Goal: Task Accomplishment & Management: Use online tool/utility

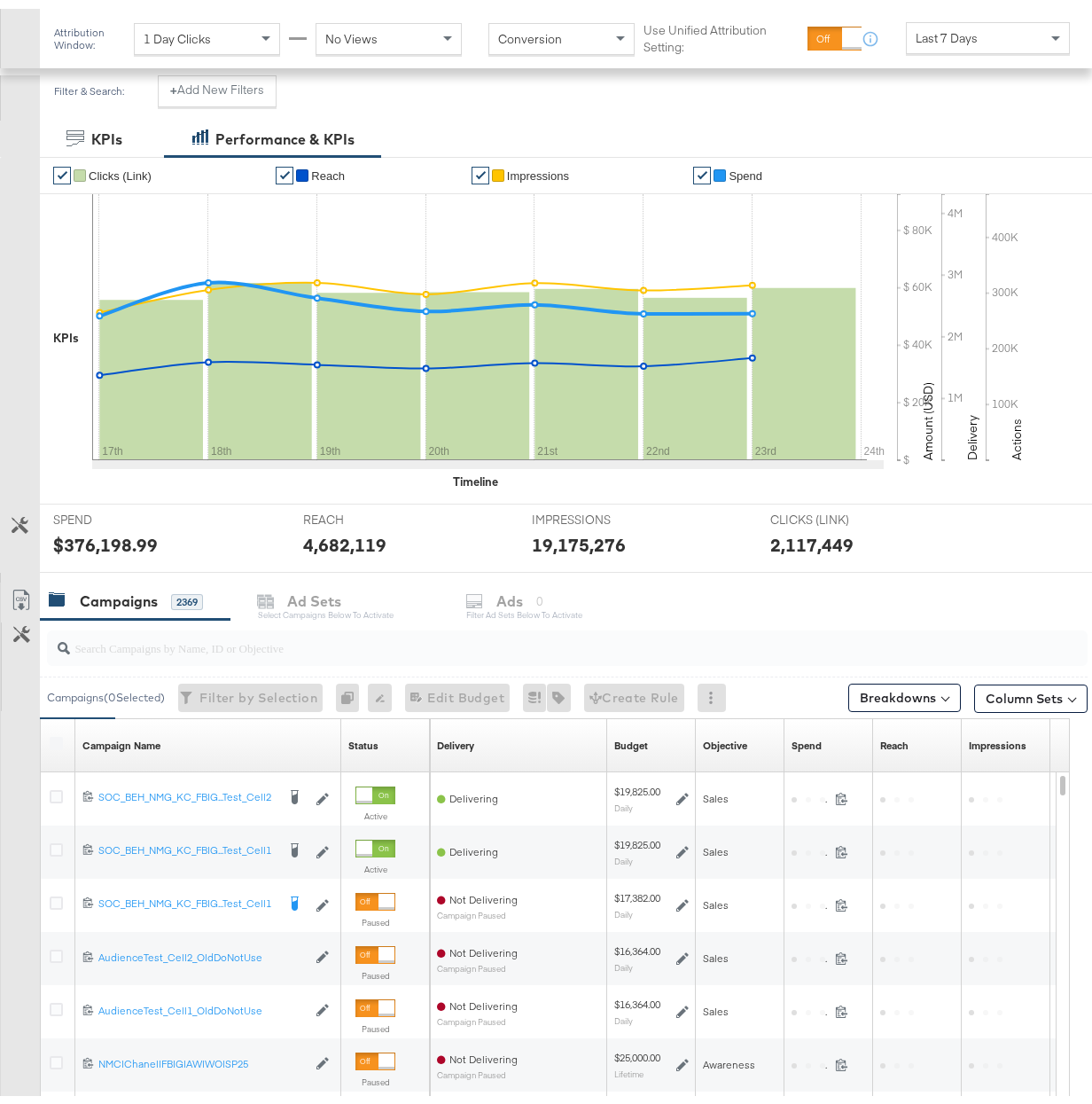
scroll to position [410, 0]
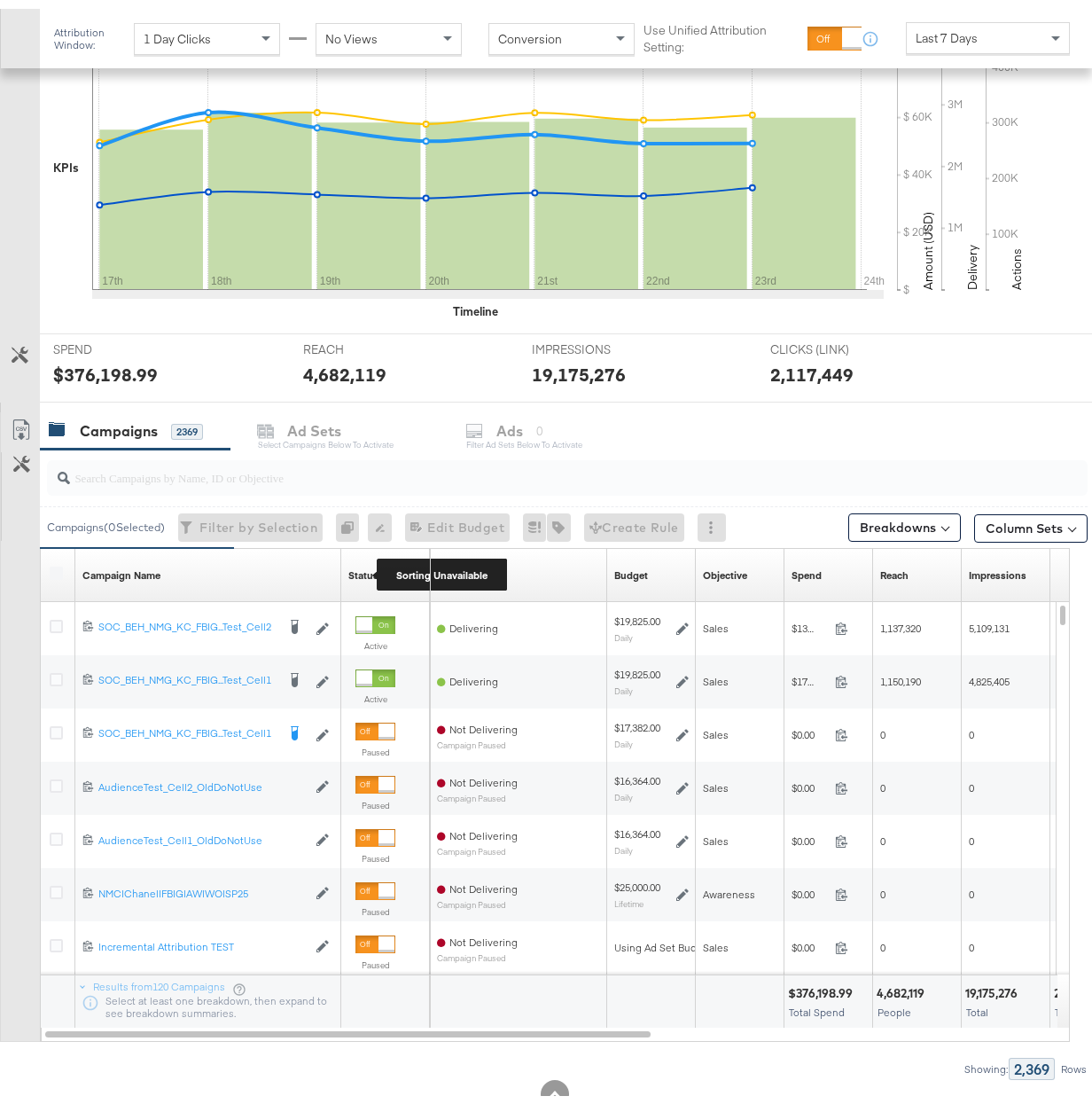
click at [364, 571] on div "Status" at bounding box center [364, 567] width 30 height 14
click at [361, 569] on link "Status" at bounding box center [386, 567] width 75 height 14
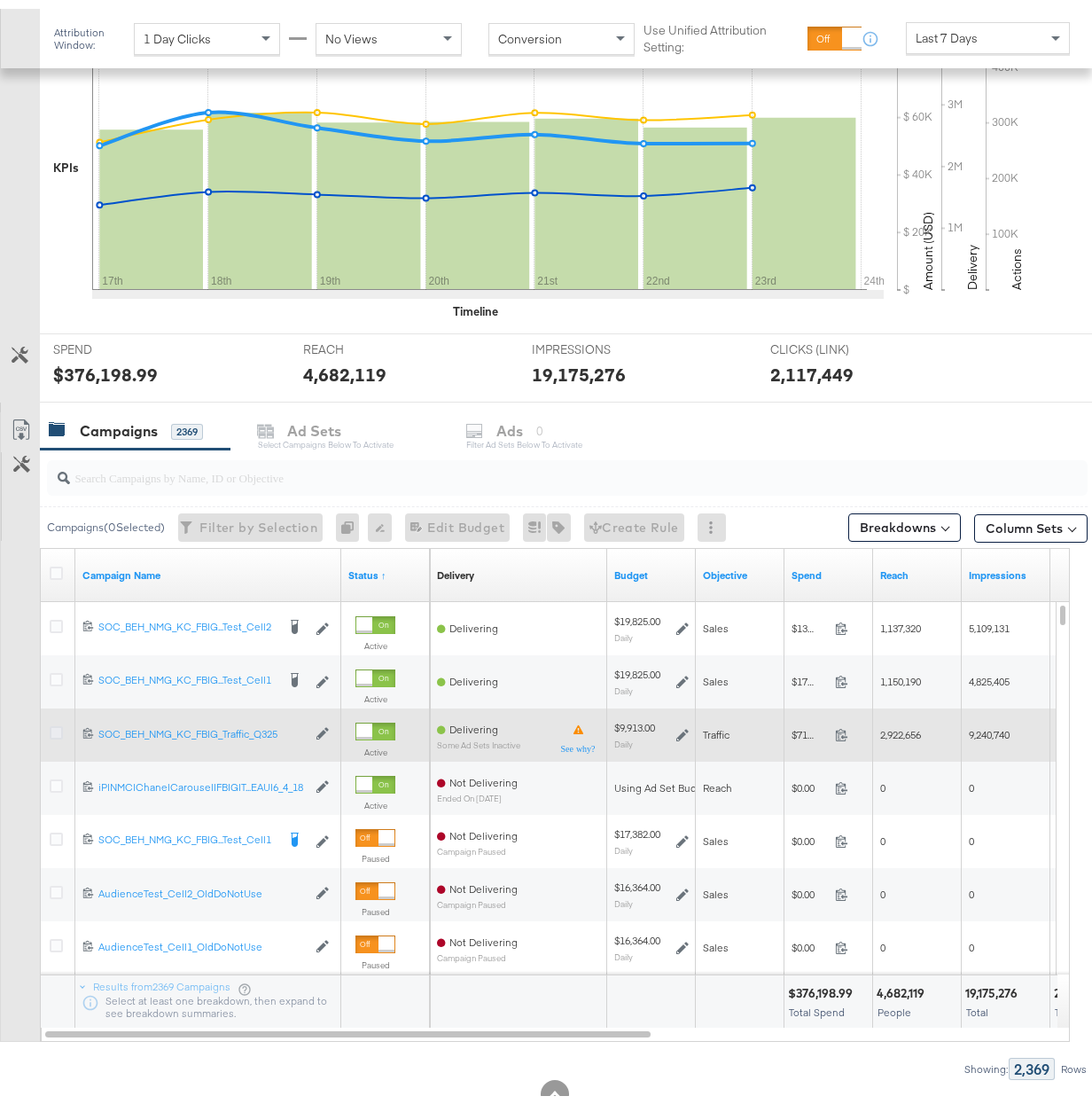
click at [60, 724] on icon at bounding box center [56, 724] width 13 height 13
click at [0, 0] on input "checkbox" at bounding box center [0, 0] width 0 height 0
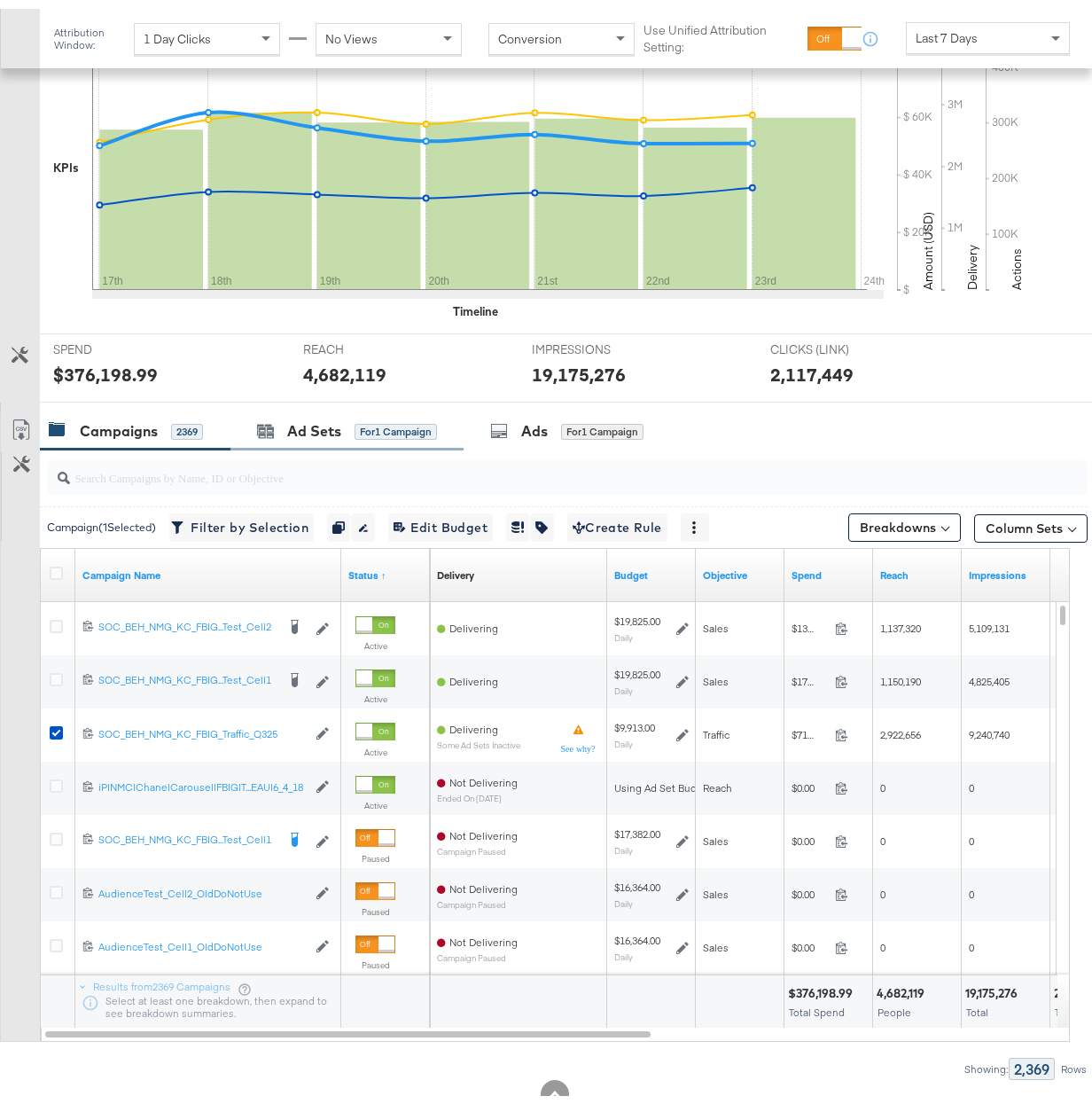
click at [353, 411] on div "Ad Sets for 1 Campaign" at bounding box center [348, 423] width 234 height 38
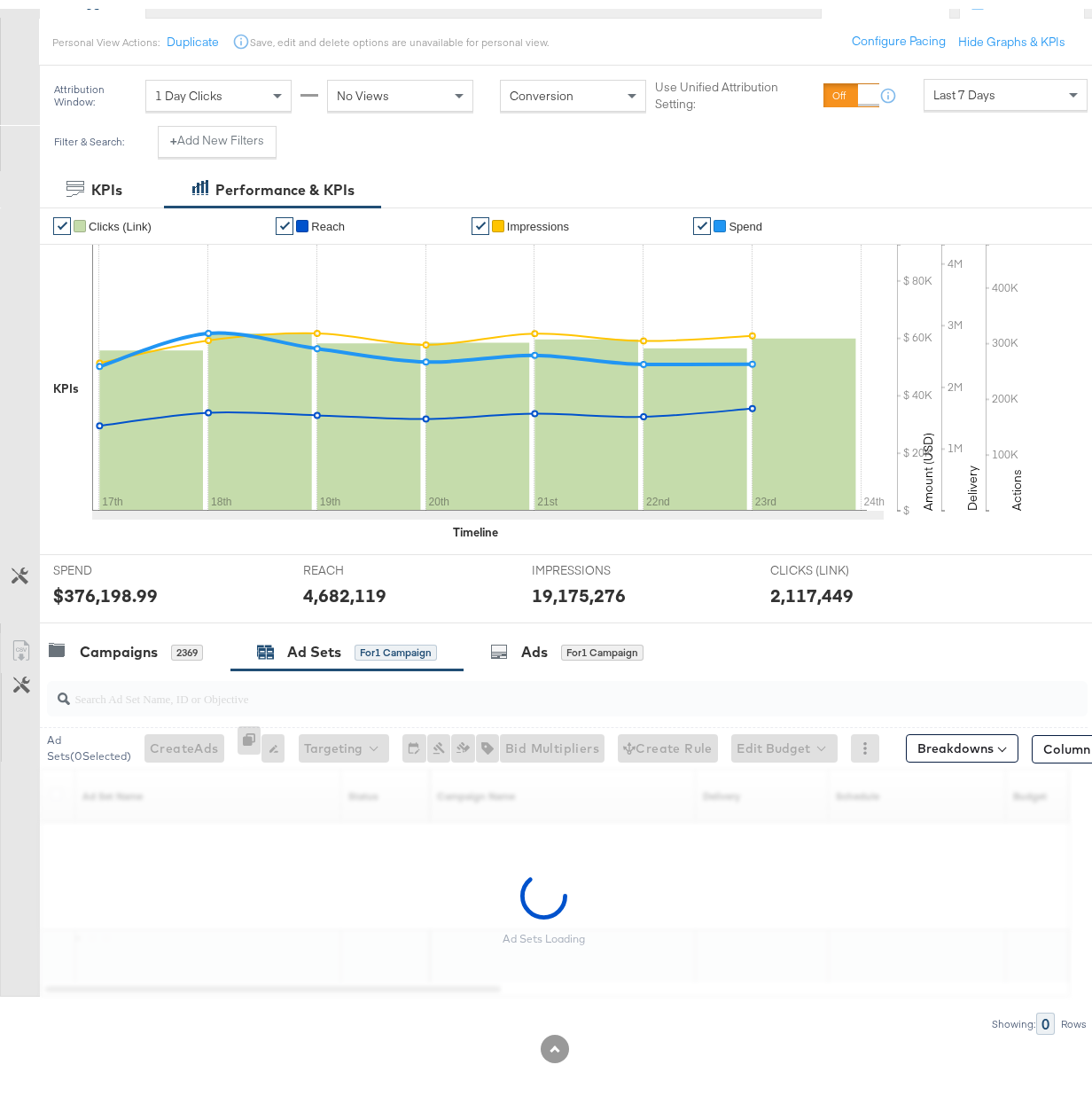
scroll to position [192, 0]
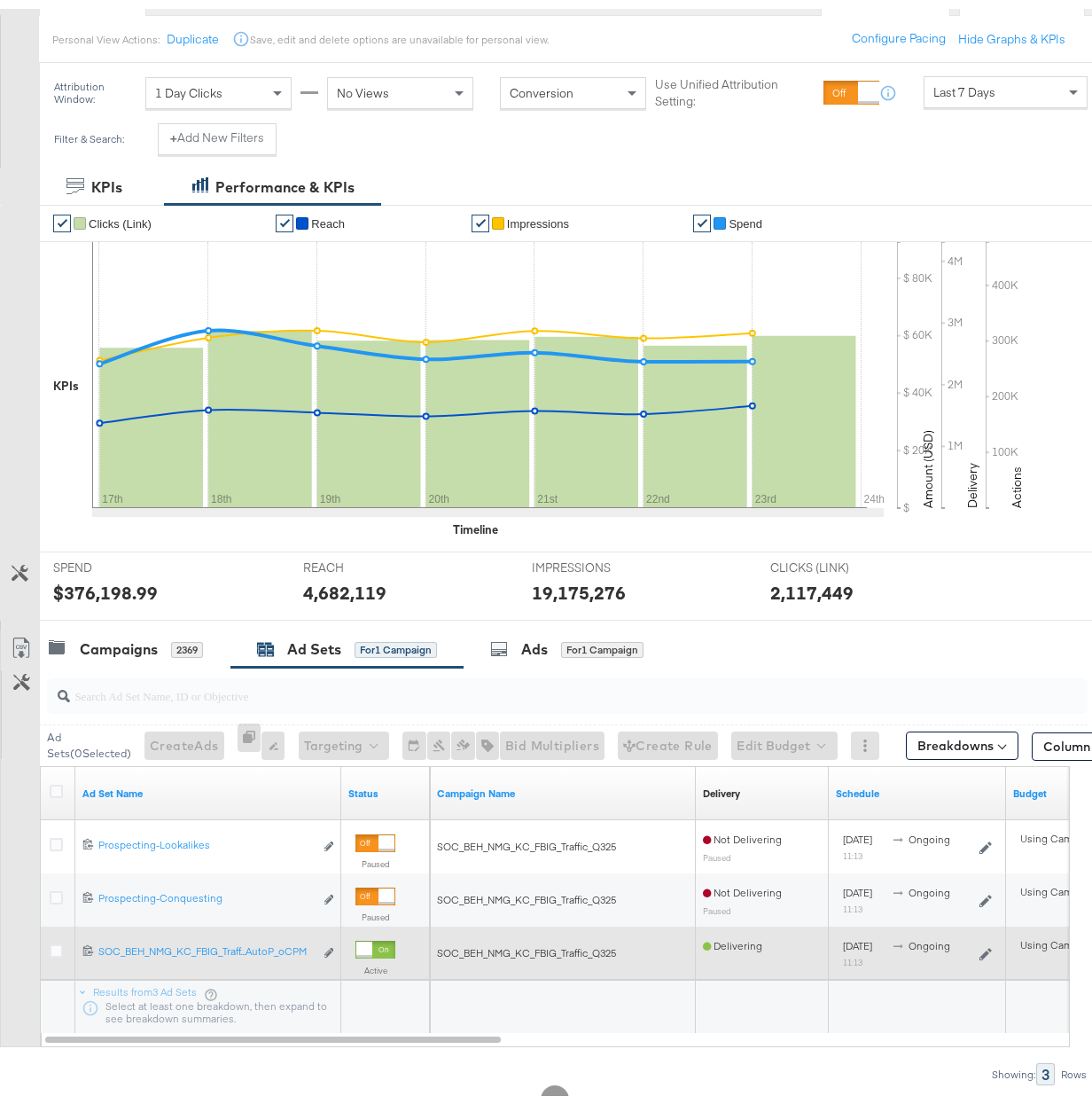
click at [62, 949] on icon at bounding box center [56, 942] width 13 height 13
click at [0, 0] on input "checkbox" at bounding box center [0, 0] width 0 height 0
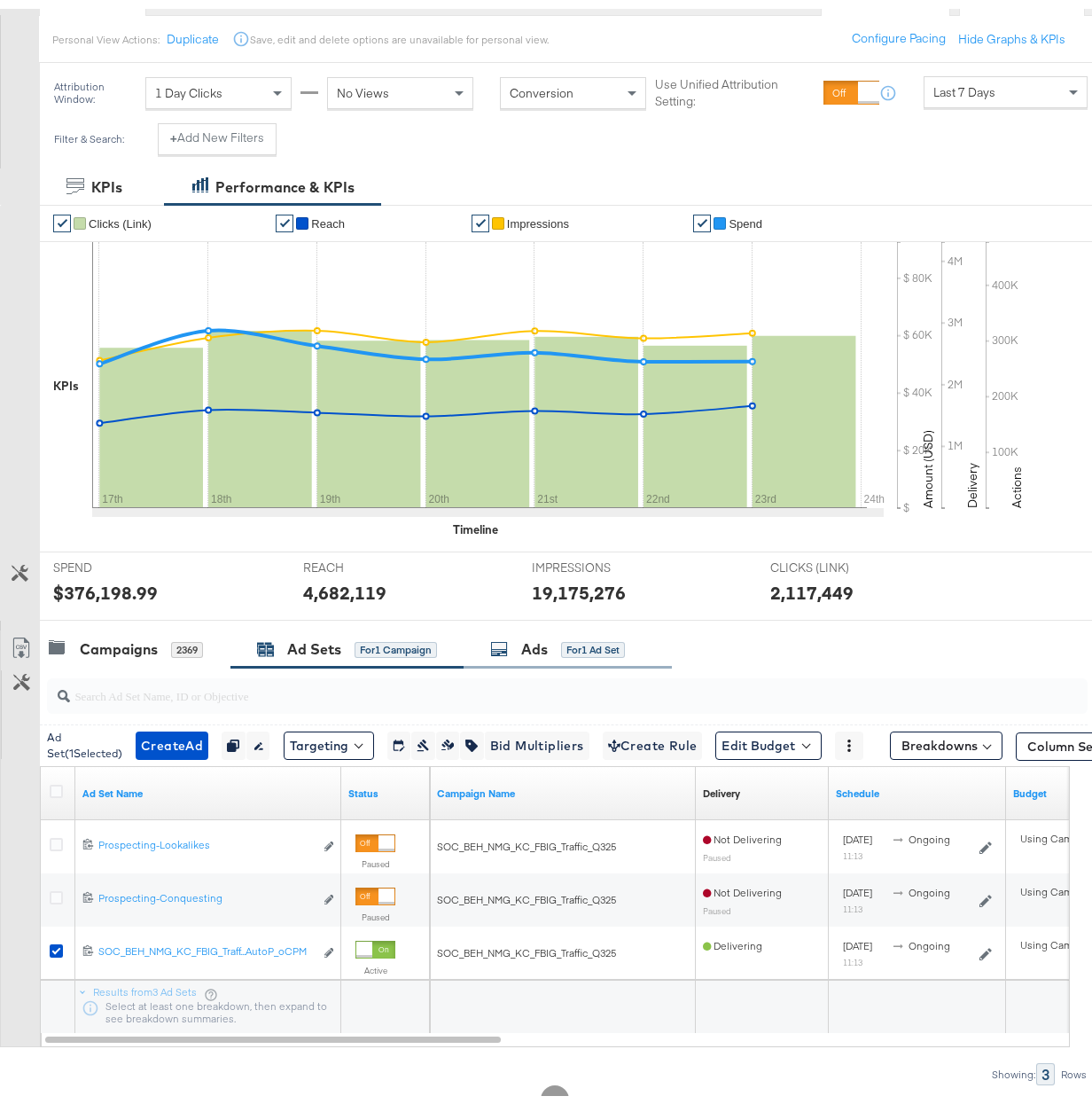
click at [516, 651] on div "Ads for 1 Ad Set" at bounding box center [557, 640] width 135 height 21
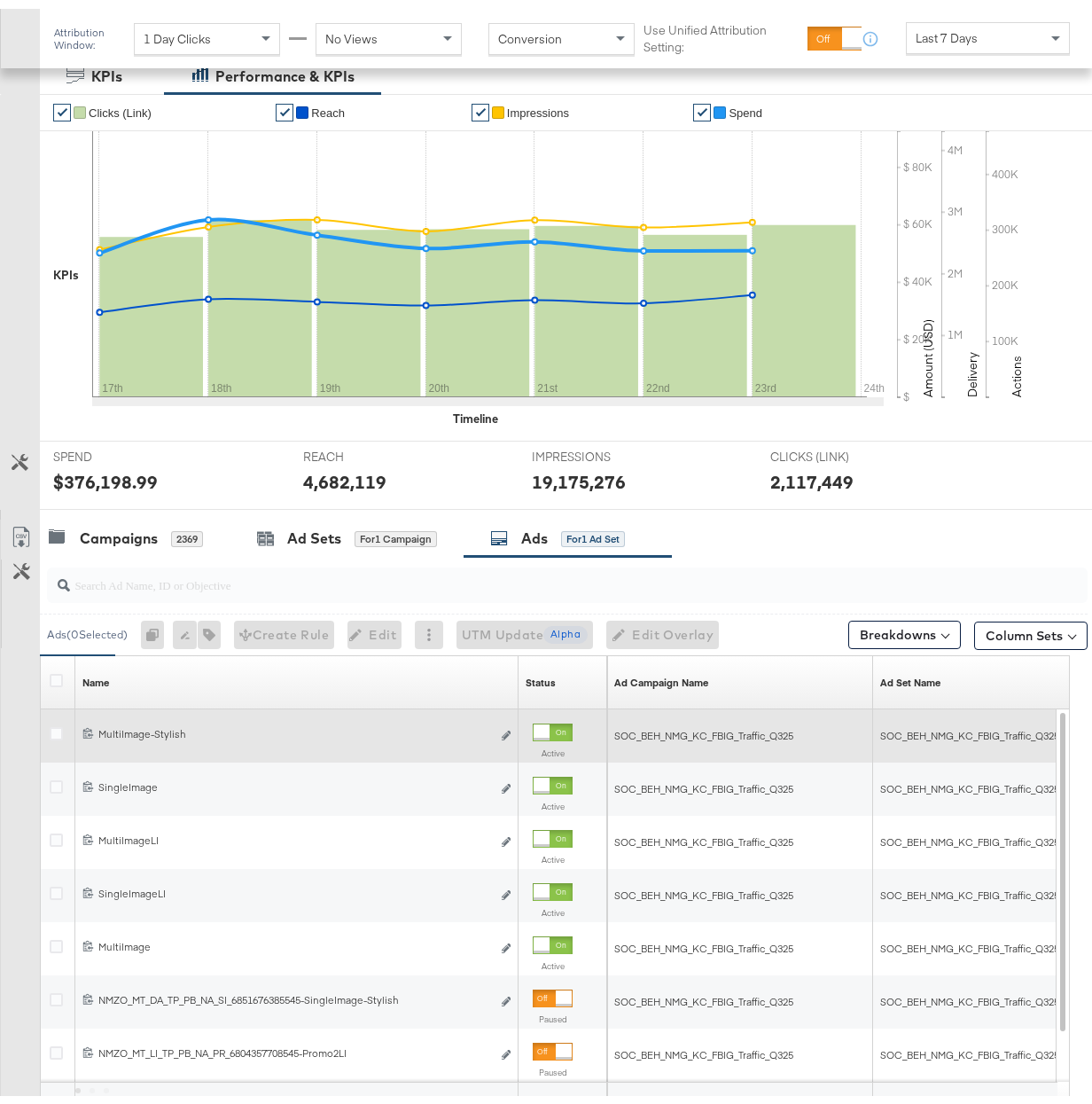
scroll to position [402, 0]
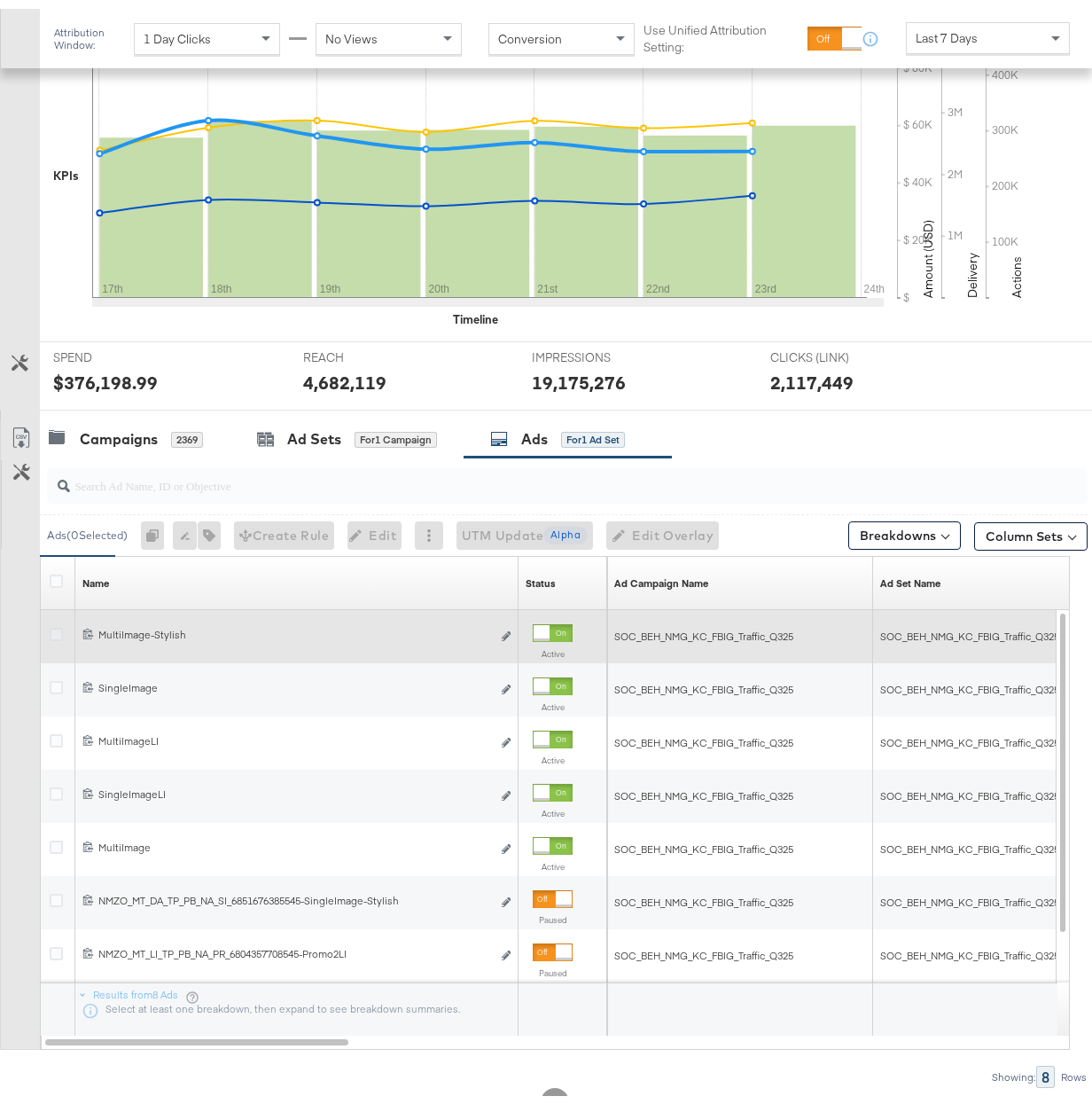
click at [52, 627] on icon at bounding box center [56, 625] width 13 height 13
click at [0, 0] on input "checkbox" at bounding box center [0, 0] width 0 height 0
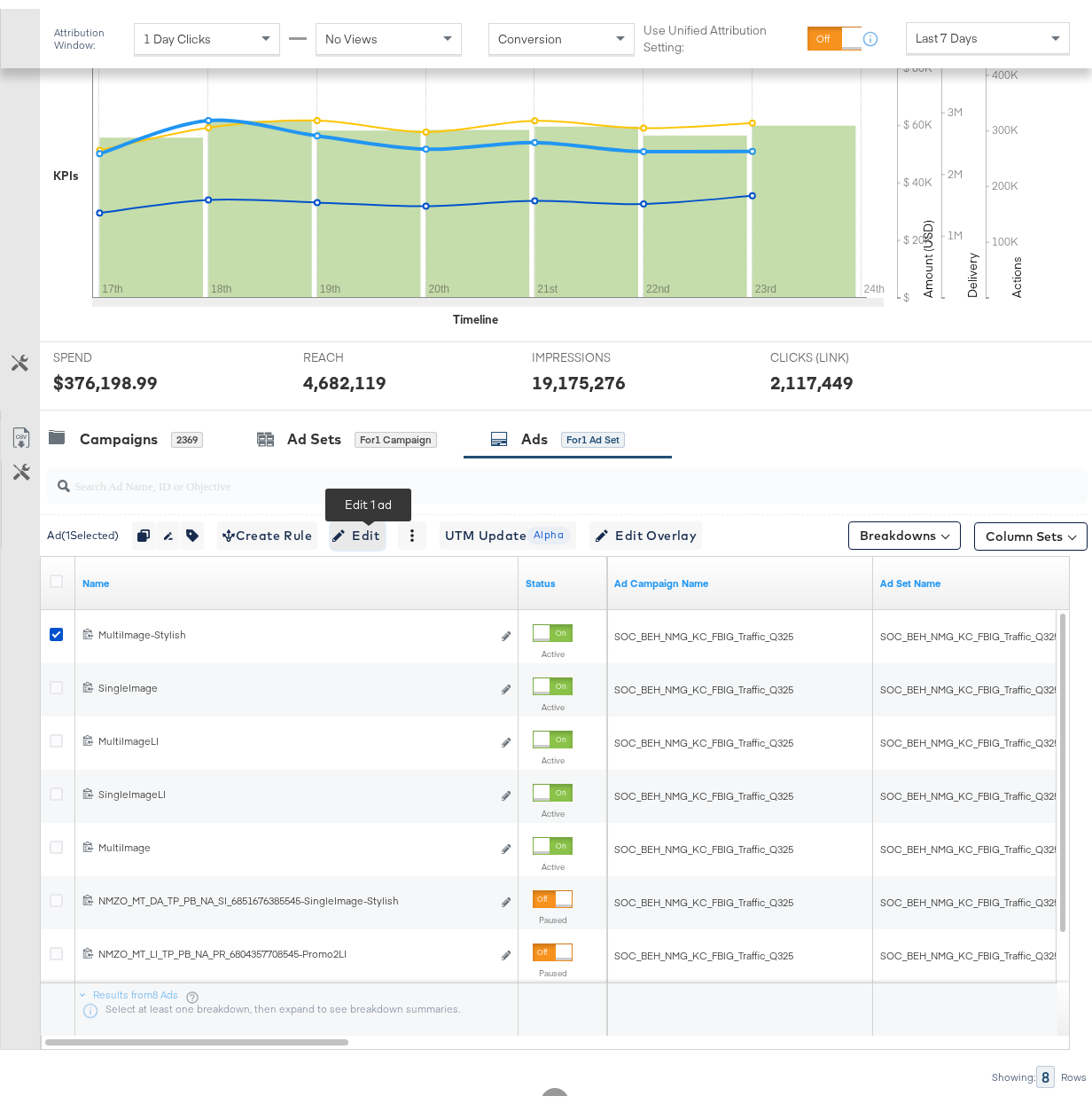
click at [374, 531] on span "Edit" at bounding box center [357, 527] width 44 height 22
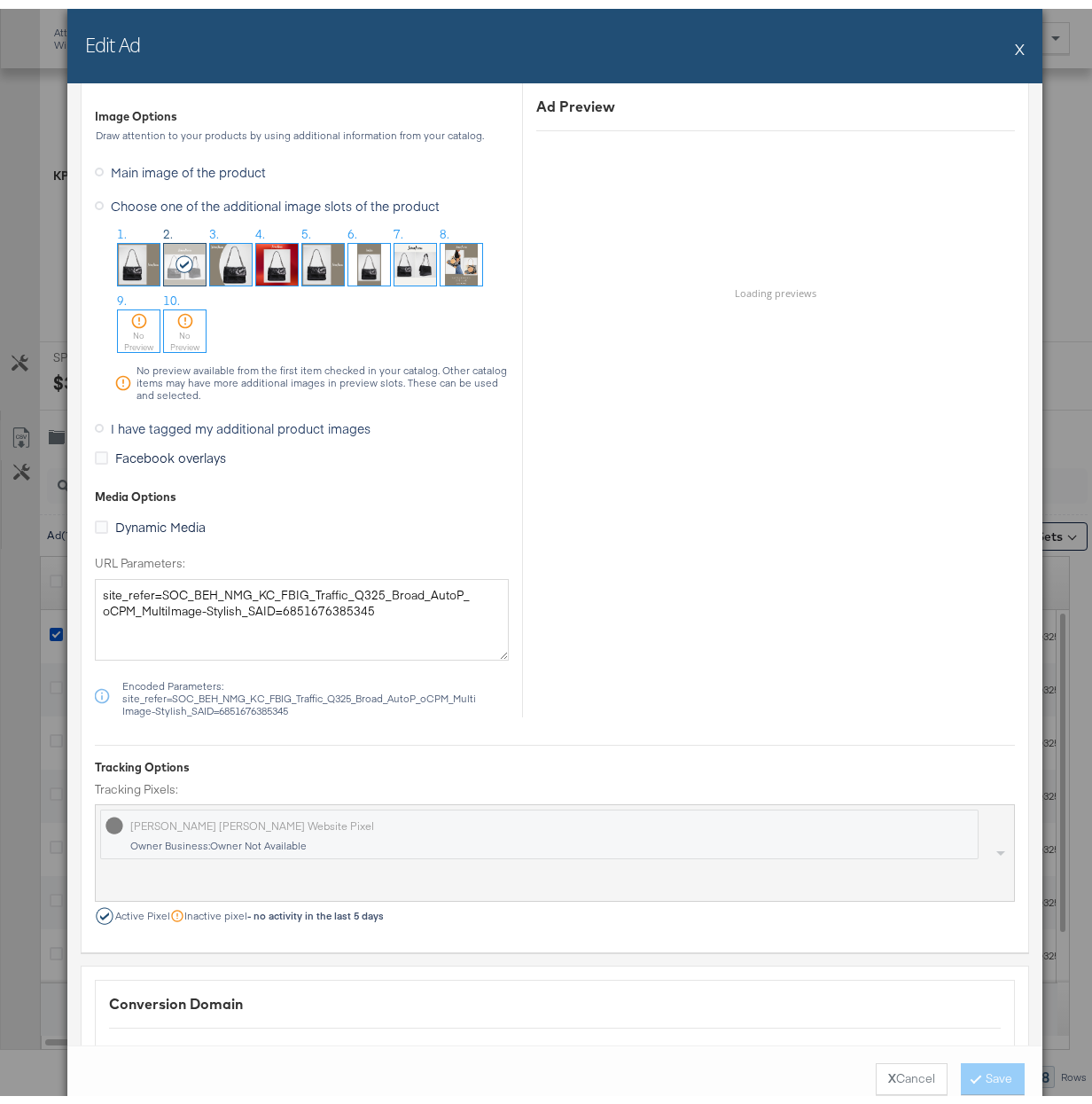
scroll to position [1417, 0]
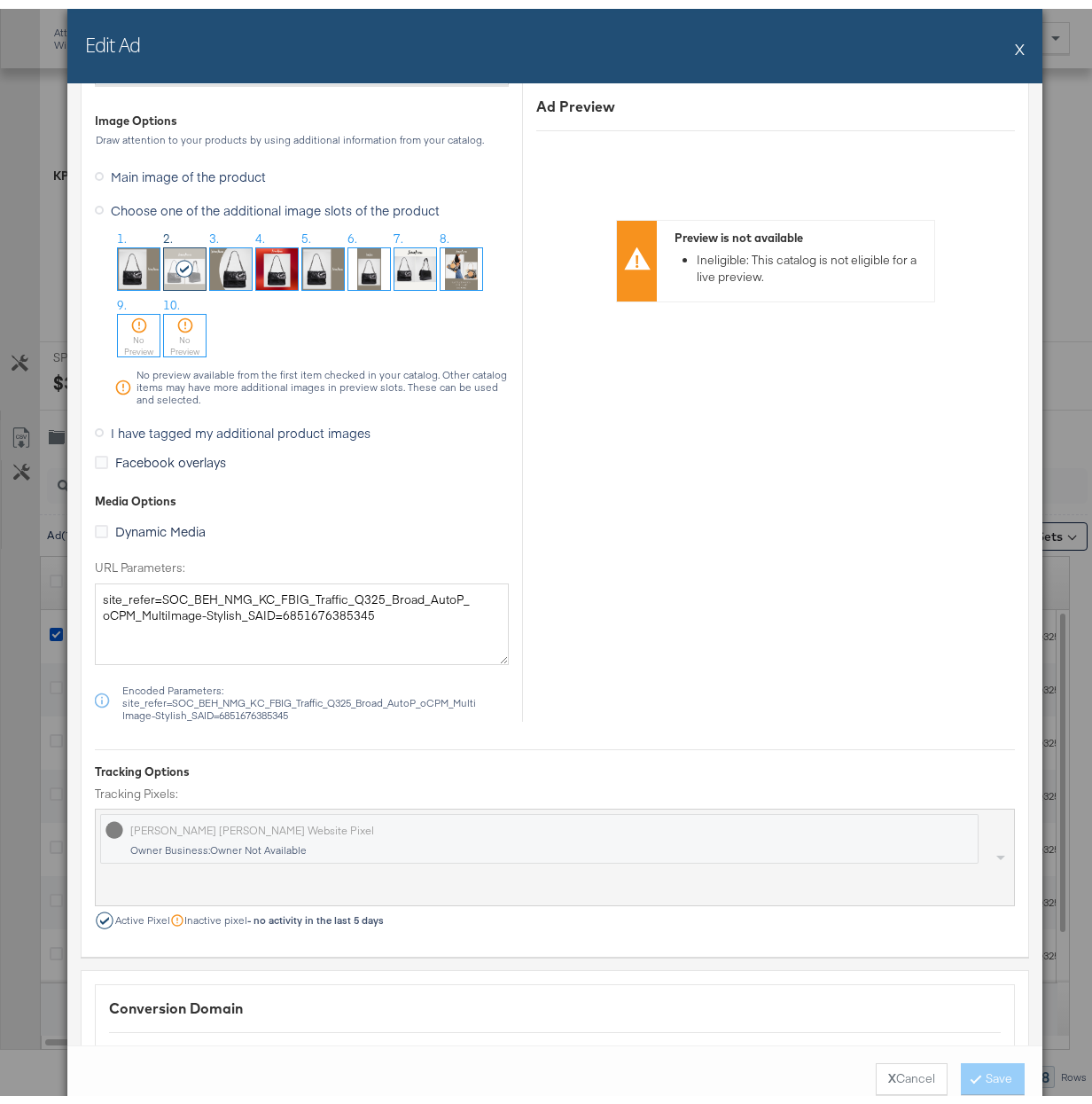
click at [301, 433] on span "I have tagged my additional product images" at bounding box center [240, 424] width 259 height 18
click at [0, 0] on input "I have tagged my additional product images" at bounding box center [0, 0] width 0 height 0
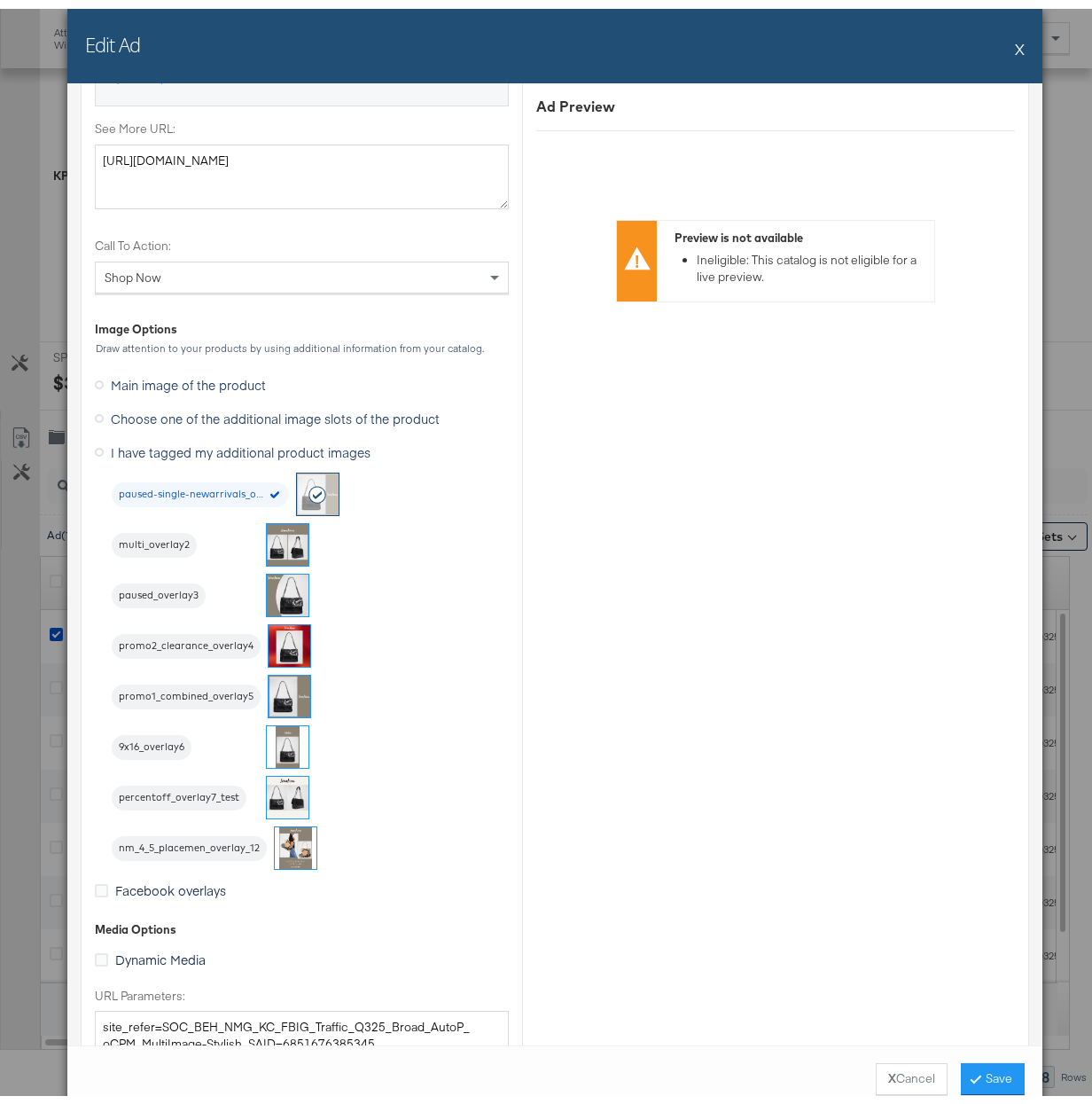
scroll to position [1210, 0]
click at [275, 539] on img at bounding box center [287, 534] width 42 height 42
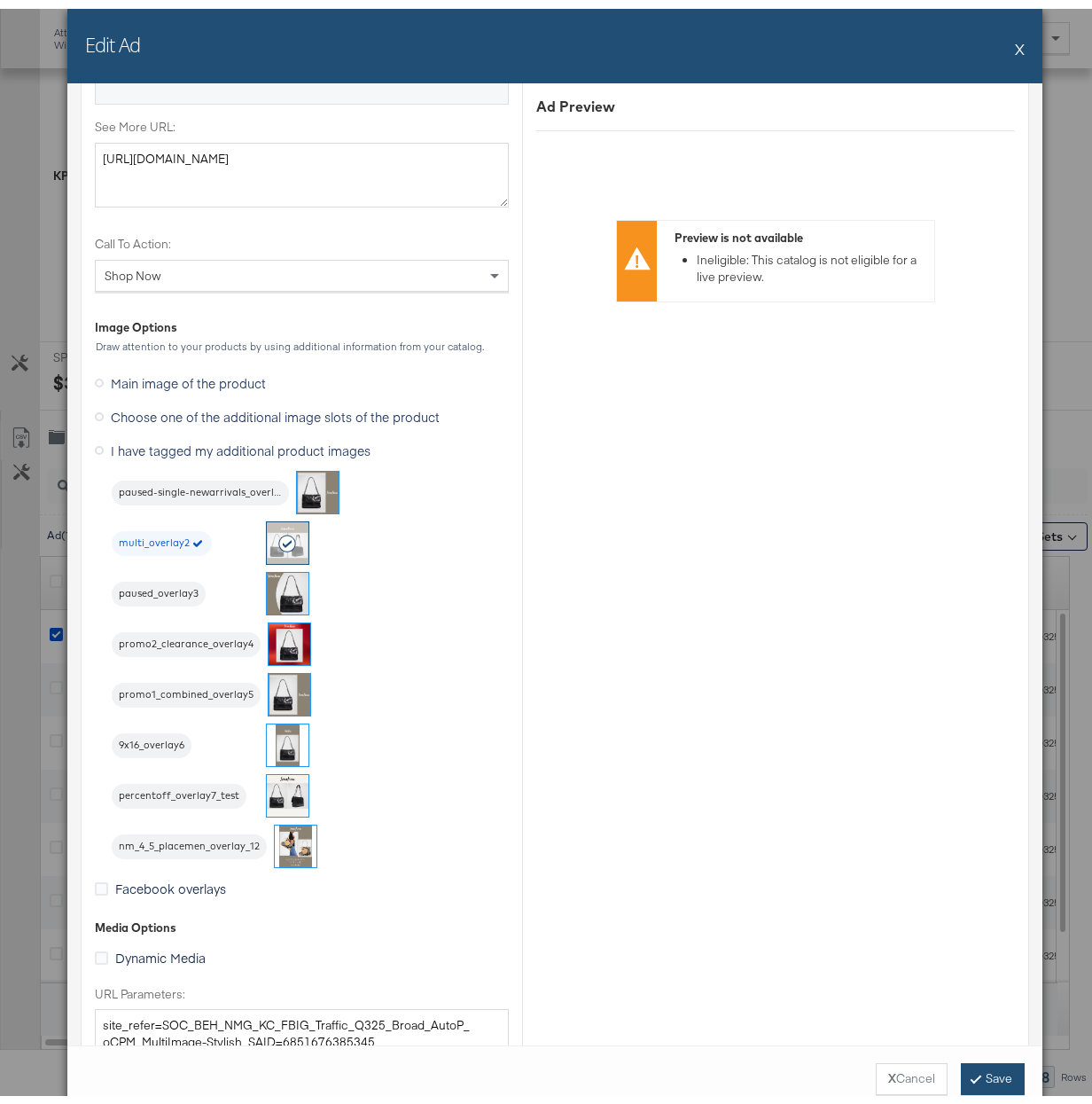
click at [976, 1071] on button "Save" at bounding box center [993, 1071] width 64 height 32
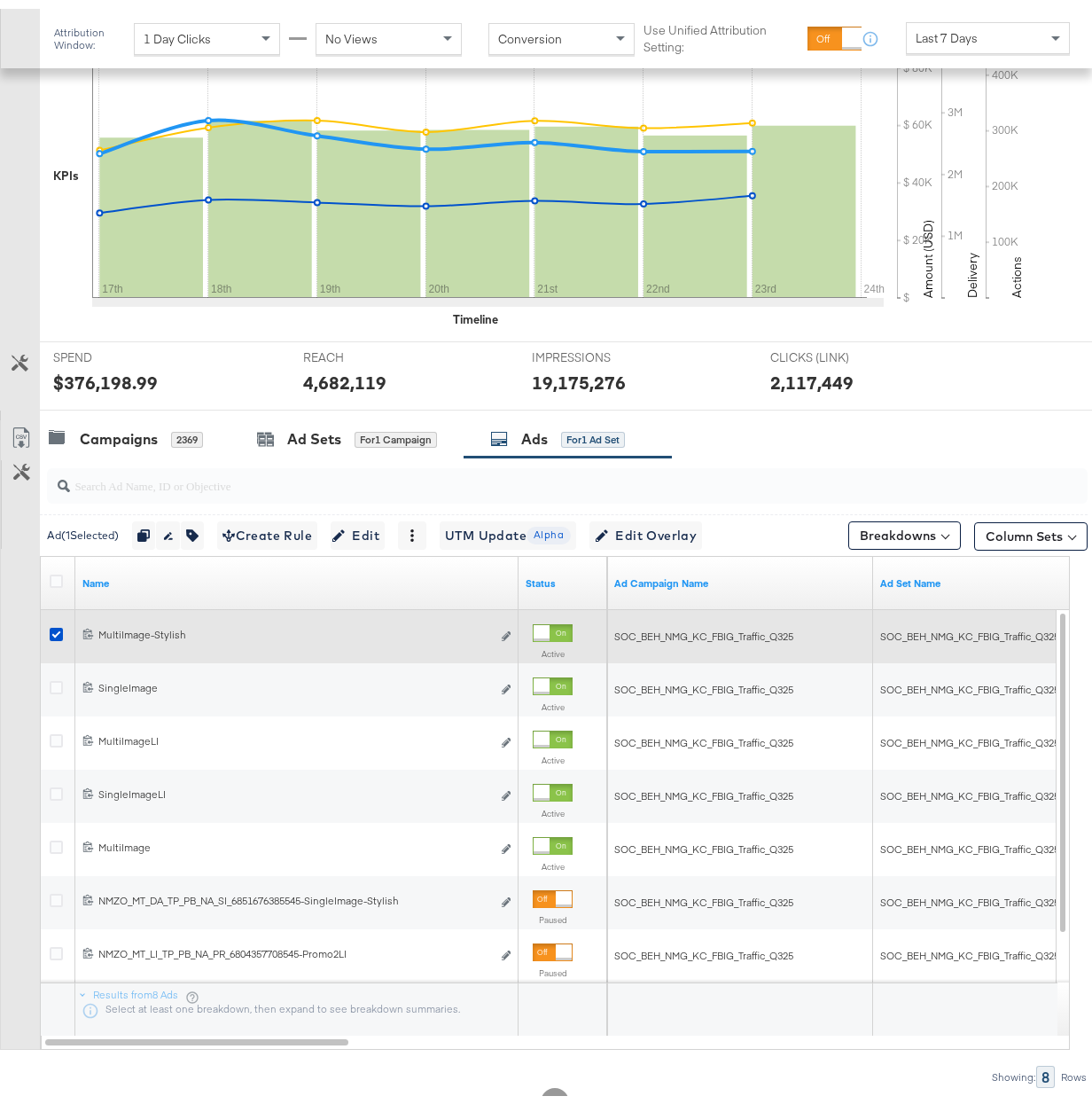
click at [58, 631] on icon at bounding box center [56, 625] width 13 height 13
click at [0, 0] on input "checkbox" at bounding box center [0, 0] width 0 height 0
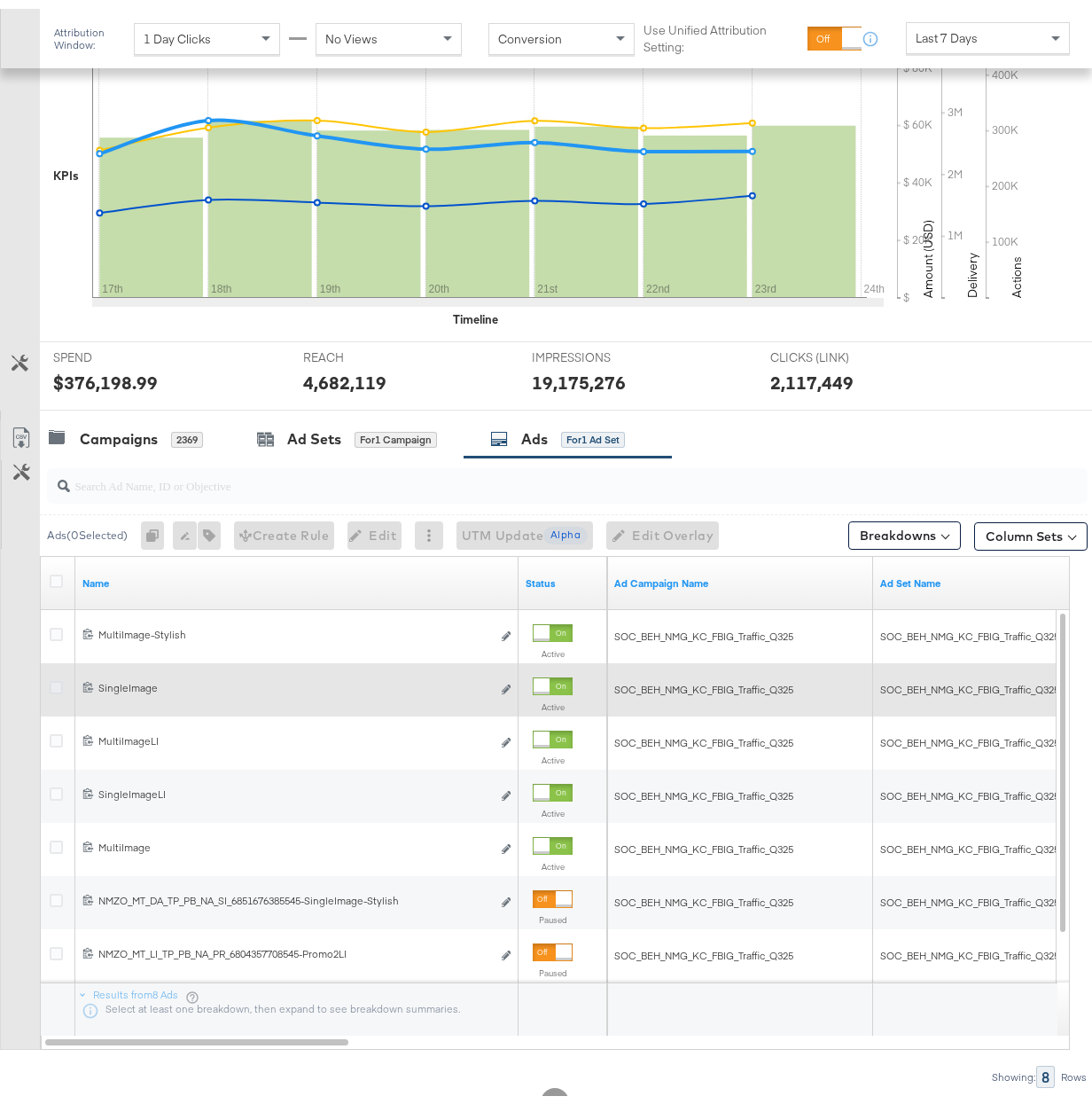
click at [59, 682] on icon at bounding box center [56, 679] width 13 height 13
click at [0, 0] on input "checkbox" at bounding box center [0, 0] width 0 height 0
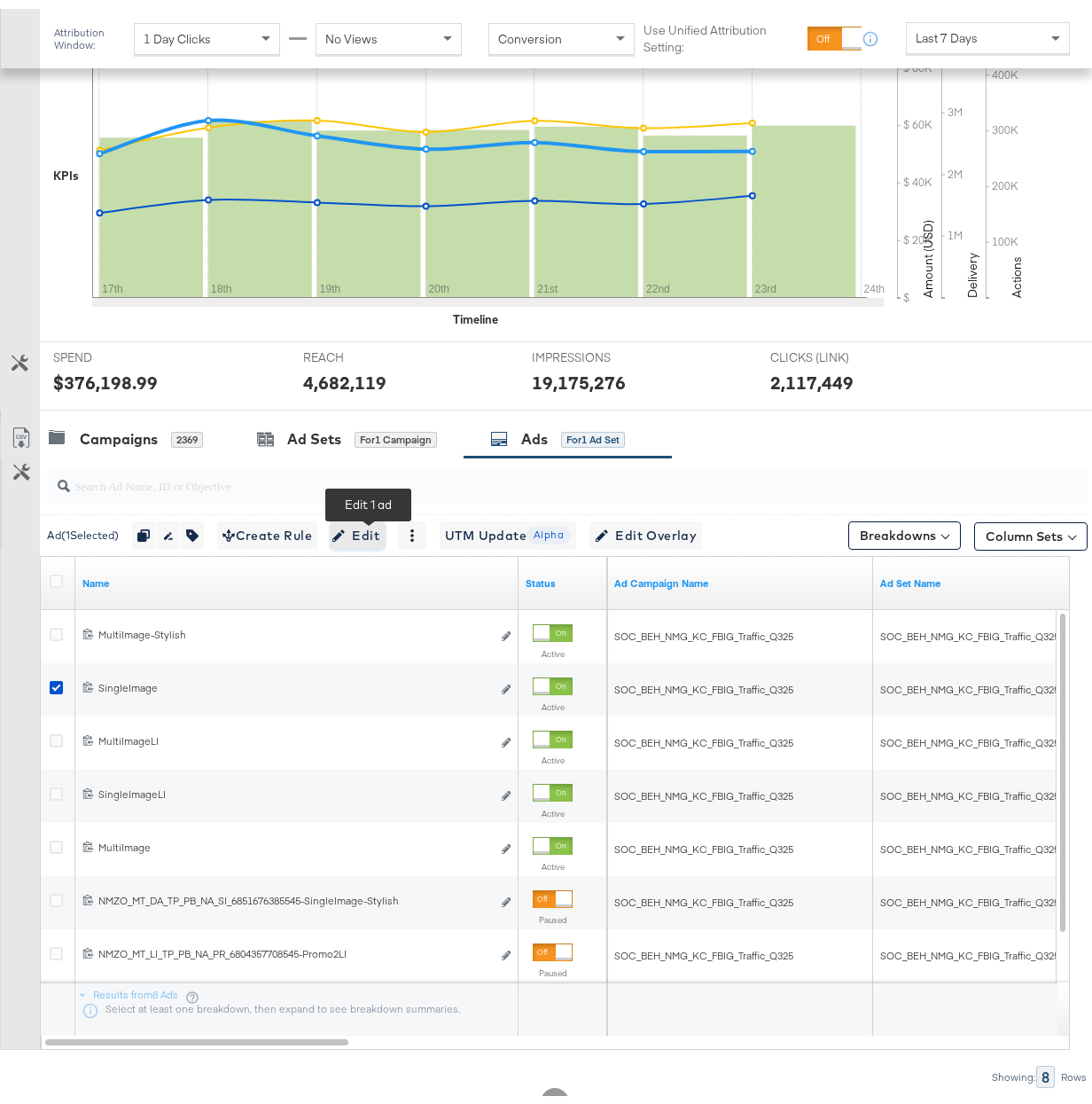
click at [379, 526] on span "Edit" at bounding box center [357, 527] width 44 height 22
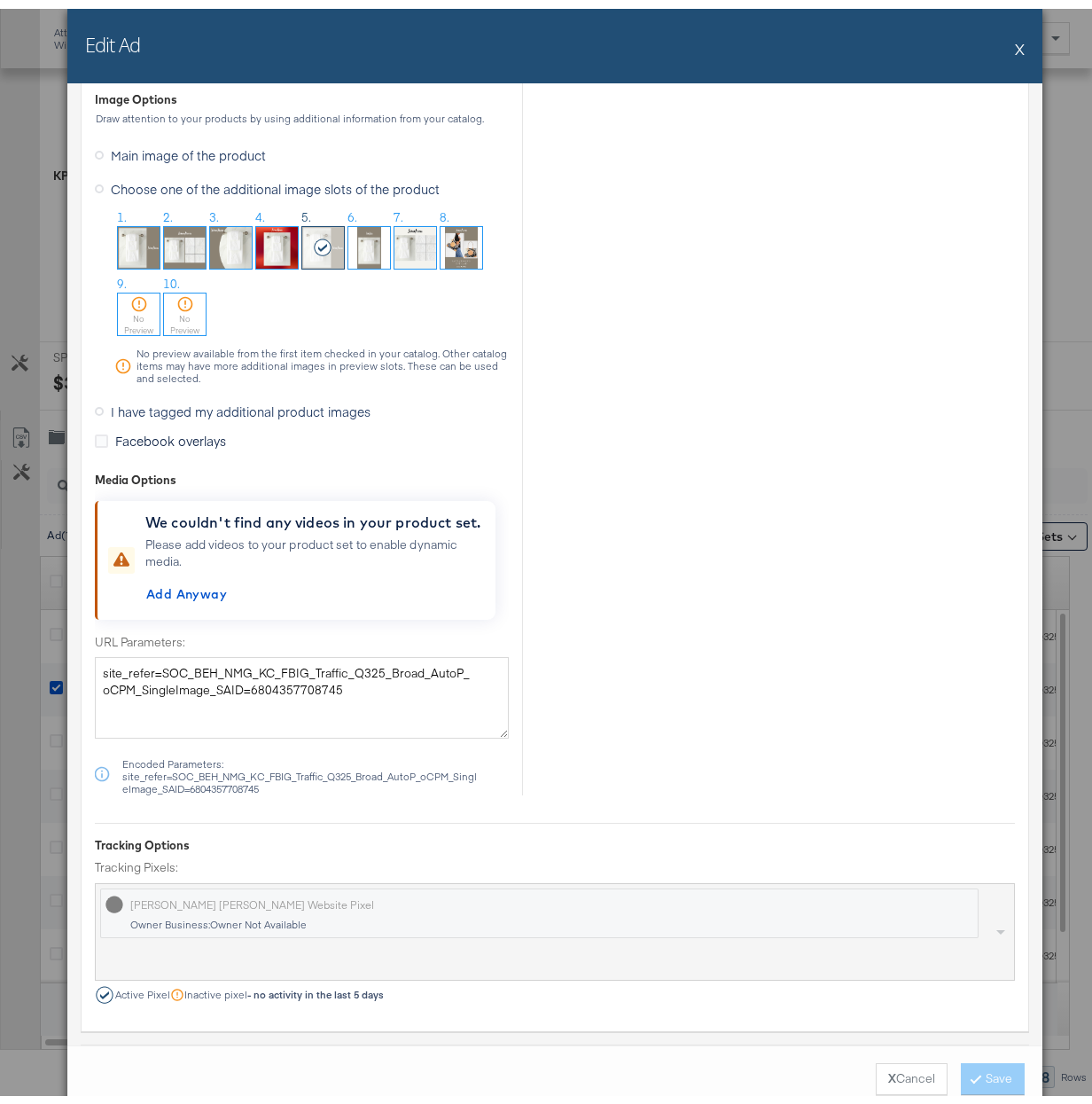
scroll to position [1431, 0]
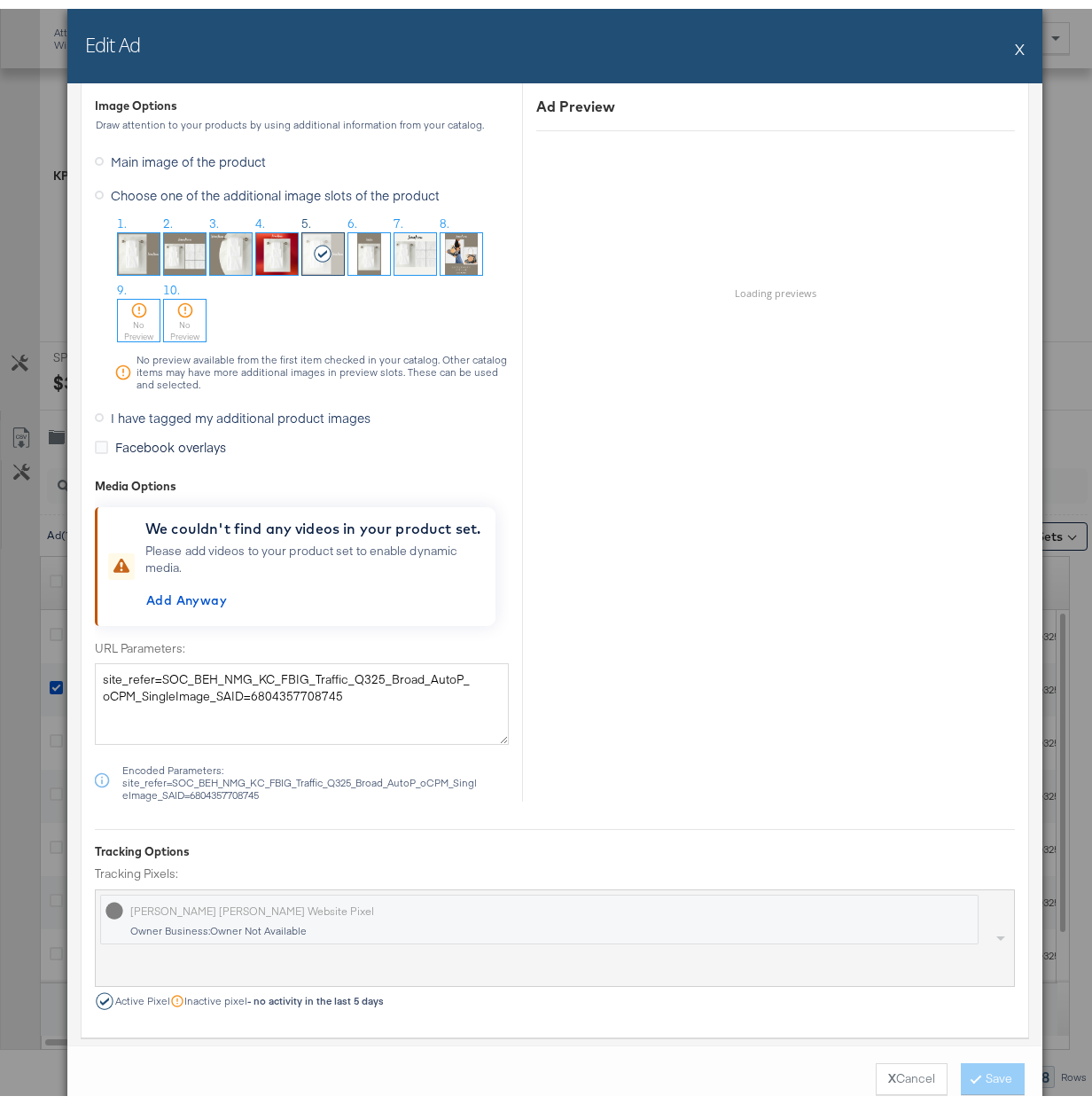
click at [248, 409] on span "I have tagged my additional product images" at bounding box center [240, 409] width 259 height 18
click at [0, 0] on input "I have tagged my additional product images" at bounding box center [0, 0] width 0 height 0
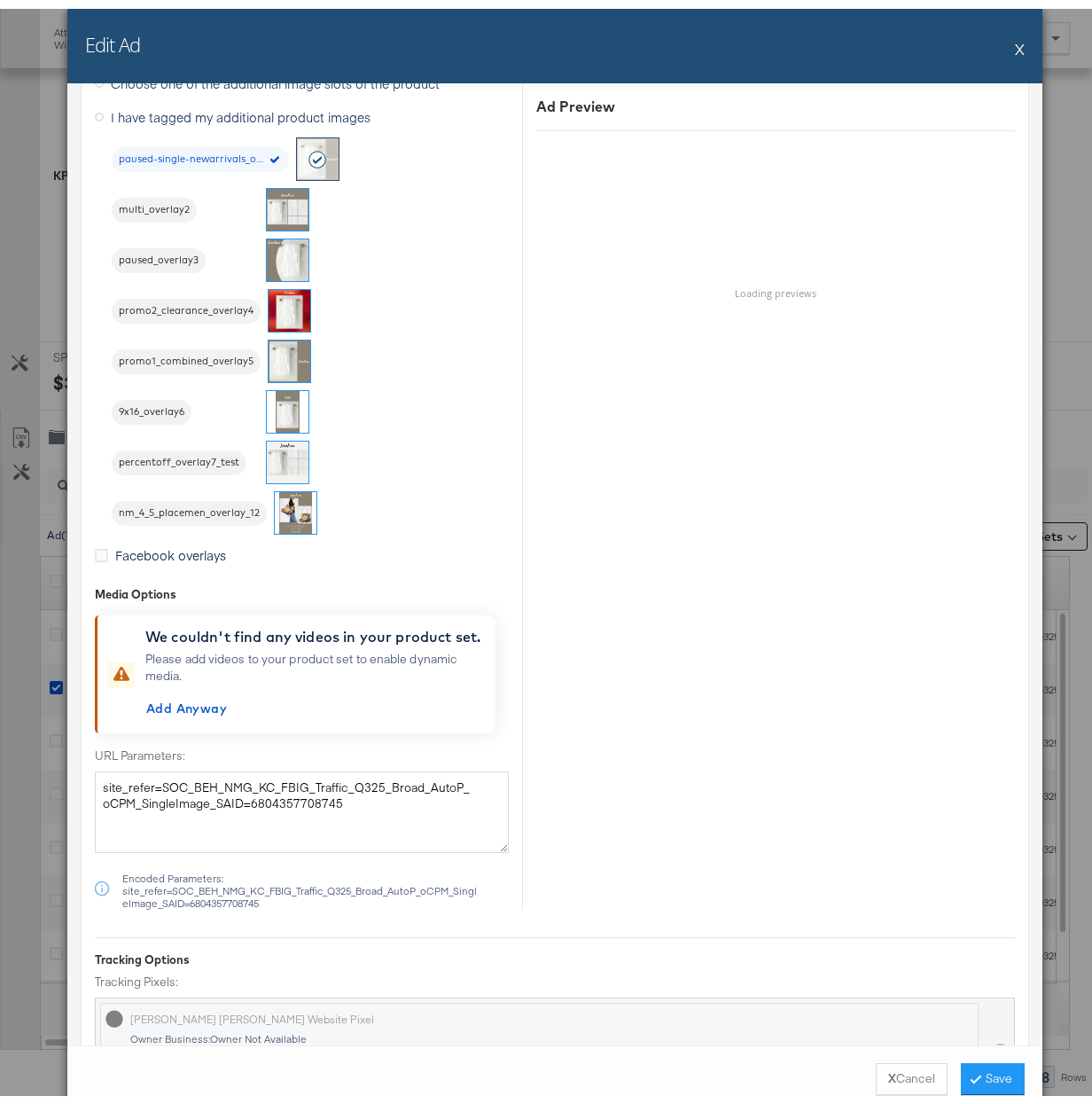
scroll to position [1364, 0]
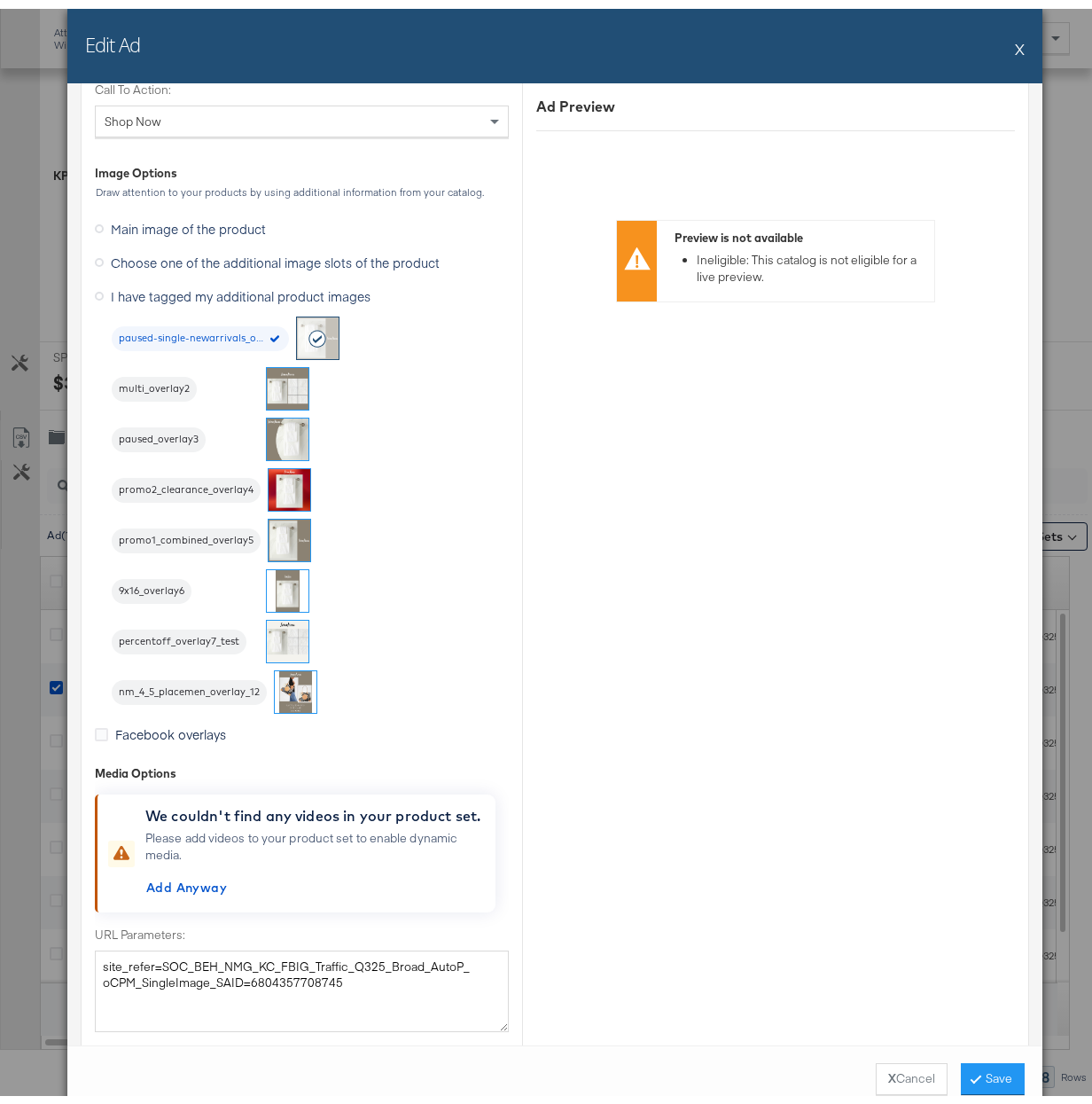
click at [278, 543] on img at bounding box center [289, 531] width 42 height 42
click at [975, 1067] on button "Save" at bounding box center [993, 1071] width 64 height 32
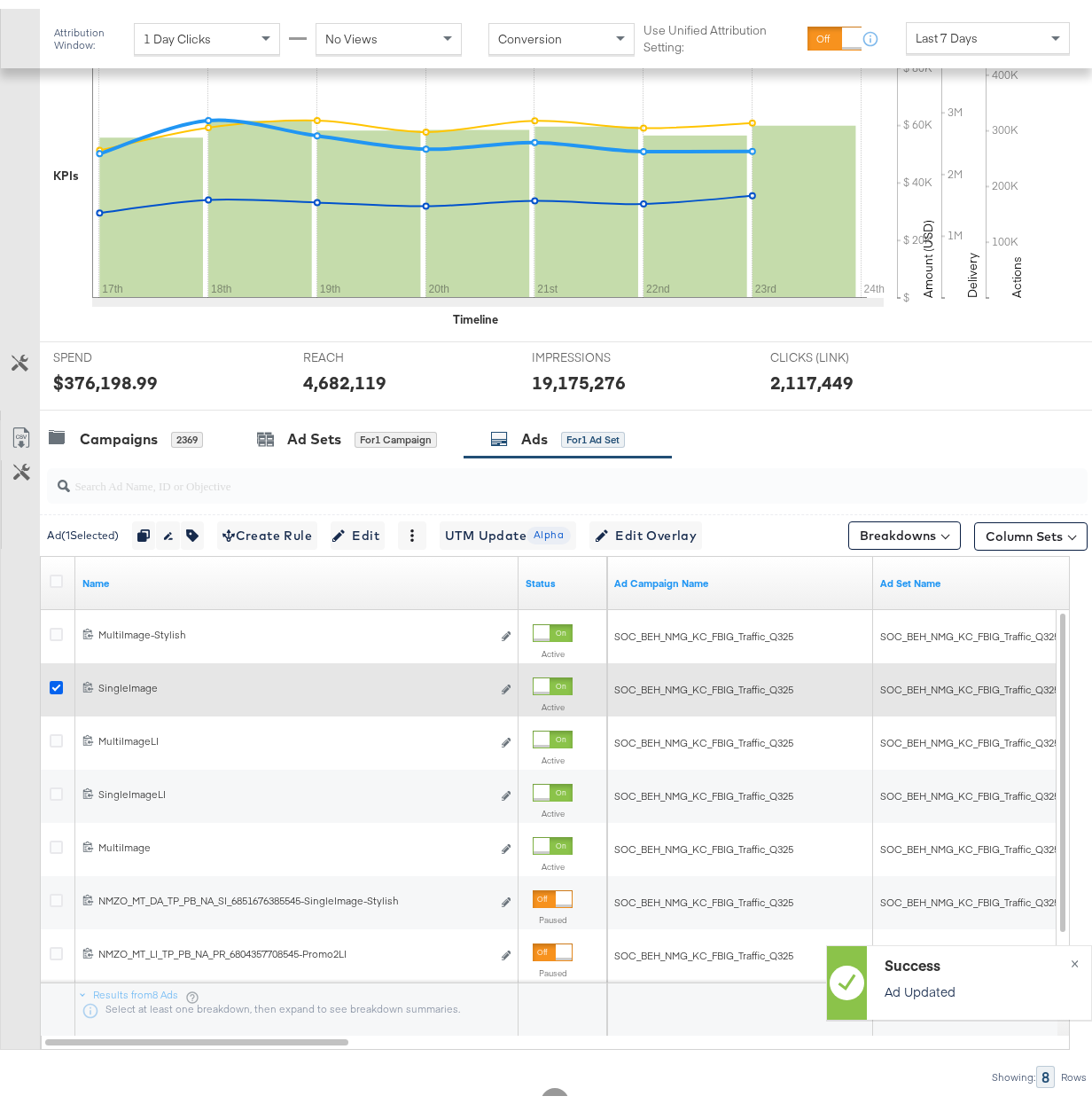
click at [55, 682] on icon at bounding box center [56, 679] width 13 height 13
click at [0, 0] on input "checkbox" at bounding box center [0, 0] width 0 height 0
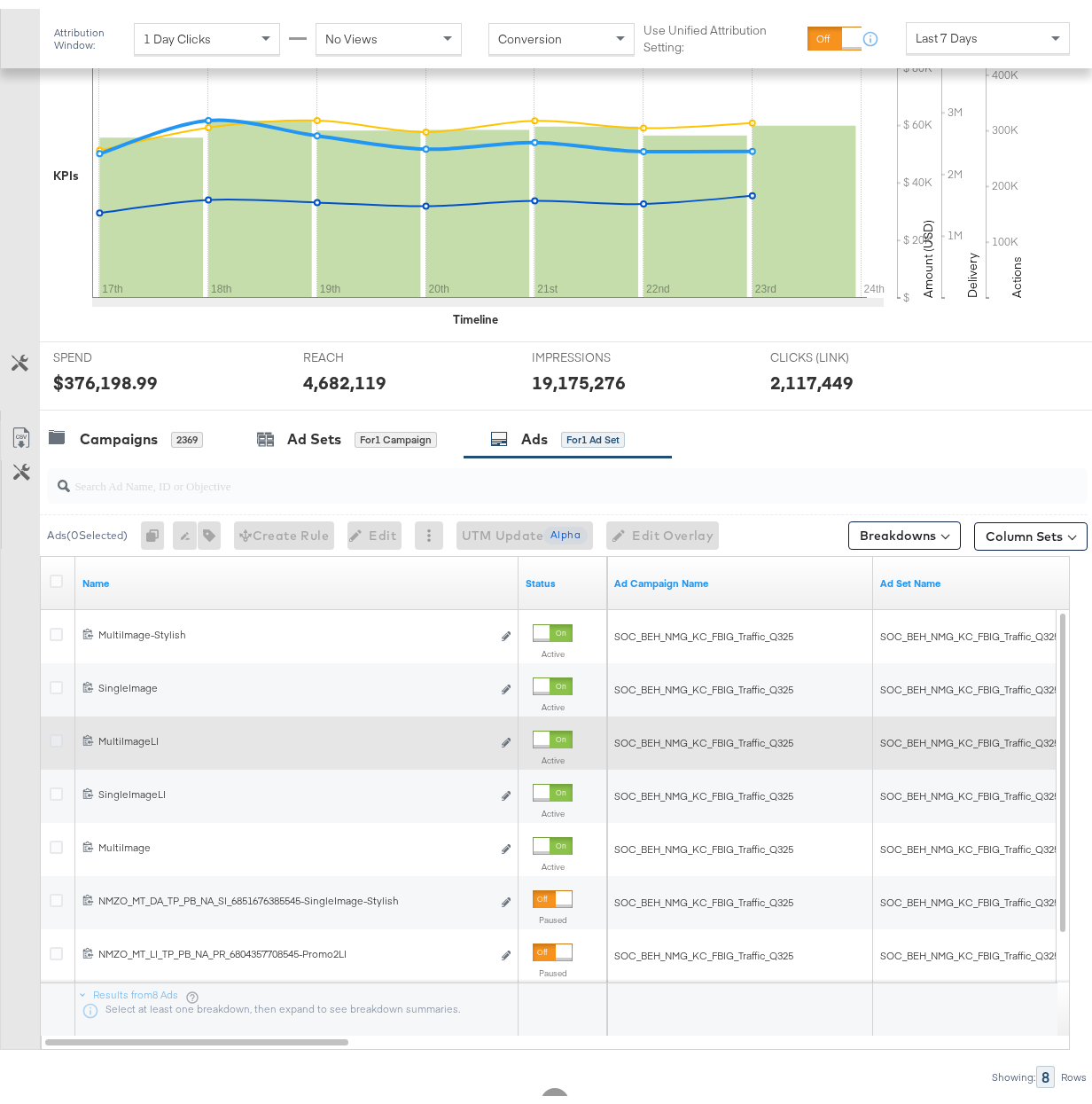
click at [55, 733] on icon at bounding box center [56, 732] width 13 height 13
click at [0, 0] on input "checkbox" at bounding box center [0, 0] width 0 height 0
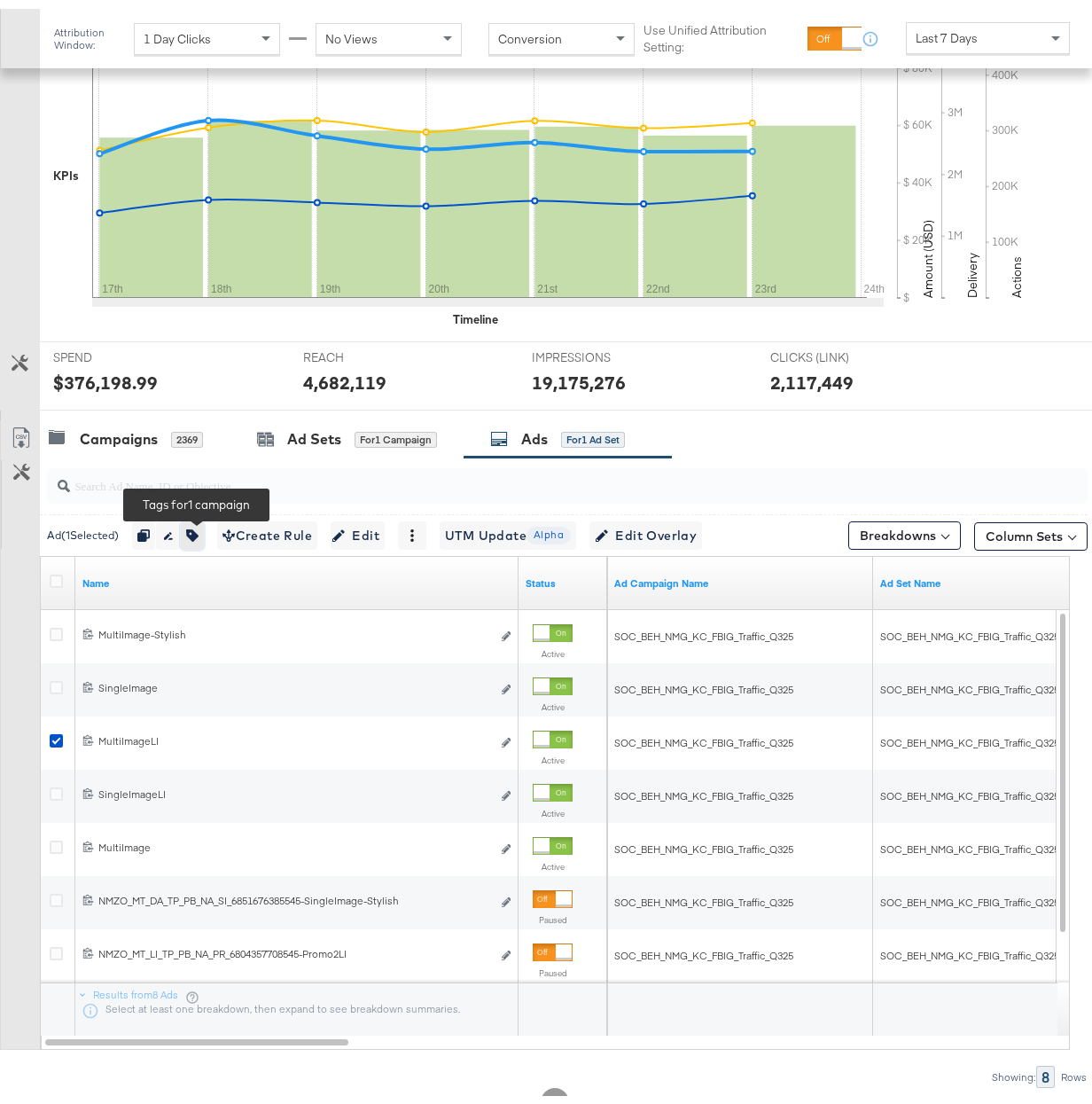
click at [196, 532] on icon "button" at bounding box center [193, 527] width 12 height 12
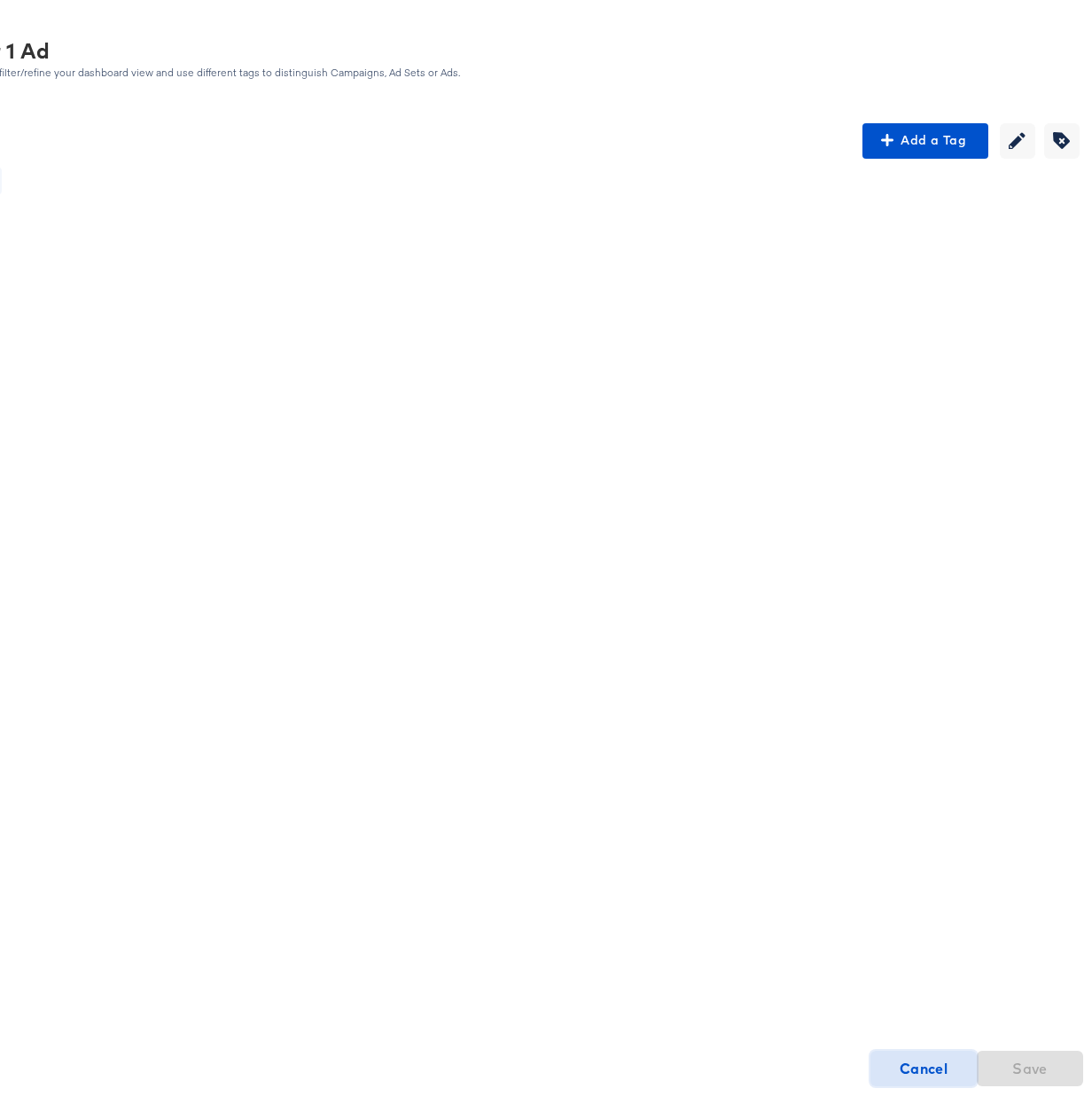
click at [903, 1064] on strong "Cancel" at bounding box center [924, 1060] width 49 height 25
click at [904, 1062] on strong "Cancel" at bounding box center [924, 1060] width 49 height 25
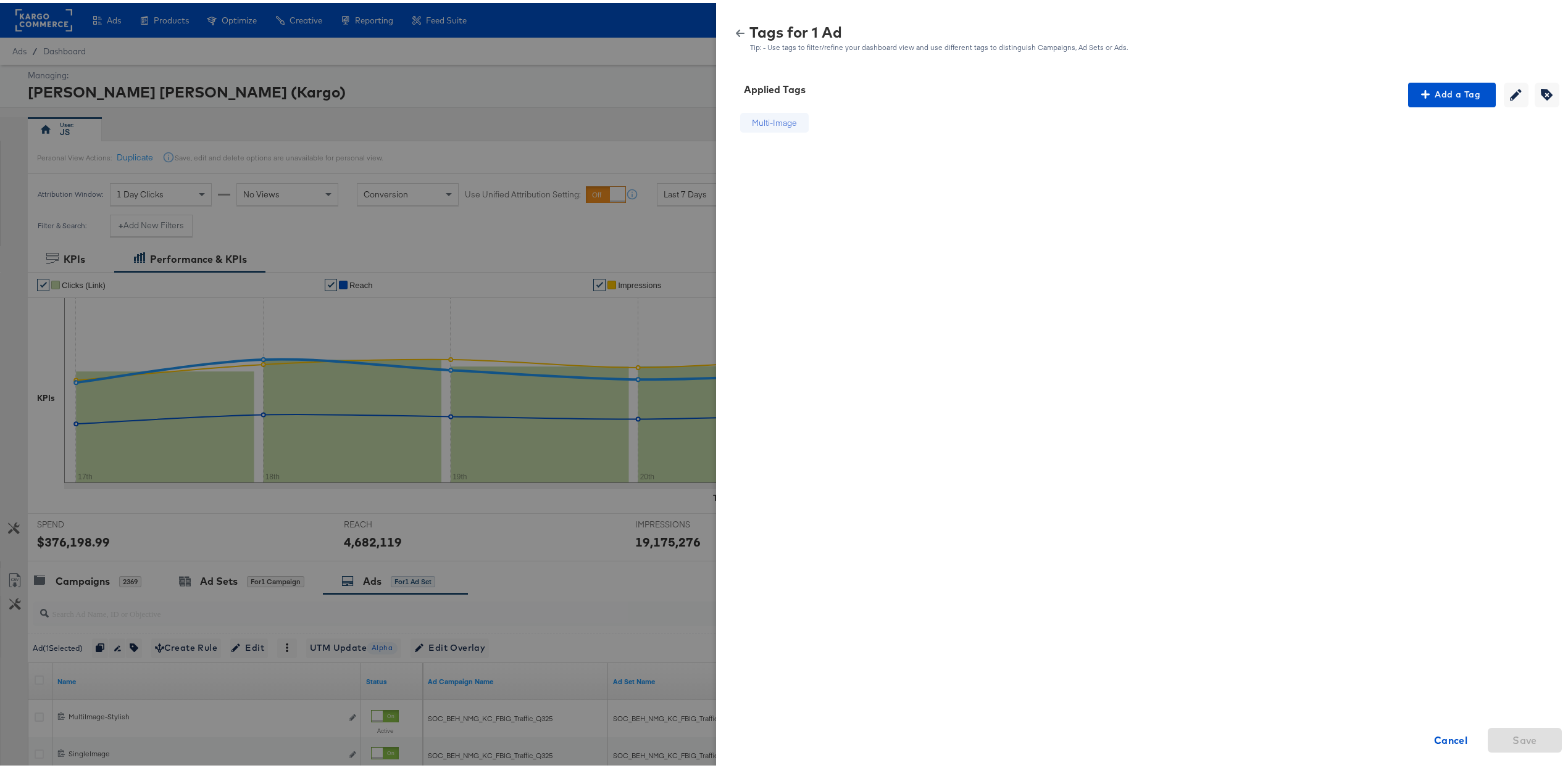
click at [736, 27] on icon "button" at bounding box center [741, 30] width 9 height 7
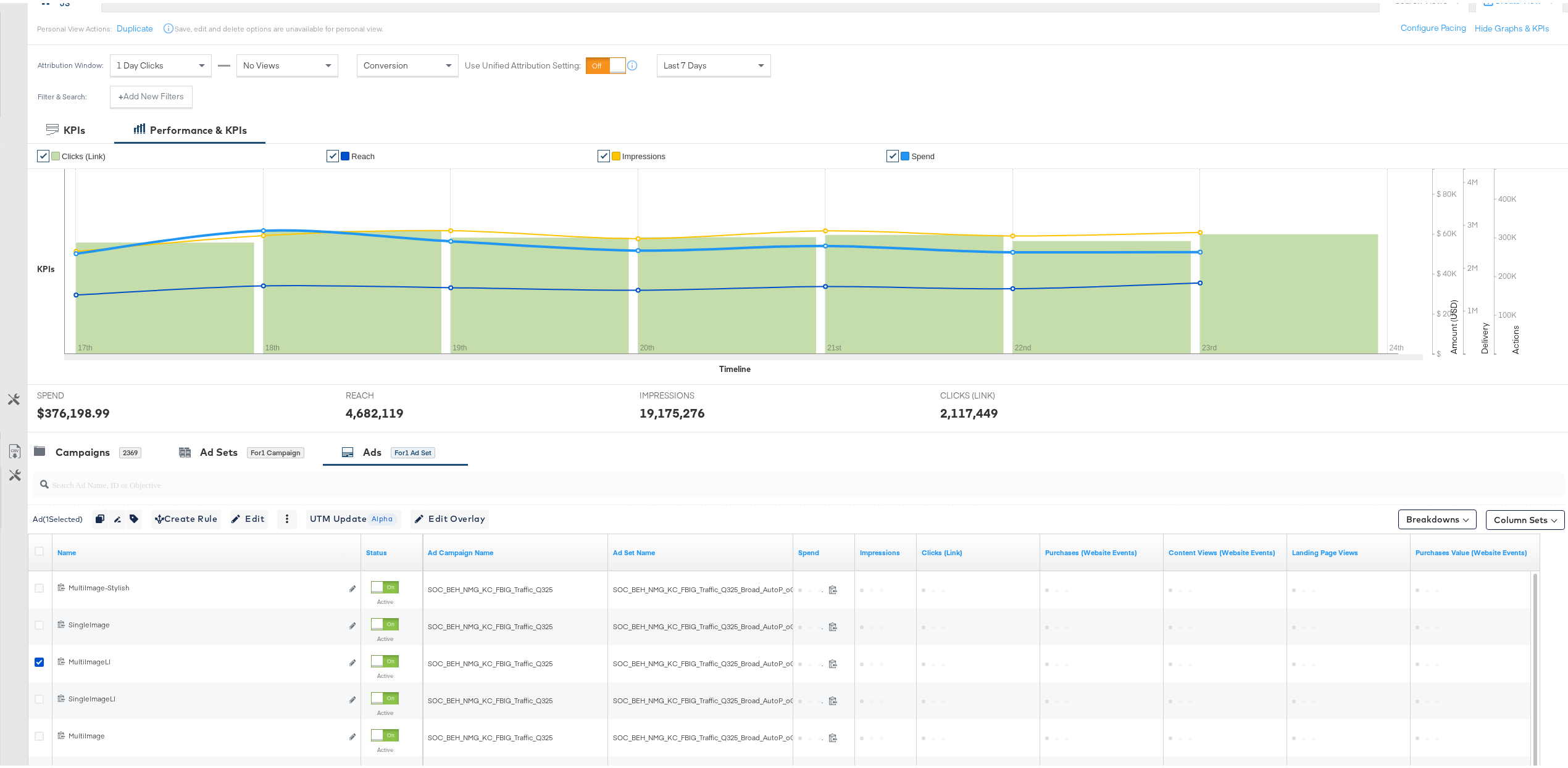
scroll to position [318, 0]
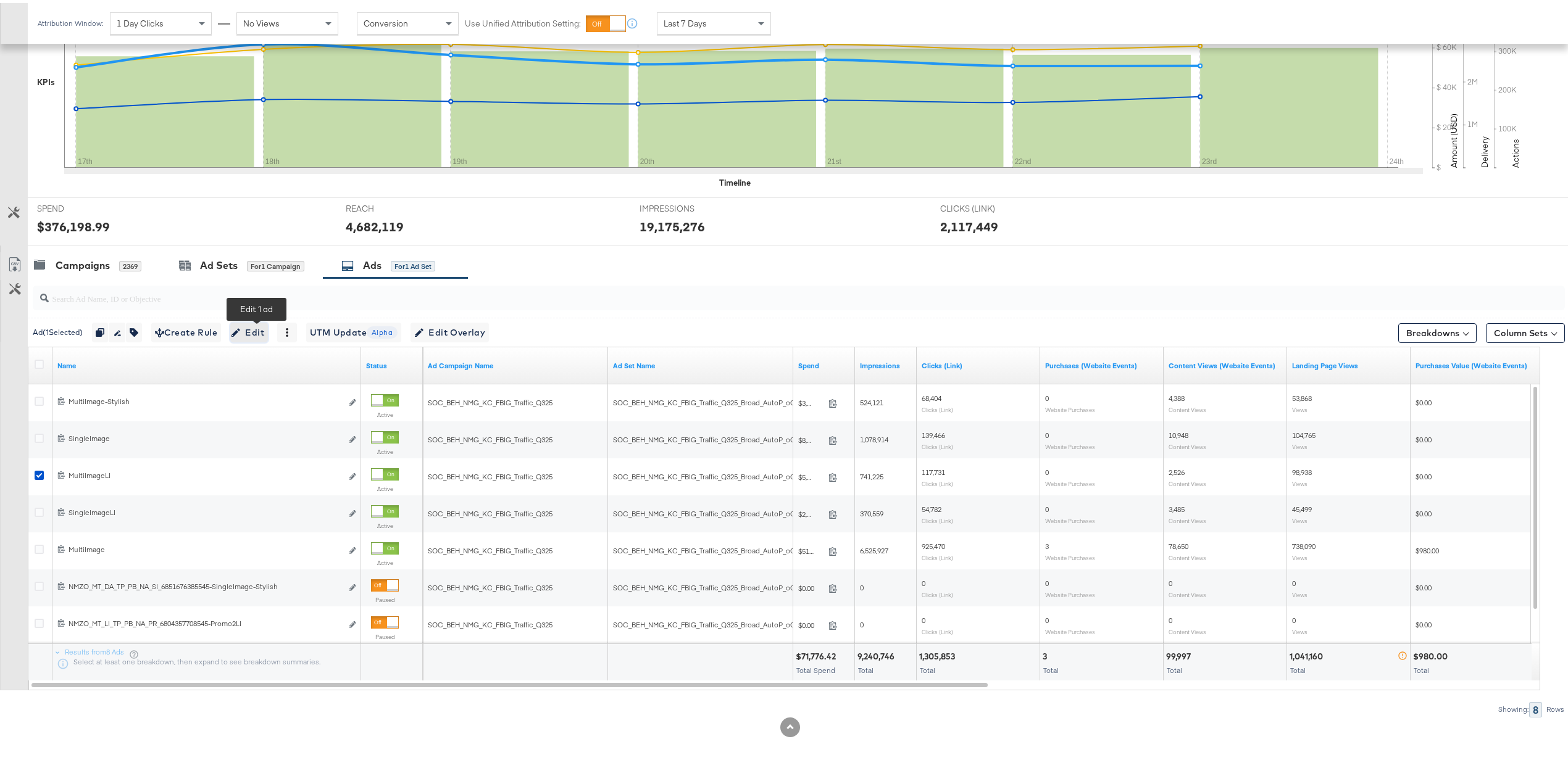
click at [254, 332] on span "Edit" at bounding box center [249, 329] width 30 height 16
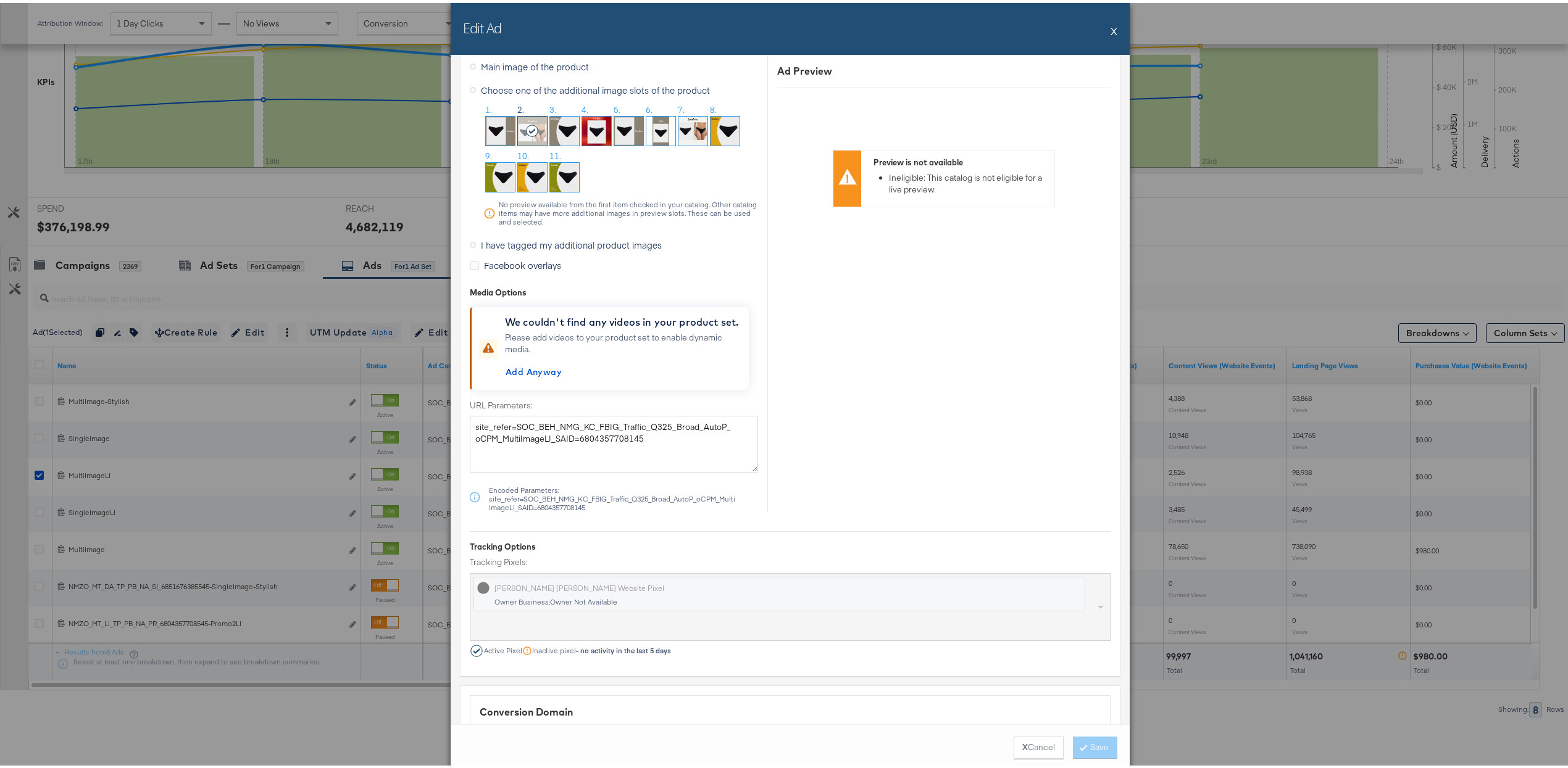
scroll to position [1177, 0]
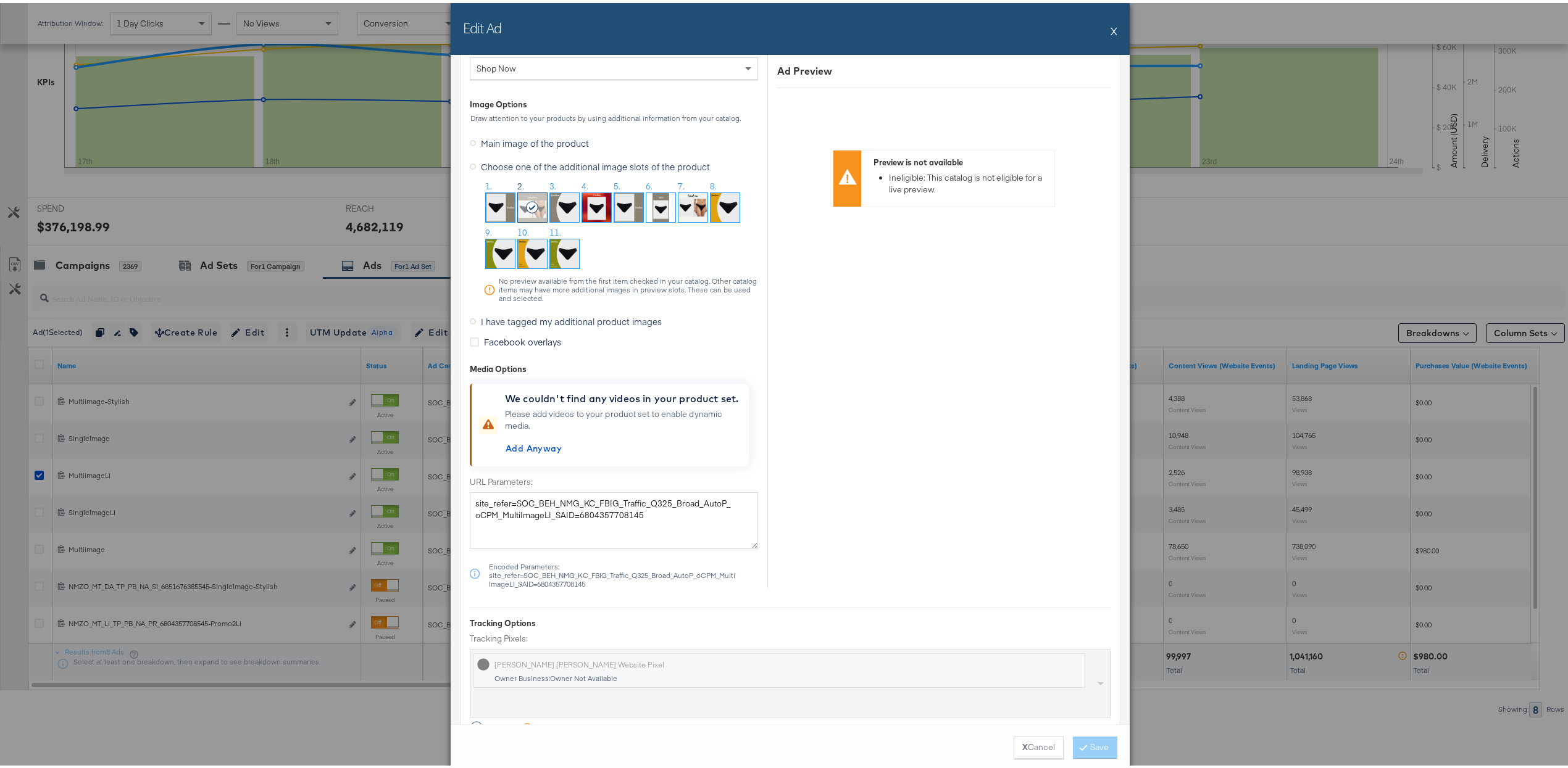
click at [613, 324] on span "I have tagged my additional product images" at bounding box center [571, 318] width 181 height 12
click at [0, 0] on input "I have tagged my additional product images" at bounding box center [0, 0] width 0 height 0
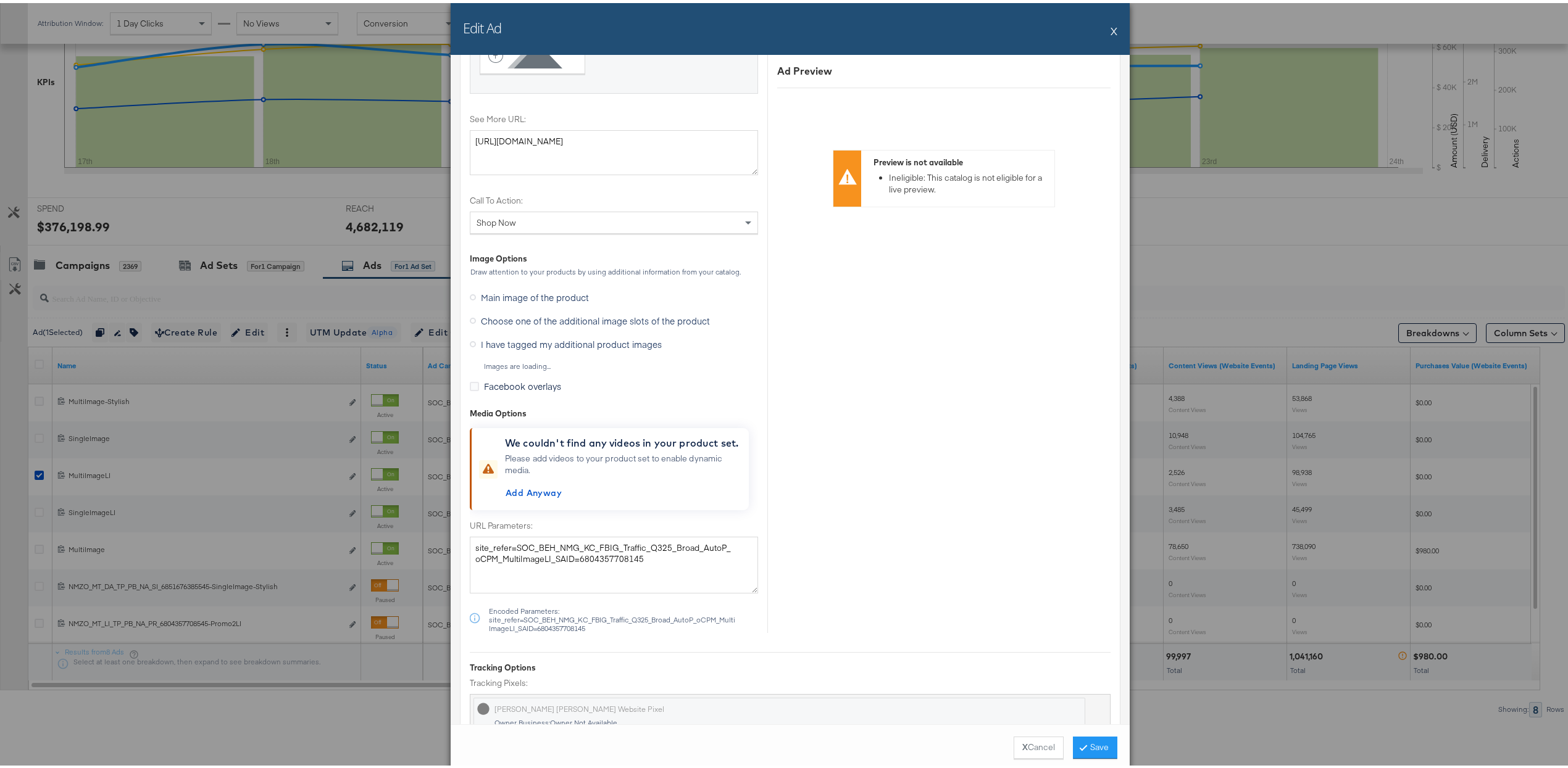
scroll to position [1333, 0]
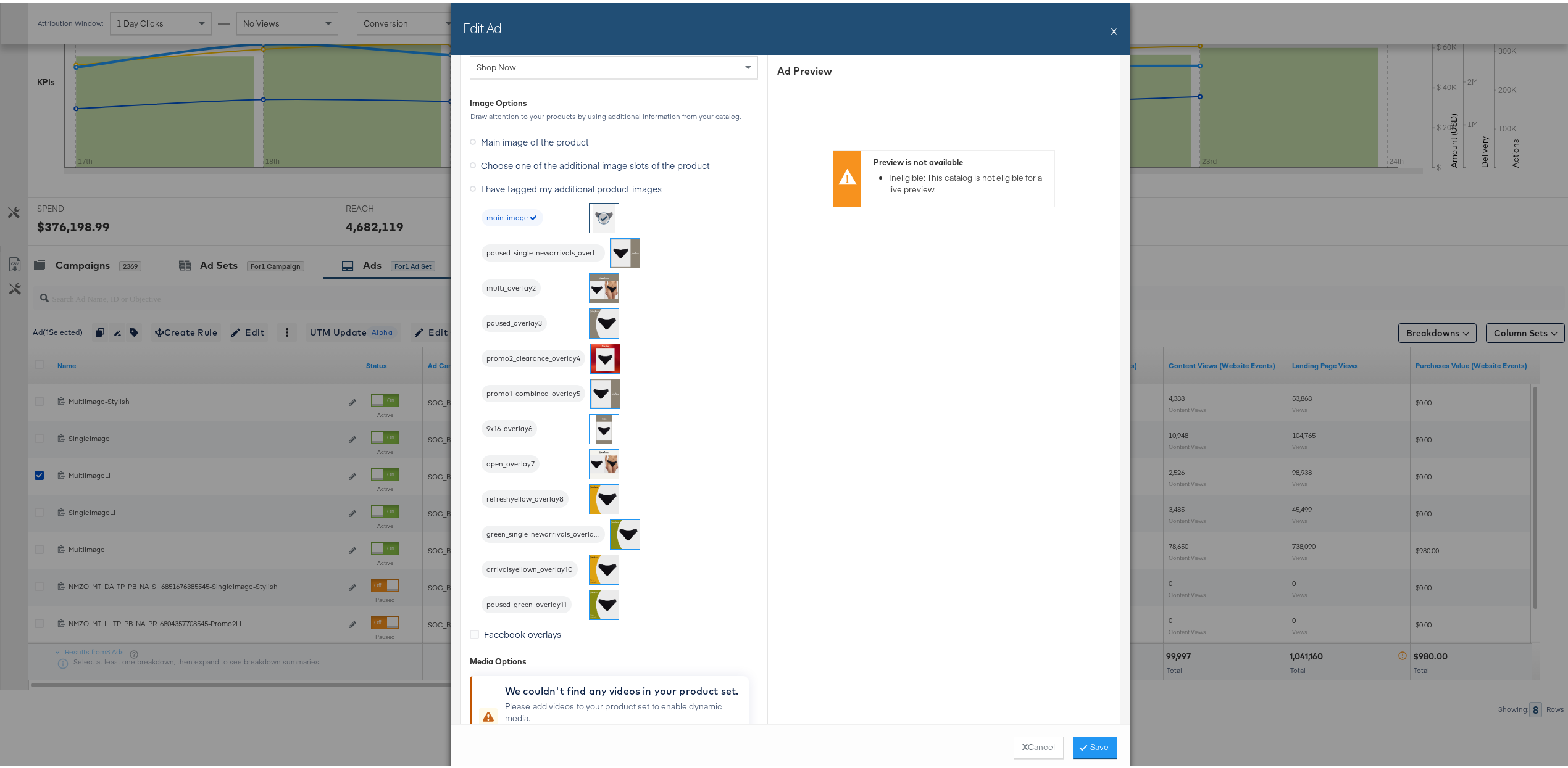
click at [601, 290] on img at bounding box center [604, 285] width 29 height 29
click at [772, 744] on button "Save" at bounding box center [1096, 745] width 45 height 22
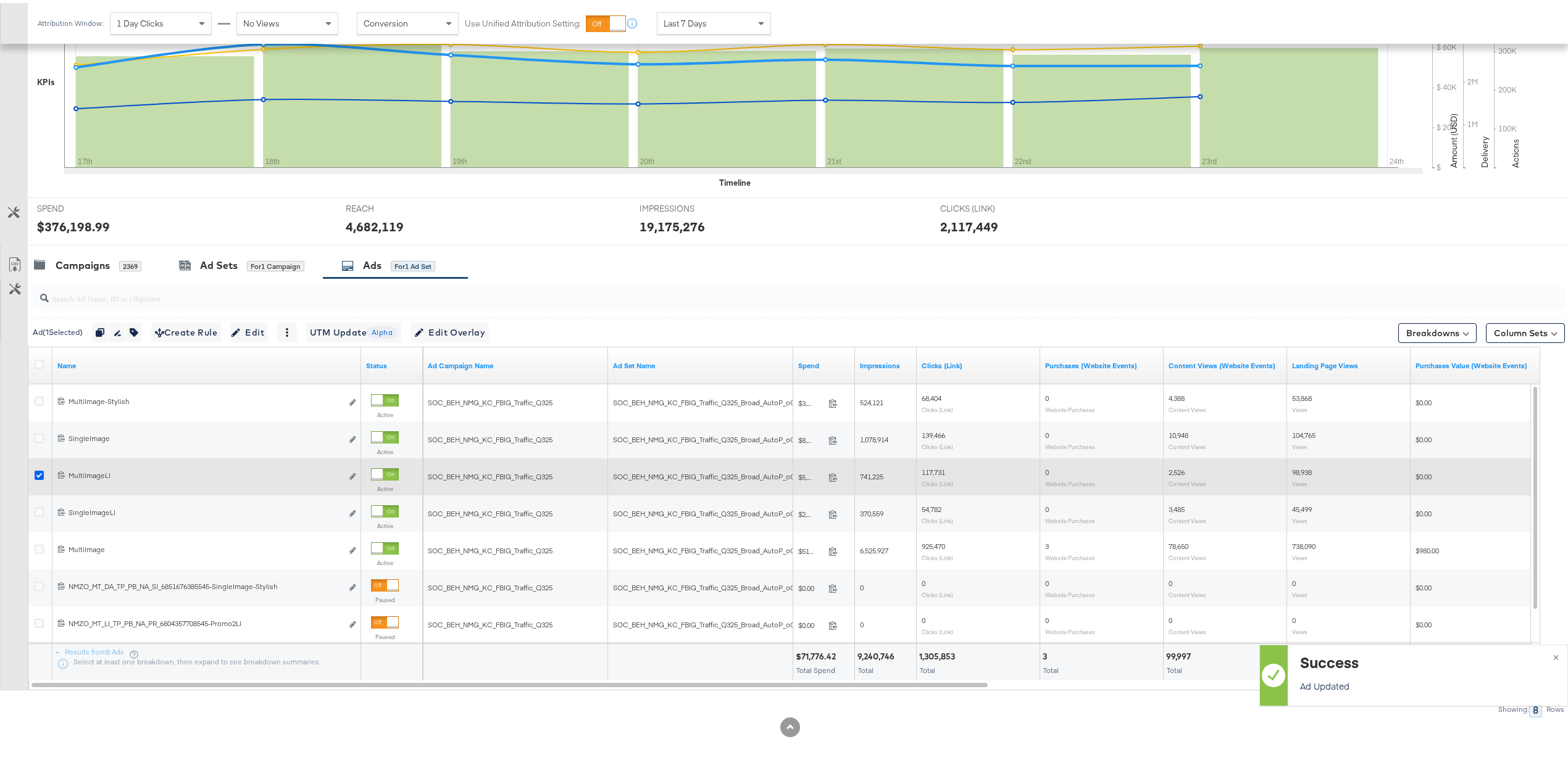
click at [40, 473] on icon at bounding box center [39, 472] width 9 height 9
click at [0, 0] on input "checkbox" at bounding box center [0, 0] width 0 height 0
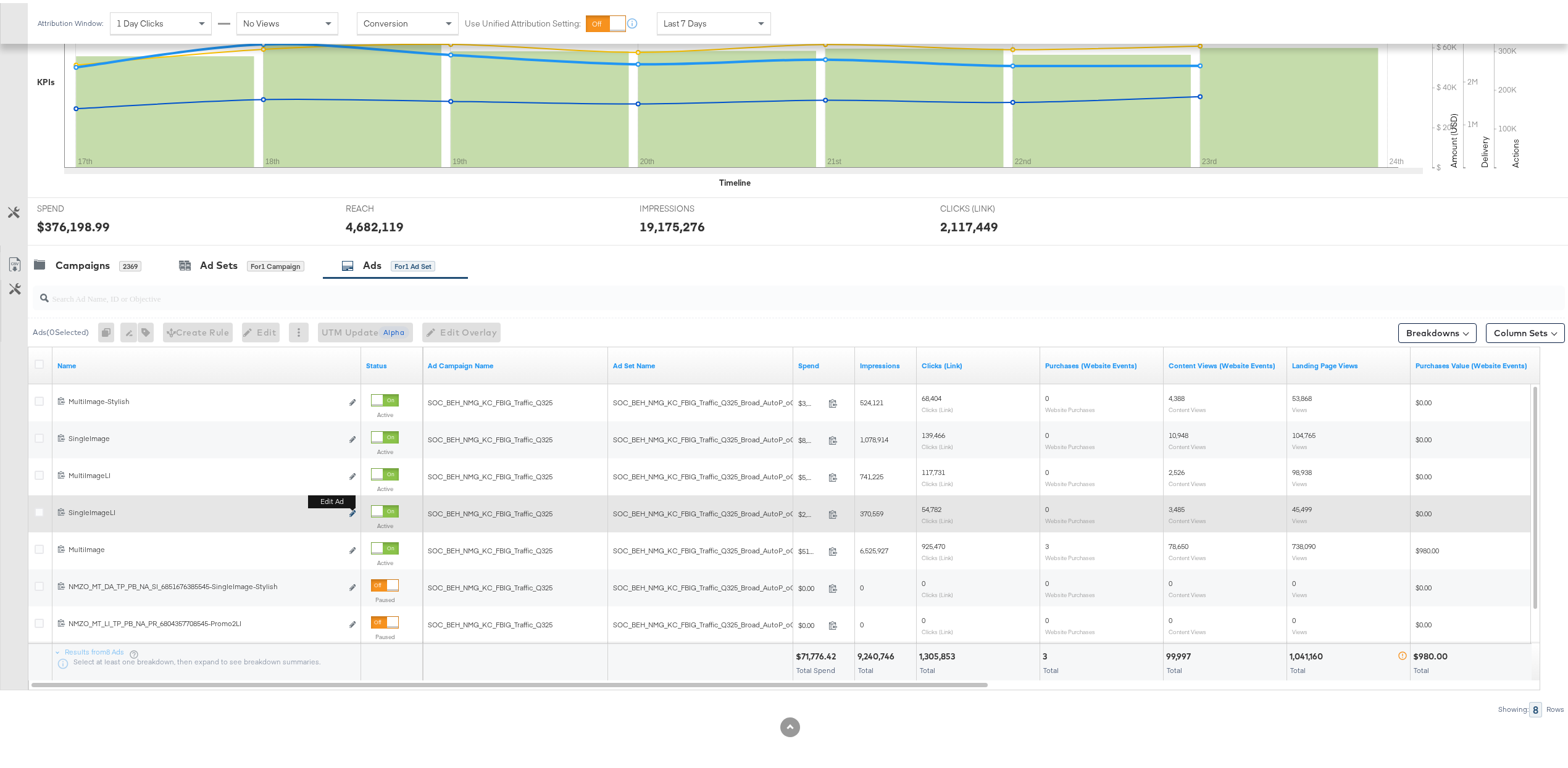
click at [354, 511] on icon "link" at bounding box center [353, 511] width 6 height 7
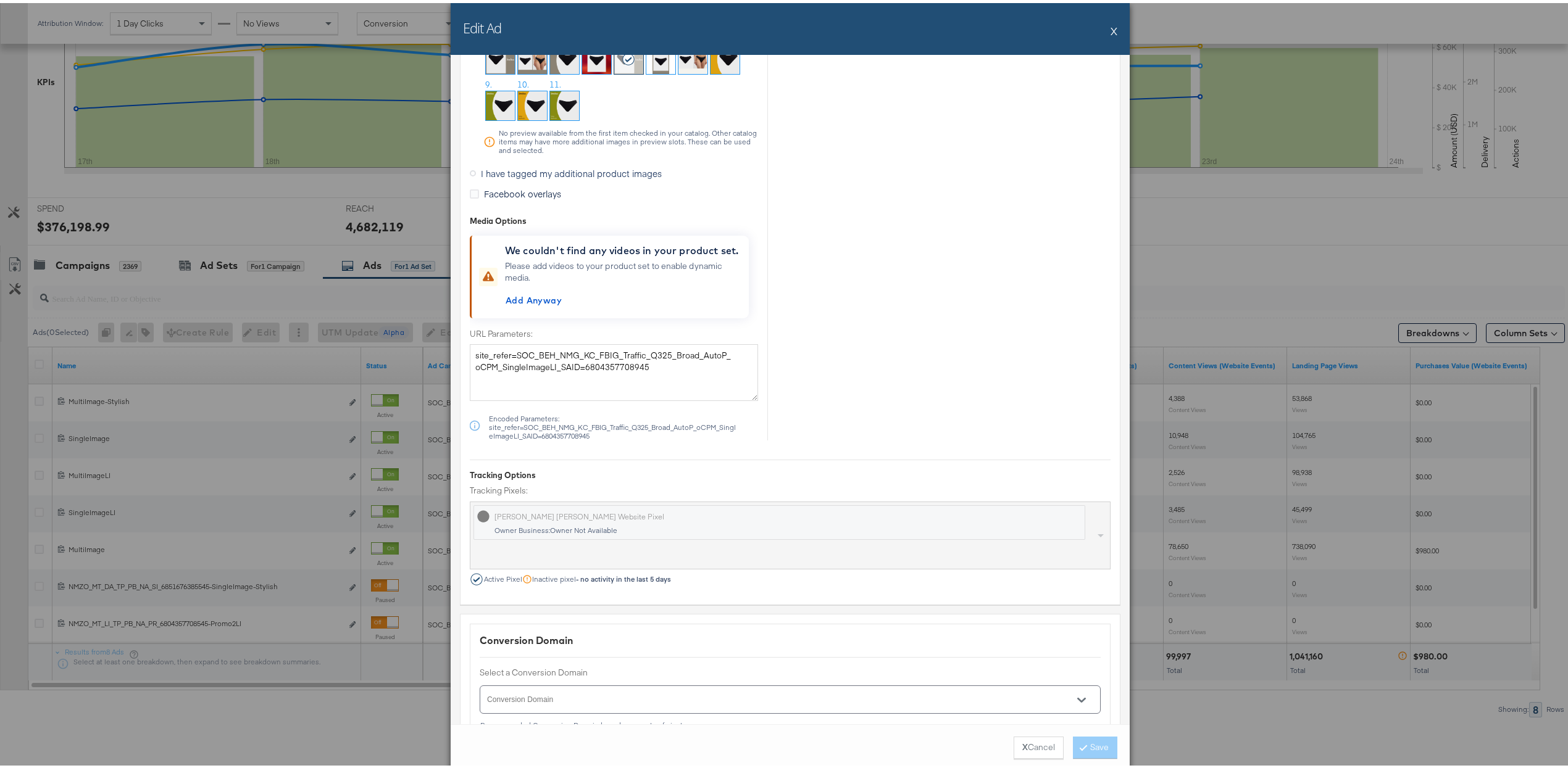
scroll to position [1128, 0]
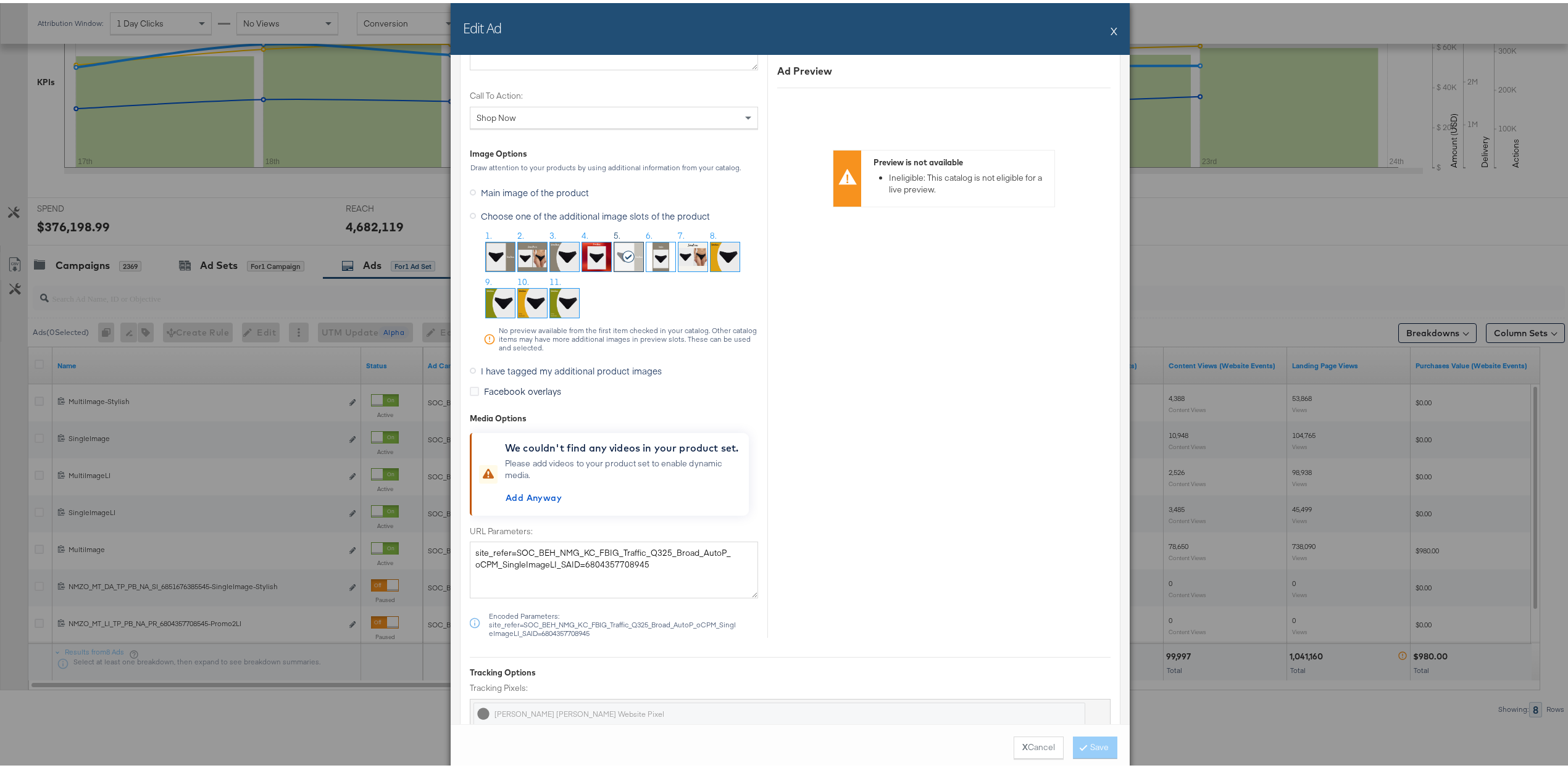
click at [551, 372] on span "I have tagged my additional product images" at bounding box center [571, 368] width 181 height 12
click at [0, 0] on input "I have tagged my additional product images" at bounding box center [0, 0] width 0 height 0
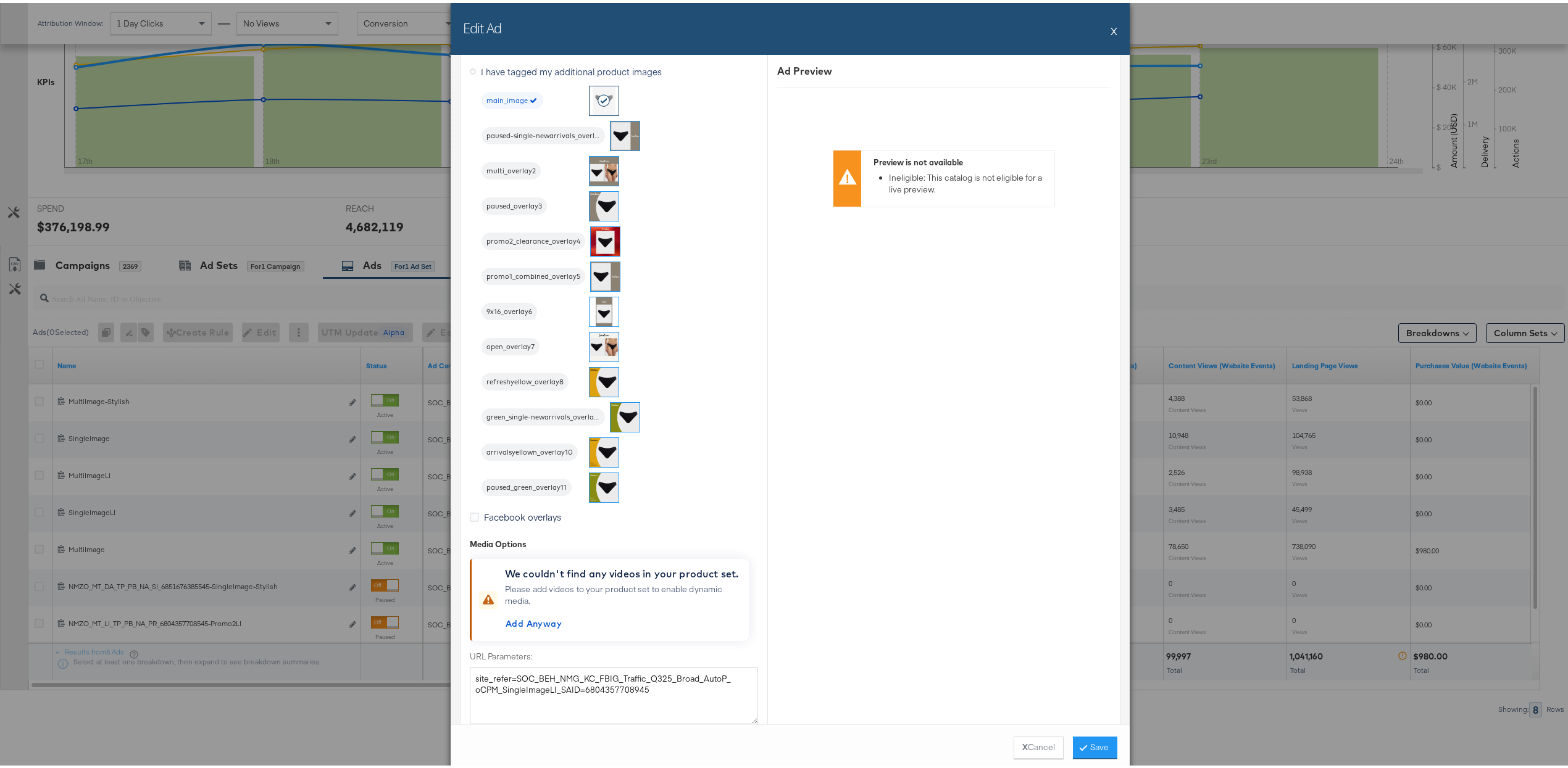
scroll to position [1447, 0]
click at [598, 284] on img at bounding box center [605, 277] width 29 height 29
click at [772, 745] on button "Save" at bounding box center [1096, 745] width 45 height 22
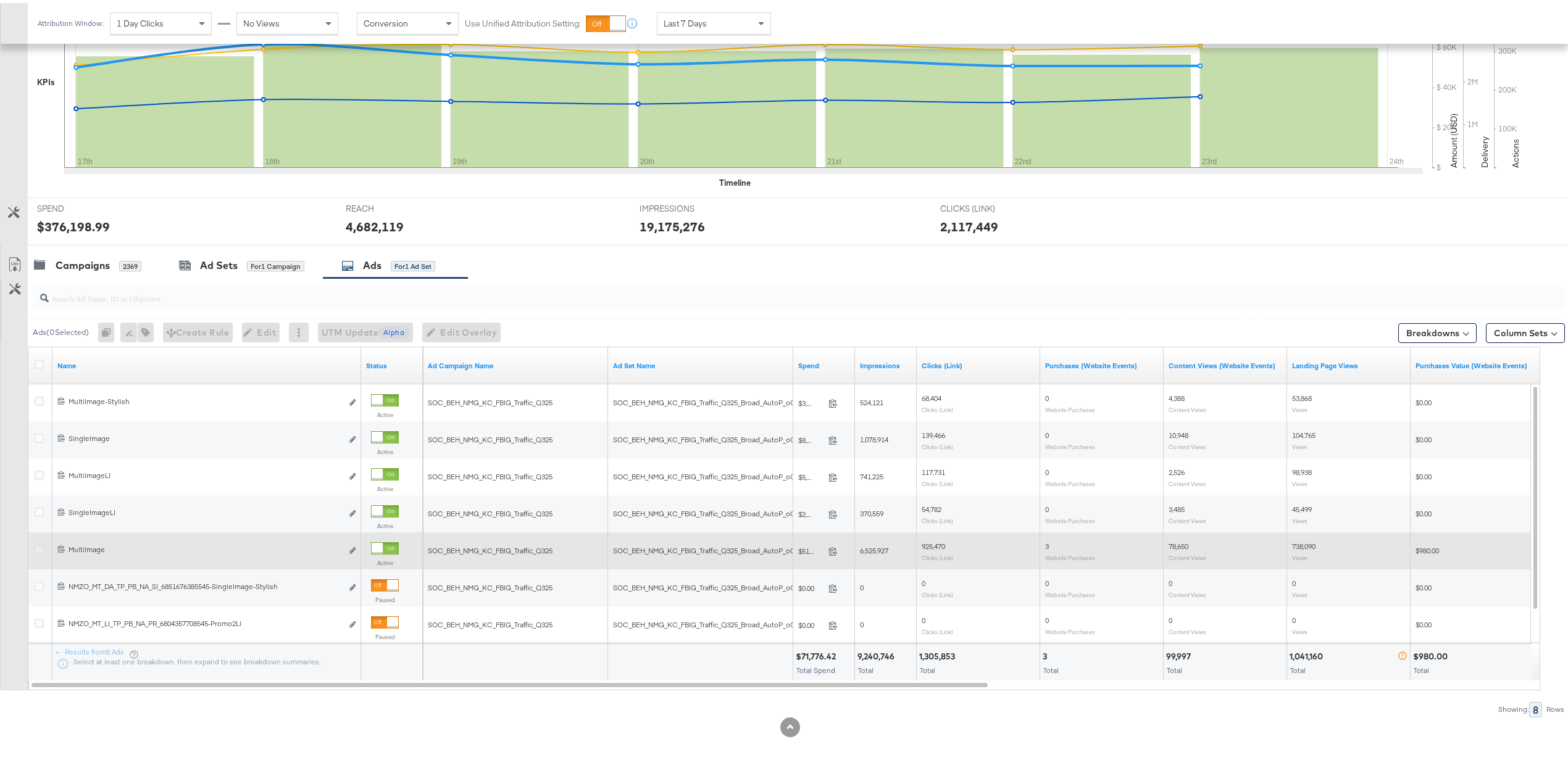
click at [42, 547] on icon at bounding box center [39, 546] width 9 height 9
click at [0, 0] on input "checkbox" at bounding box center [0, 0] width 0 height 0
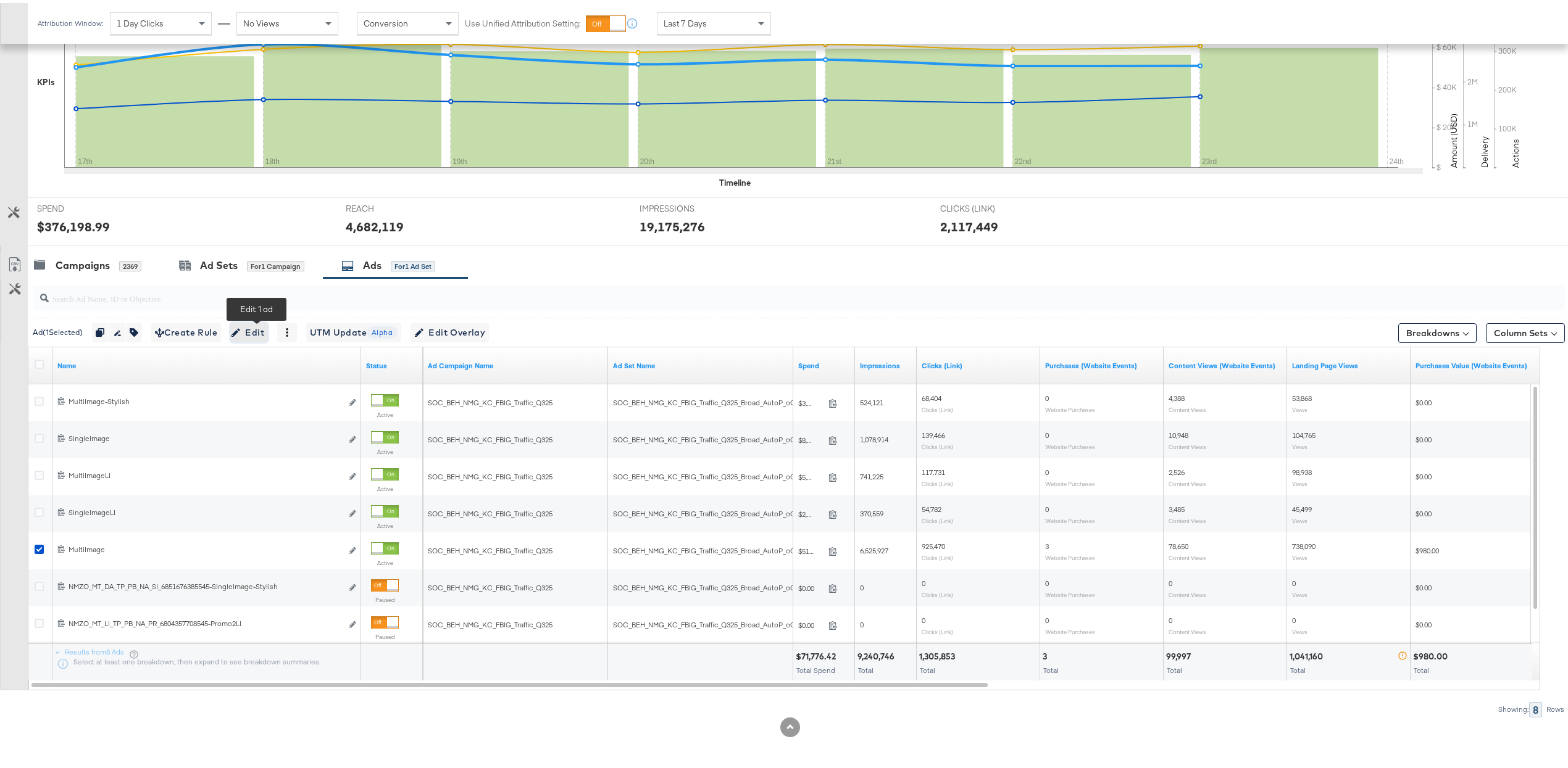
click at [261, 326] on span "Edit" at bounding box center [249, 329] width 30 height 16
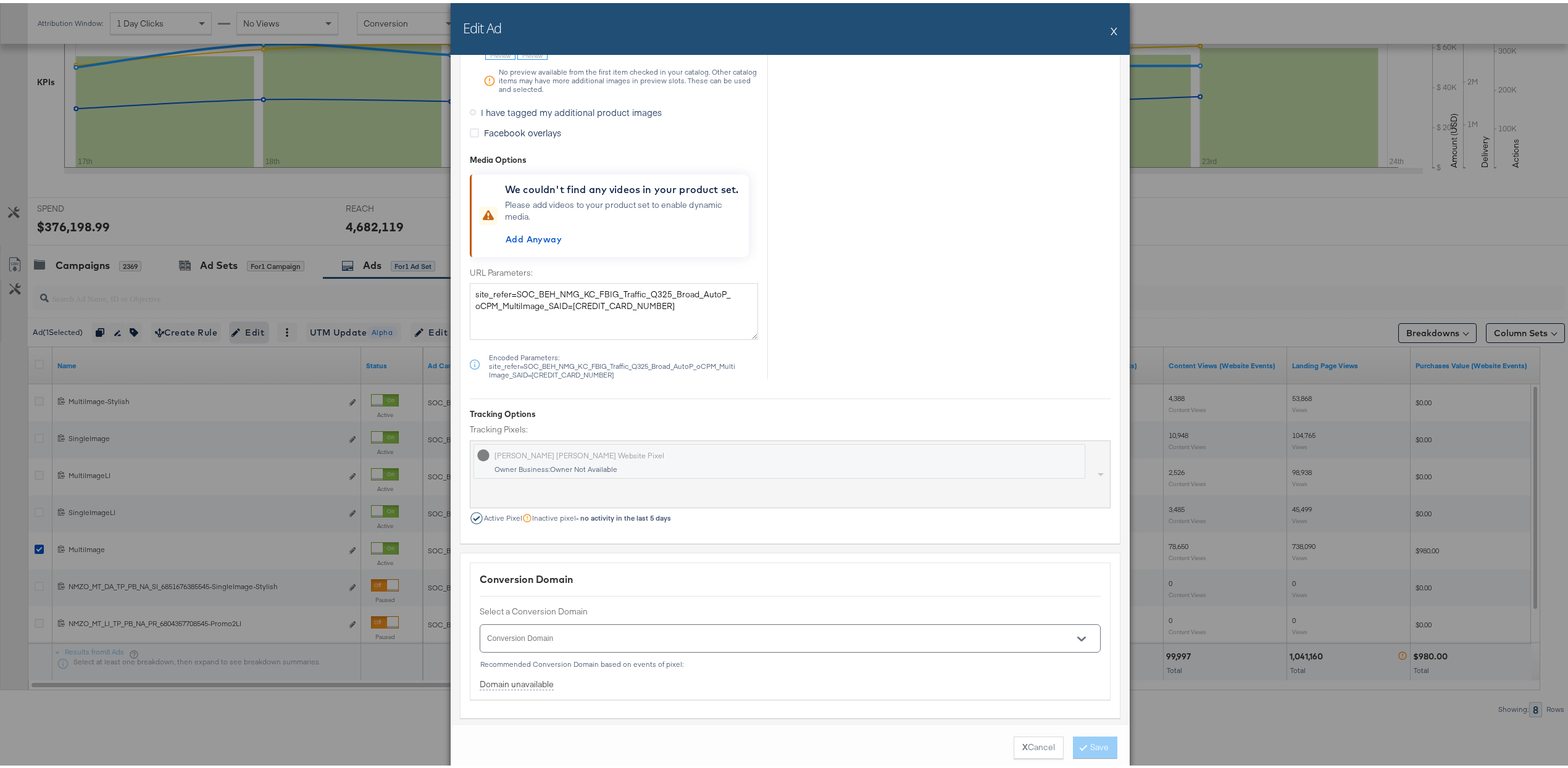
scroll to position [921, 0]
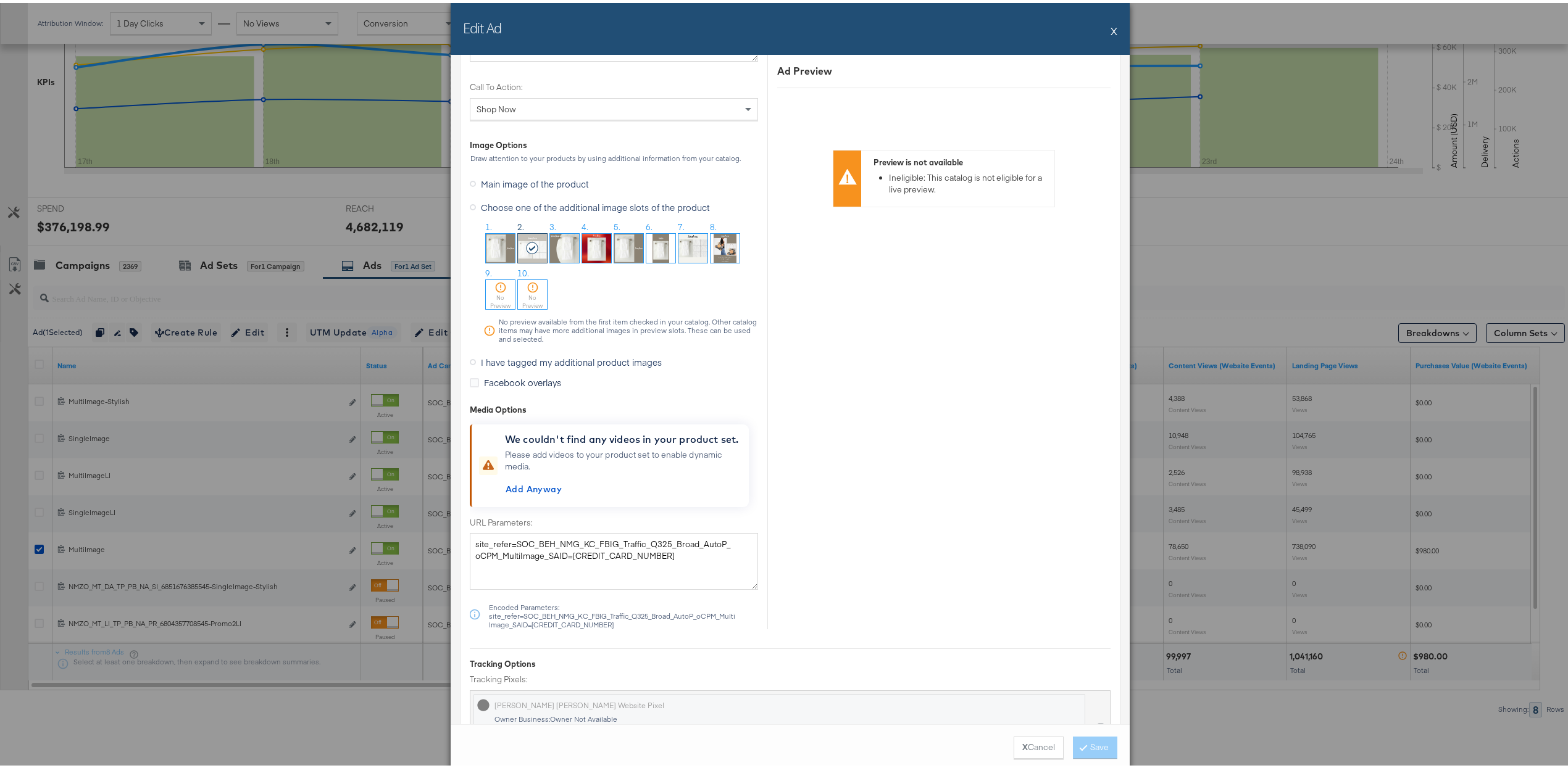
click at [564, 364] on span "I have tagged my additional product images" at bounding box center [571, 359] width 181 height 12
click at [0, 0] on input "I have tagged my additional product images" at bounding box center [0, 0] width 0 height 0
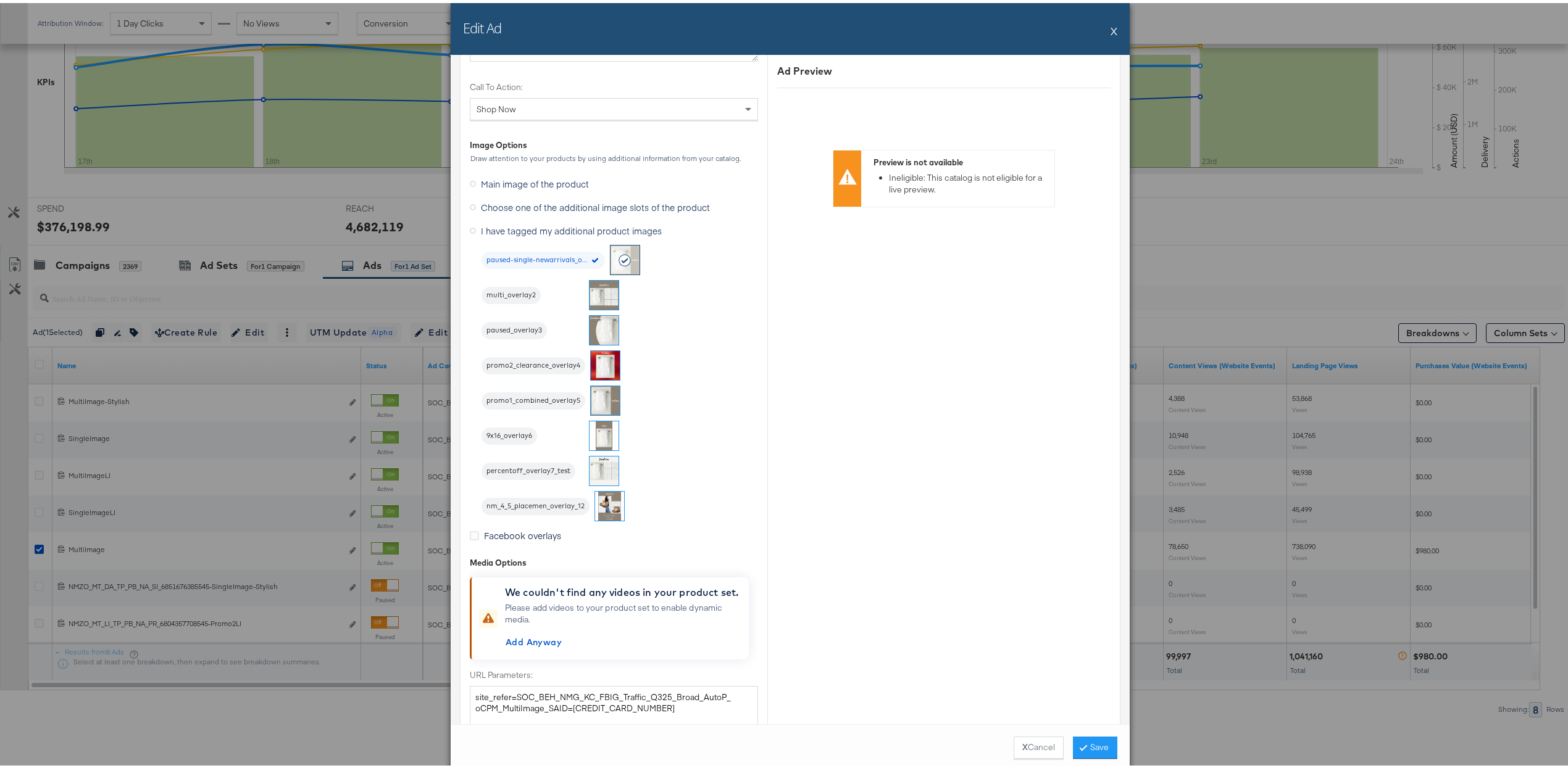
click at [601, 292] on img at bounding box center [604, 292] width 29 height 29
click at [772, 743] on button "Save" at bounding box center [1096, 745] width 45 height 22
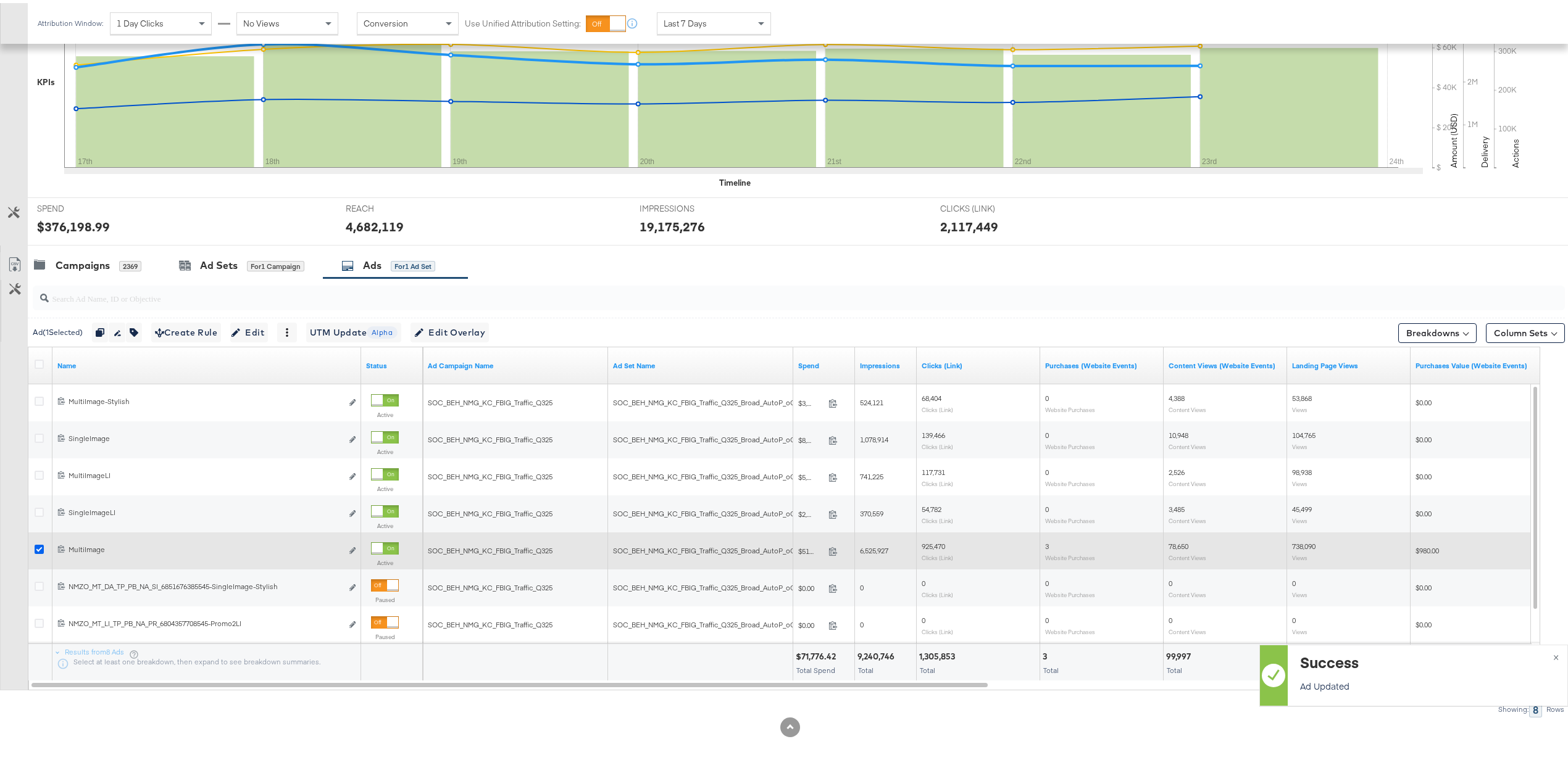
click at [38, 545] on icon at bounding box center [39, 546] width 9 height 9
click at [0, 0] on input "checkbox" at bounding box center [0, 0] width 0 height 0
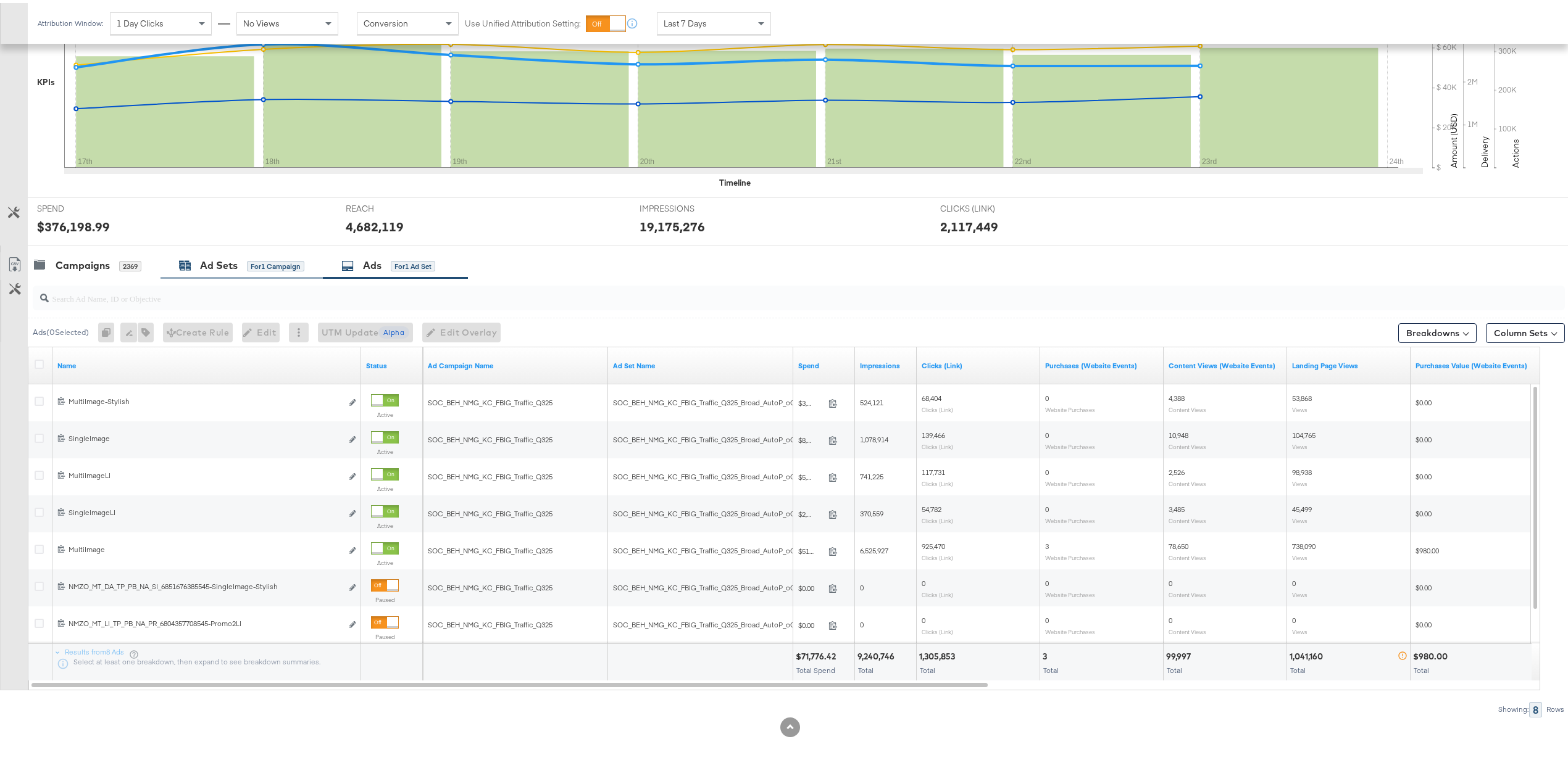
click at [223, 257] on div "Ad Sets" at bounding box center [219, 262] width 38 height 14
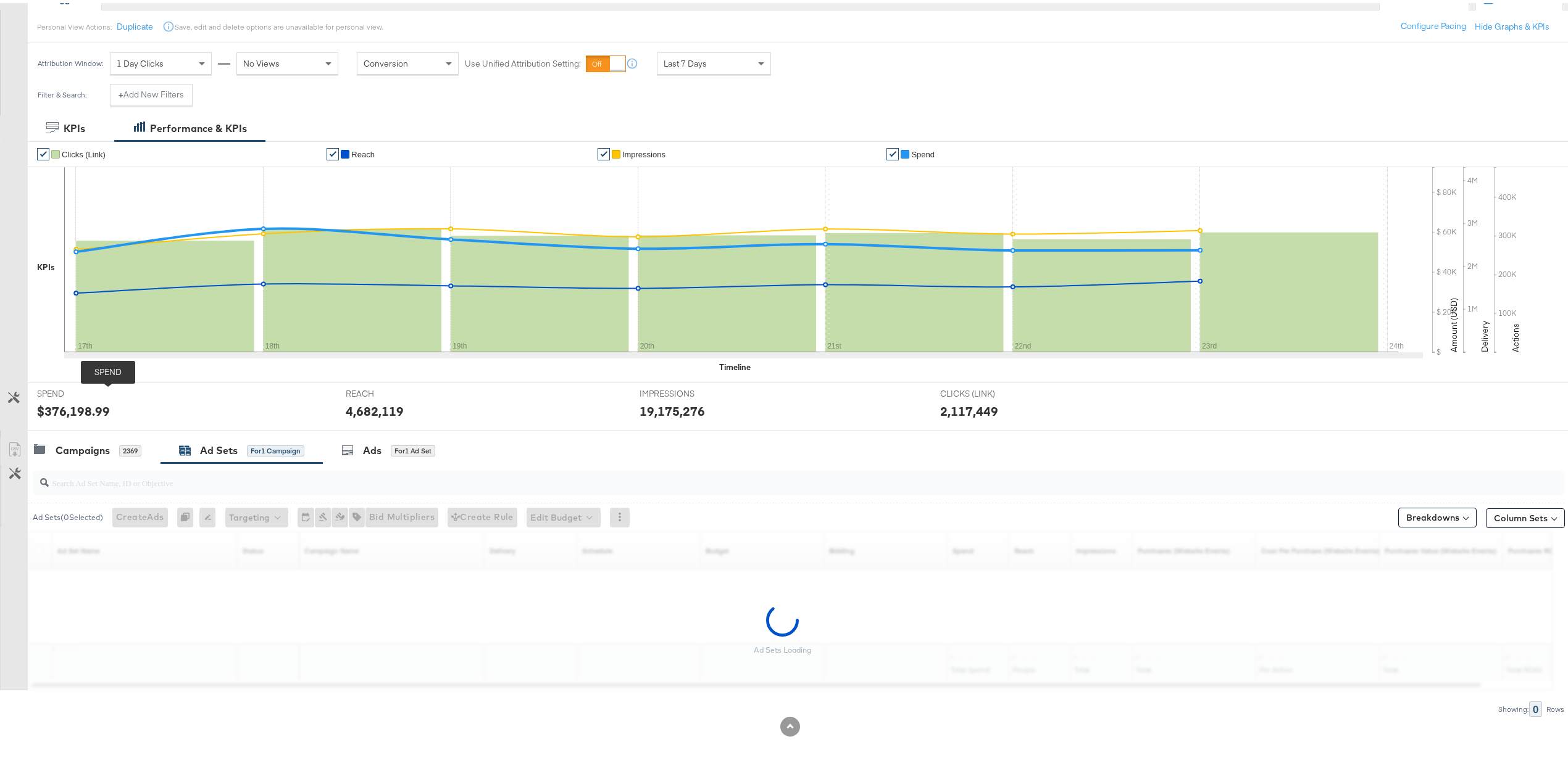
scroll to position [171, 0]
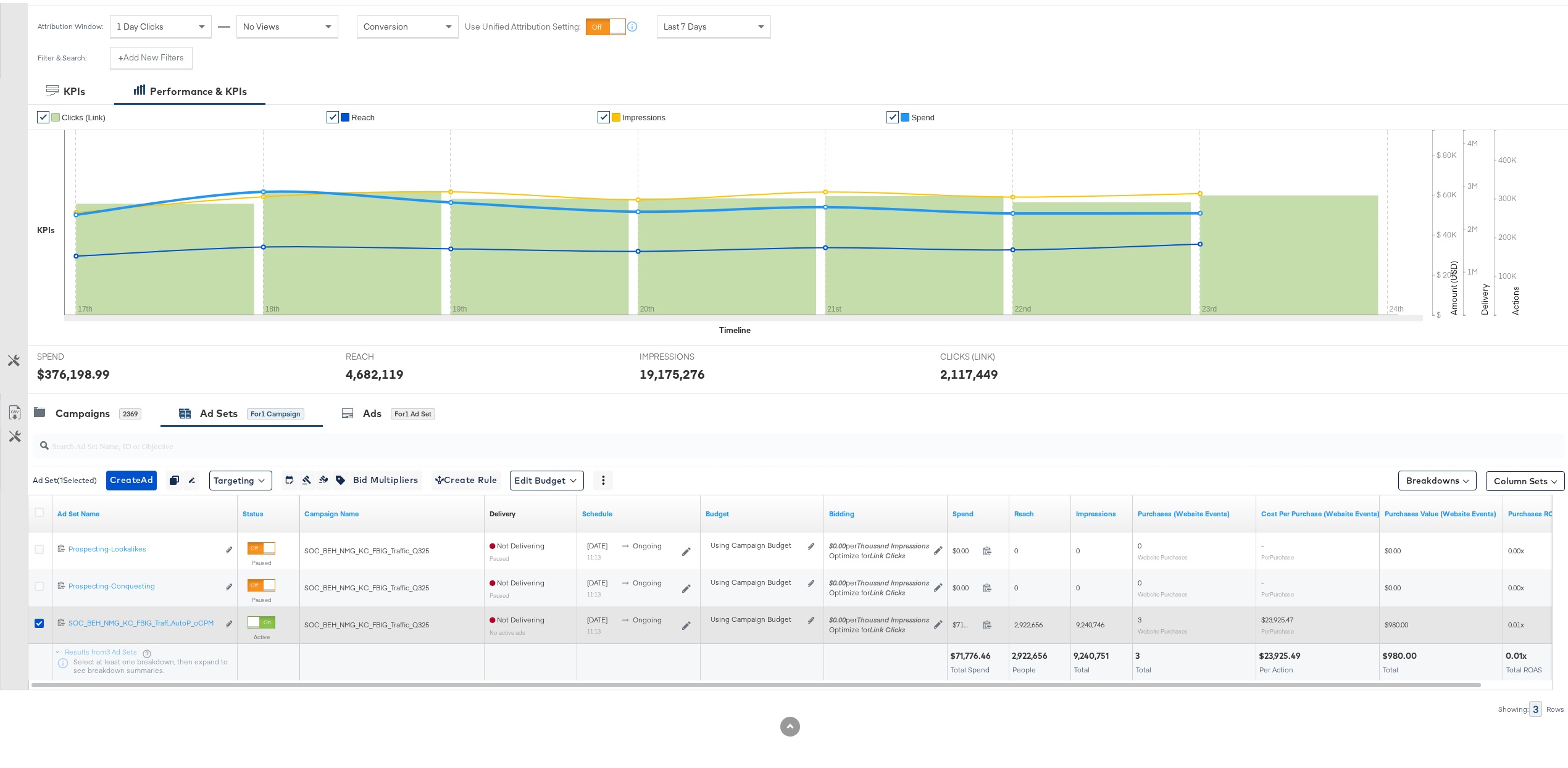
click at [37, 618] on icon at bounding box center [39, 620] width 9 height 9
click at [0, 0] on input "checkbox" at bounding box center [0, 0] width 0 height 0
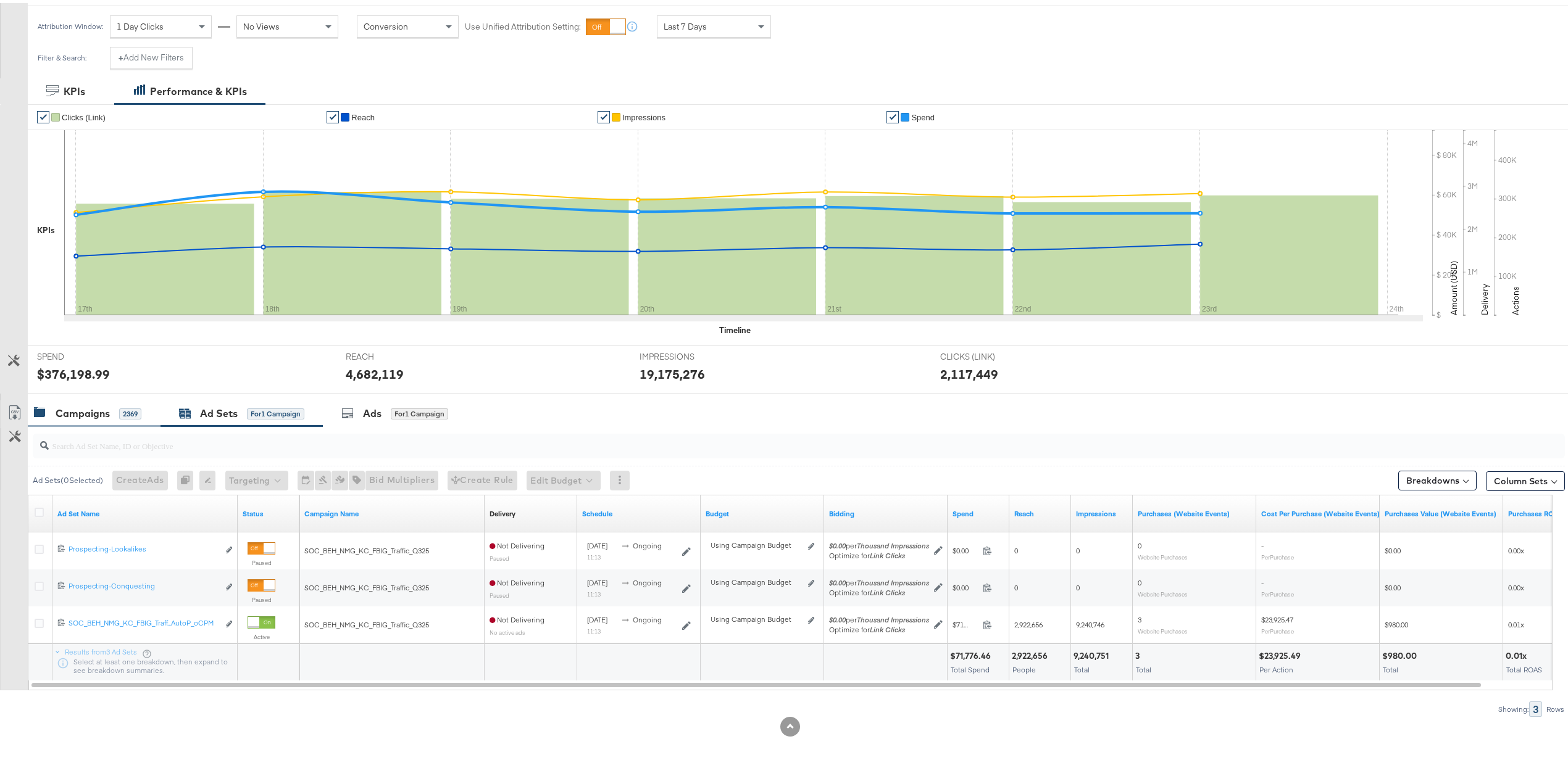
click at [78, 402] on div "Campaigns 2369" at bounding box center [94, 411] width 133 height 27
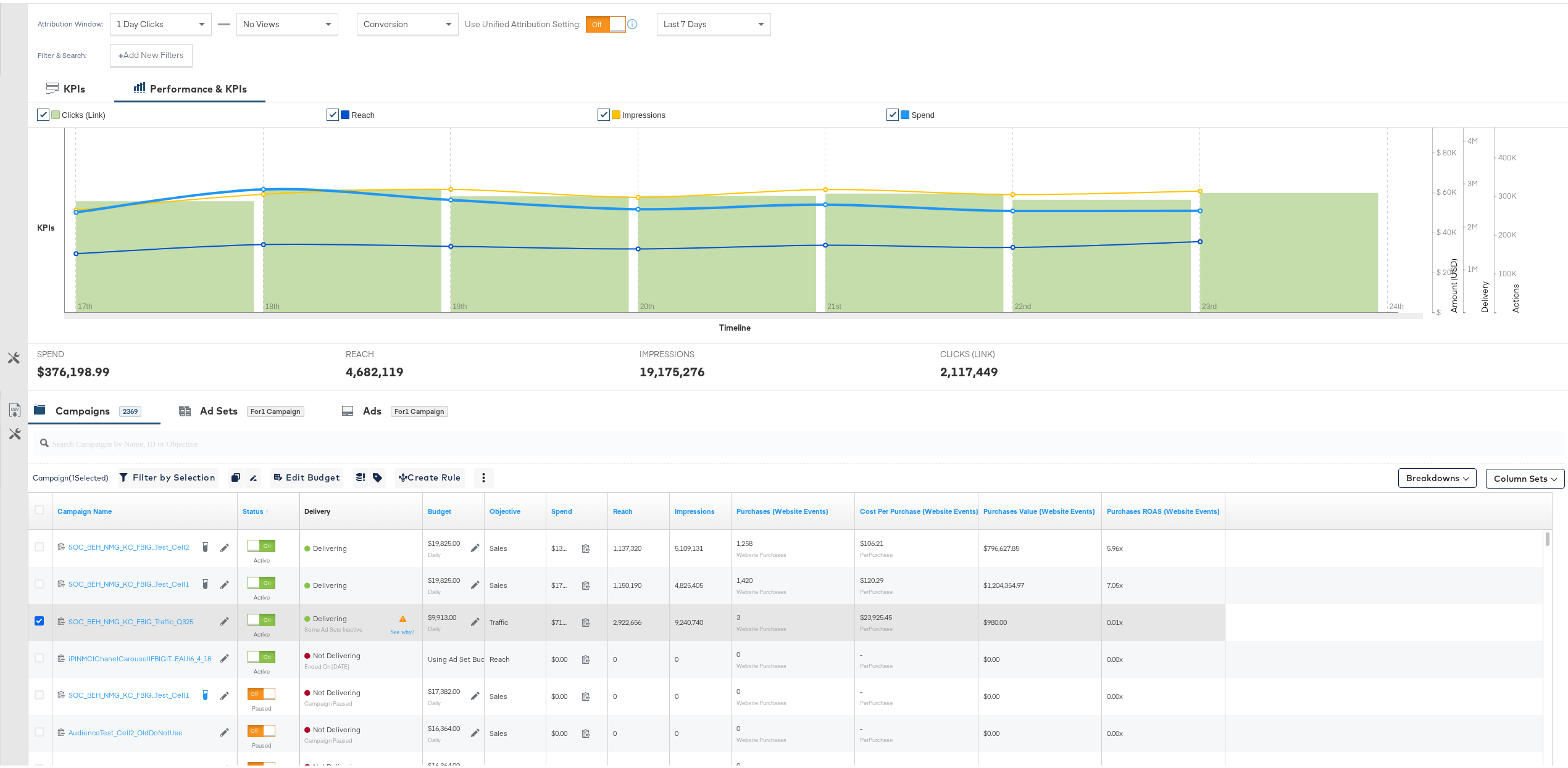
click at [39, 621] on icon at bounding box center [39, 618] width 9 height 9
click at [0, 0] on input "checkbox" at bounding box center [0, 0] width 0 height 0
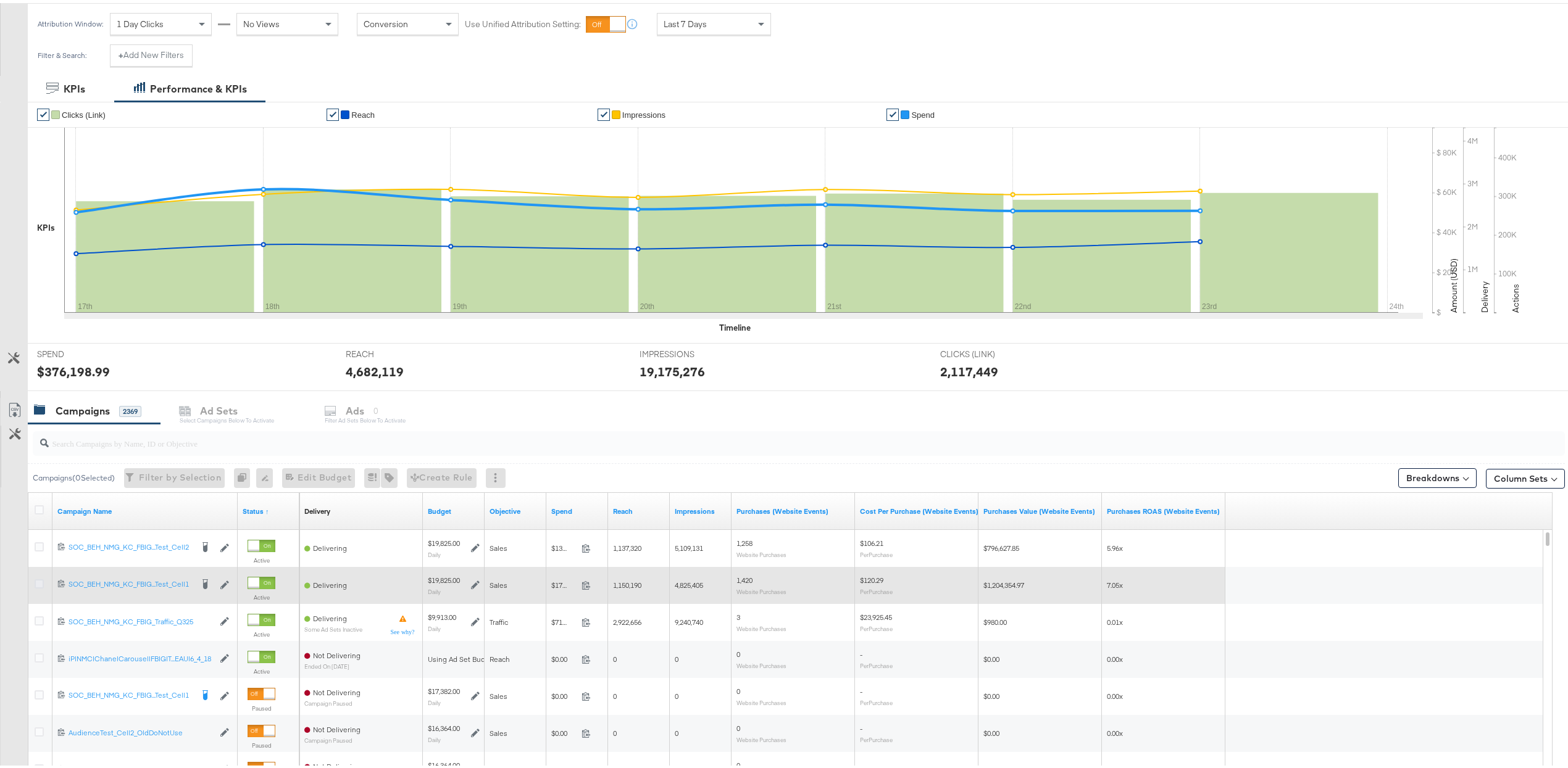
click at [40, 586] on icon at bounding box center [39, 581] width 9 height 9
click at [0, 0] on input "checkbox" at bounding box center [0, 0] width 0 height 0
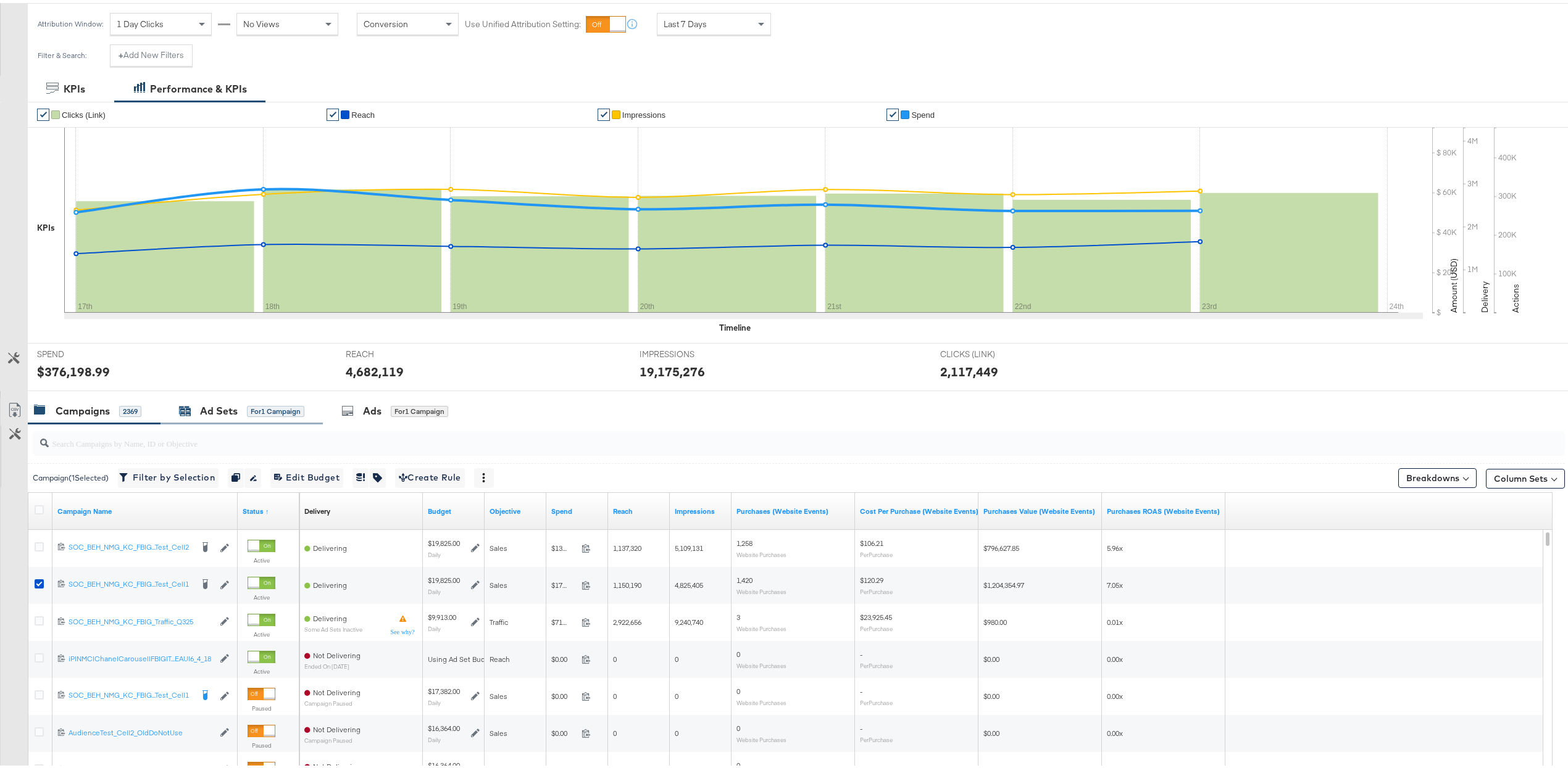
click at [246, 413] on div "Ad Sets for 1 Campaign" at bounding box center [241, 408] width 125 height 14
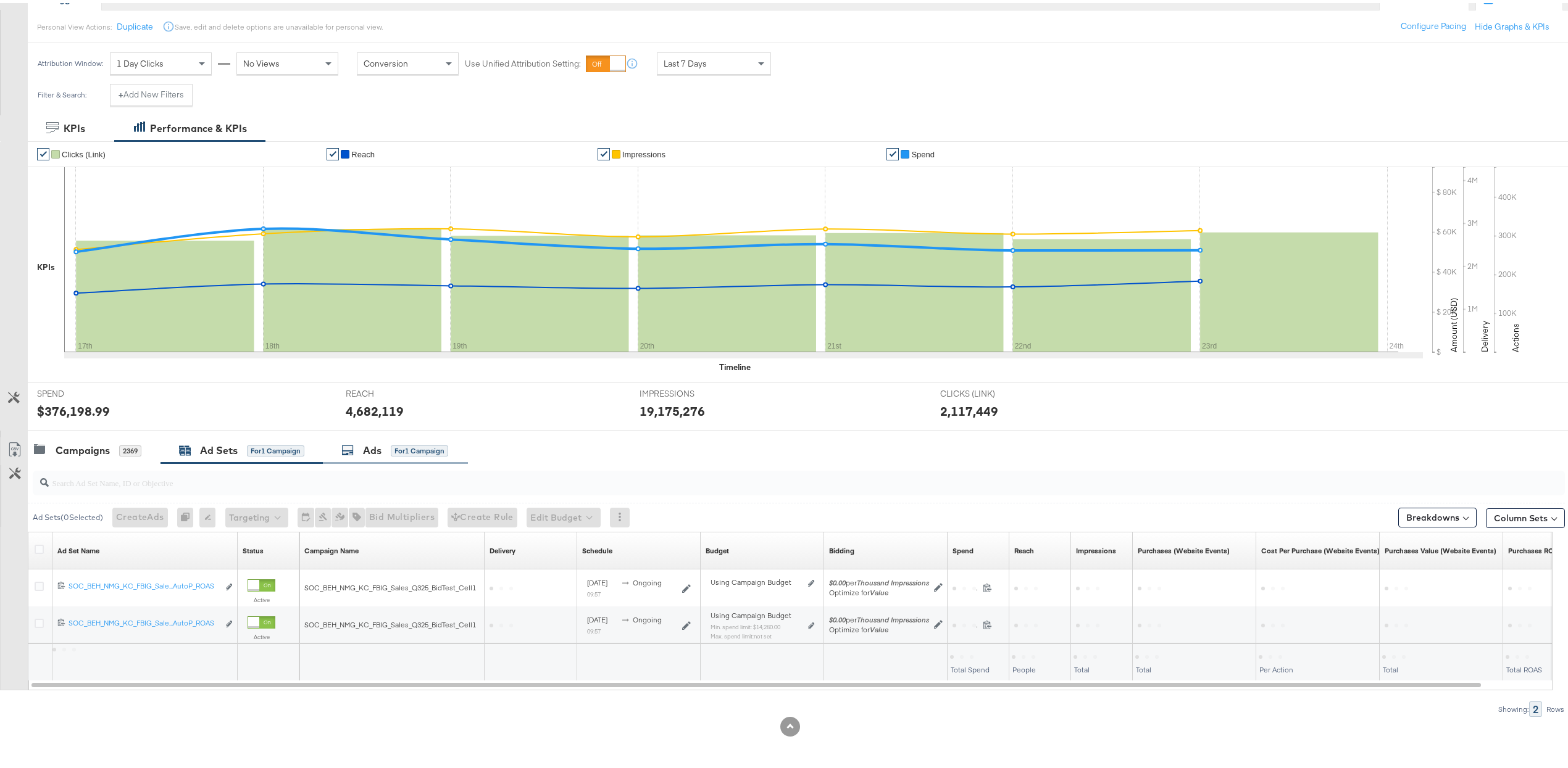
click at [419, 442] on span "for 1 Campaign" at bounding box center [420, 447] width 58 height 11
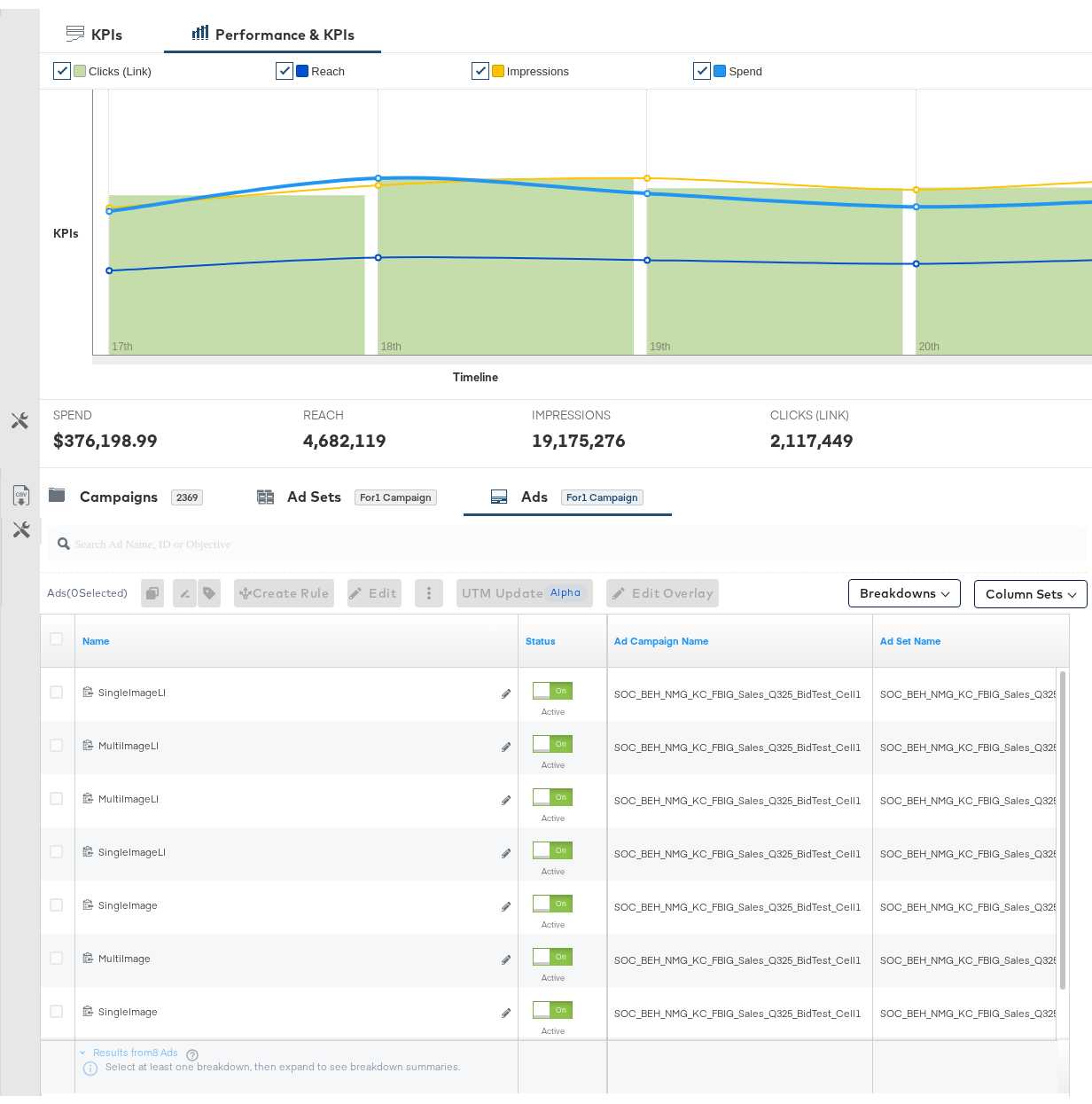
scroll to position [355, 0]
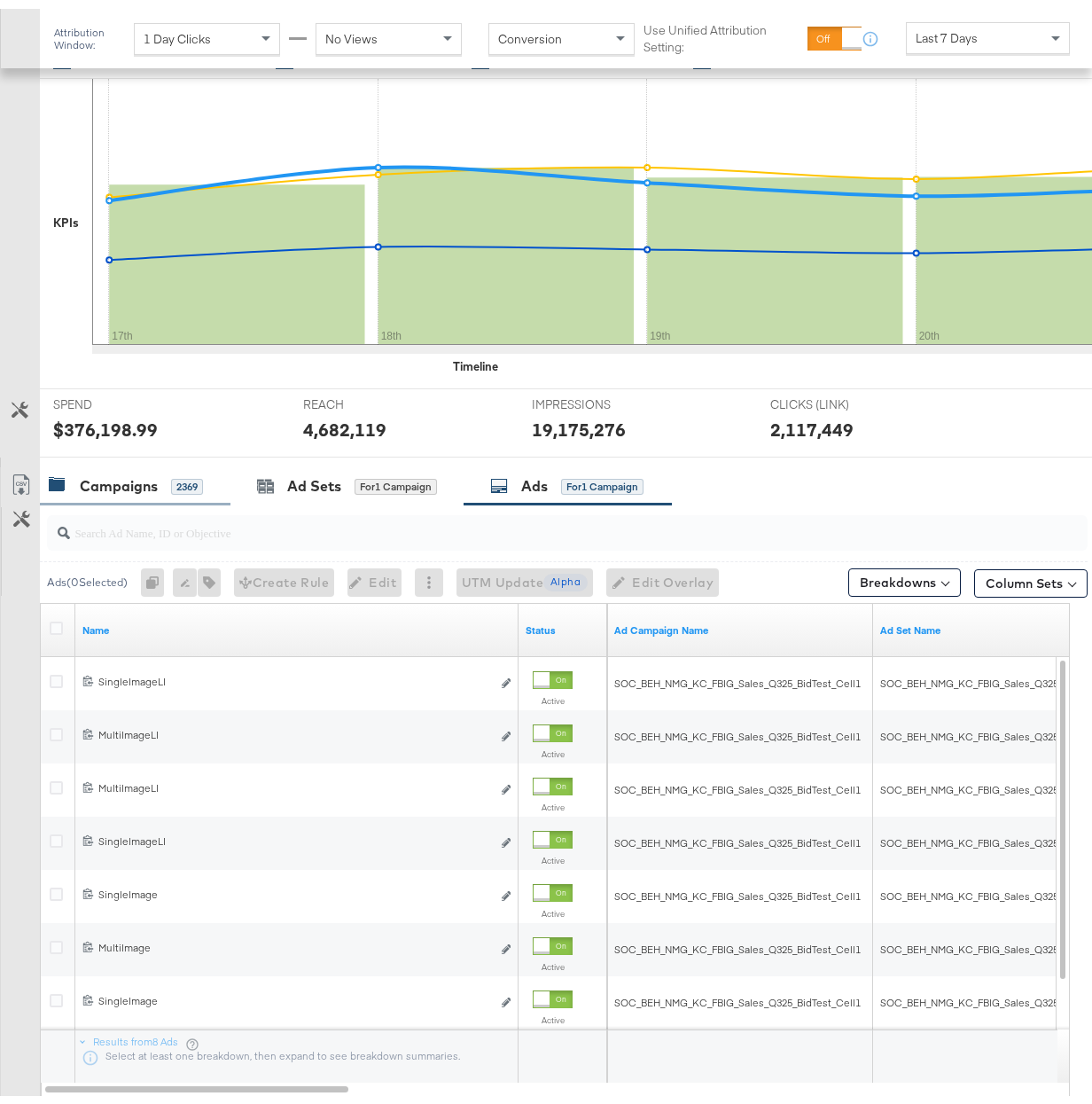
click at [146, 491] on div "Campaigns 2369" at bounding box center [135, 477] width 191 height 38
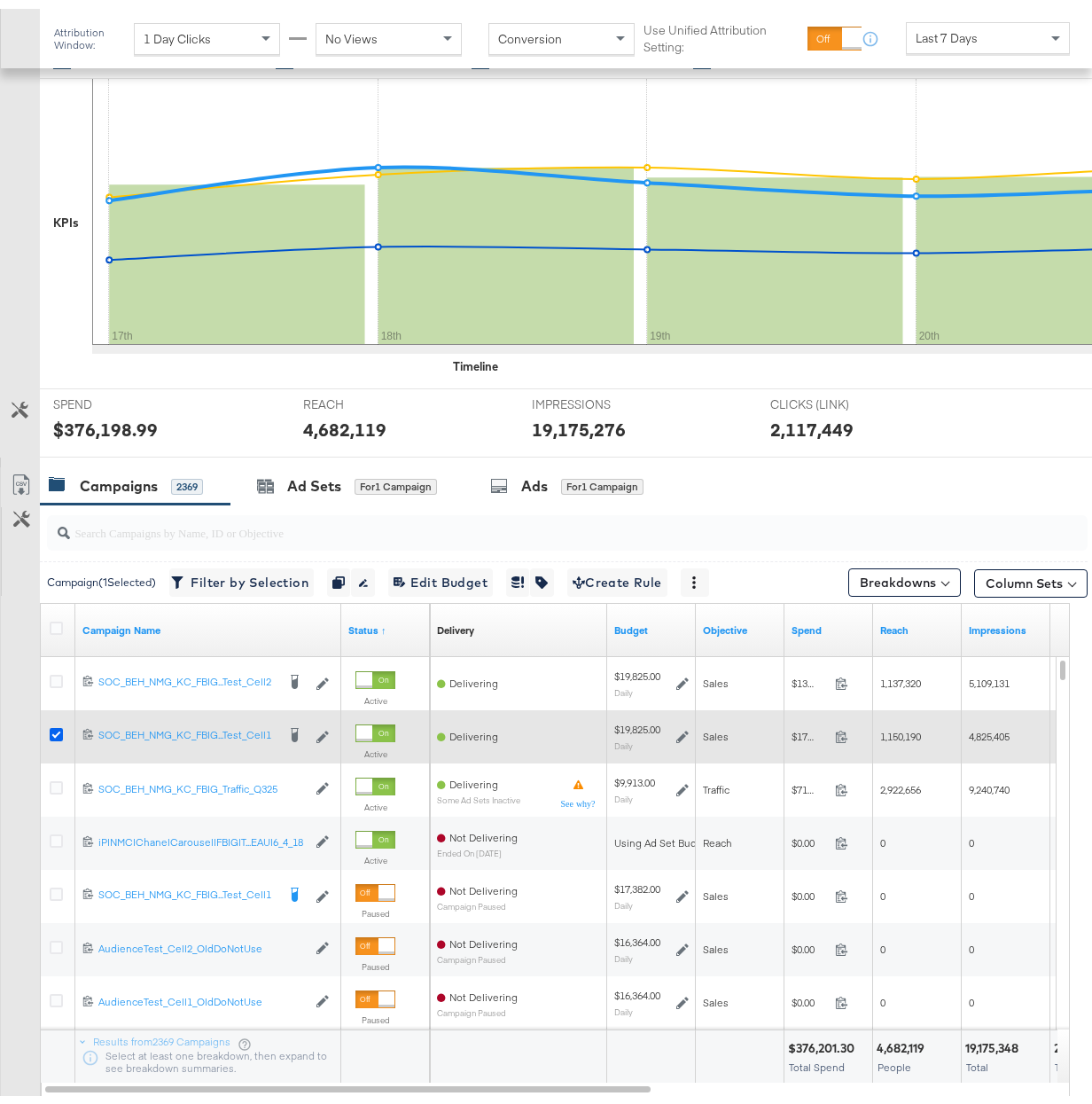
click at [54, 731] on icon at bounding box center [56, 726] width 13 height 13
click at [0, 0] on input "checkbox" at bounding box center [0, 0] width 0 height 0
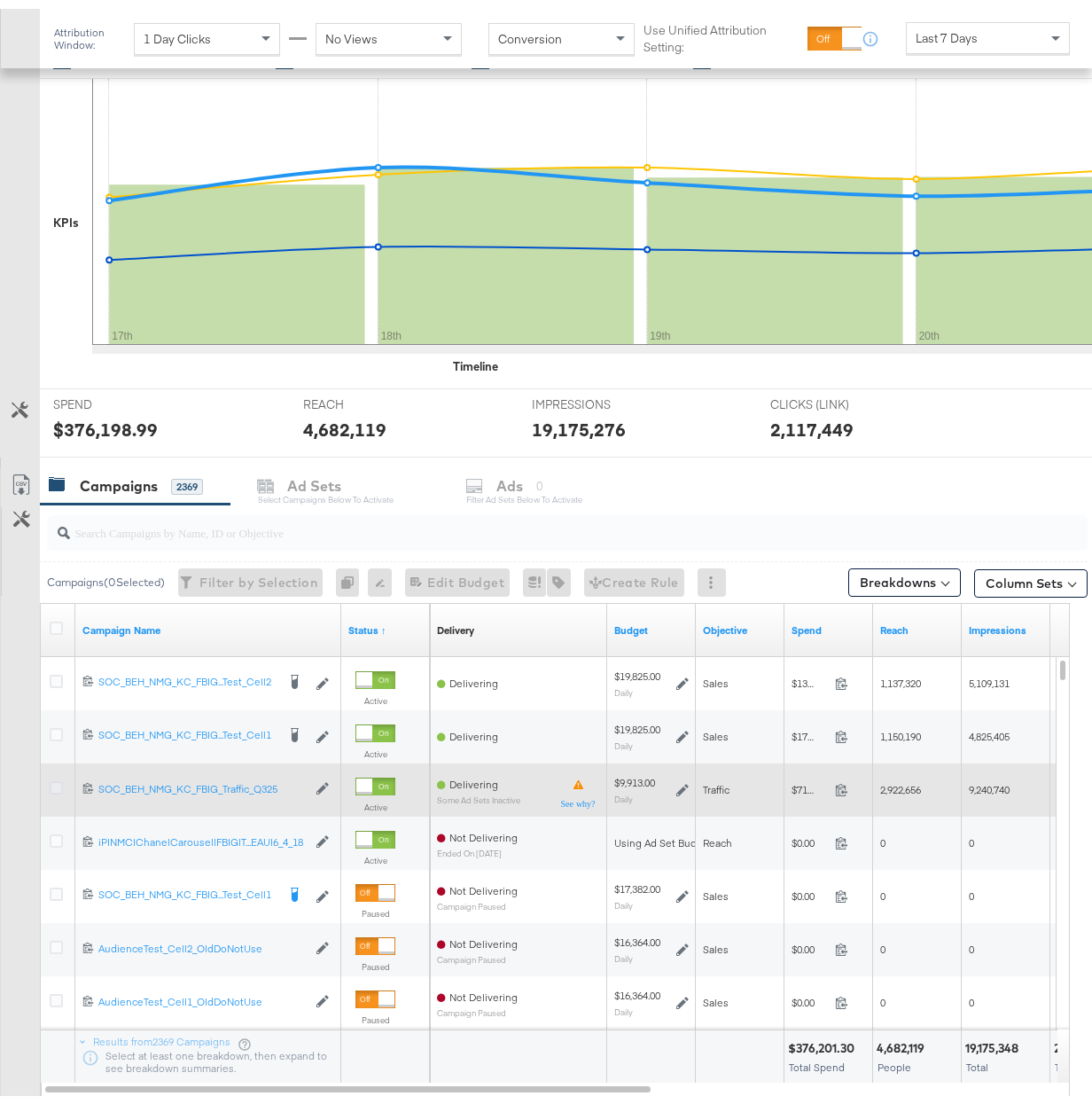
click at [56, 773] on div at bounding box center [59, 781] width 33 height 32
click at [53, 782] on icon at bounding box center [56, 779] width 13 height 13
click at [0, 0] on input "checkbox" at bounding box center [0, 0] width 0 height 0
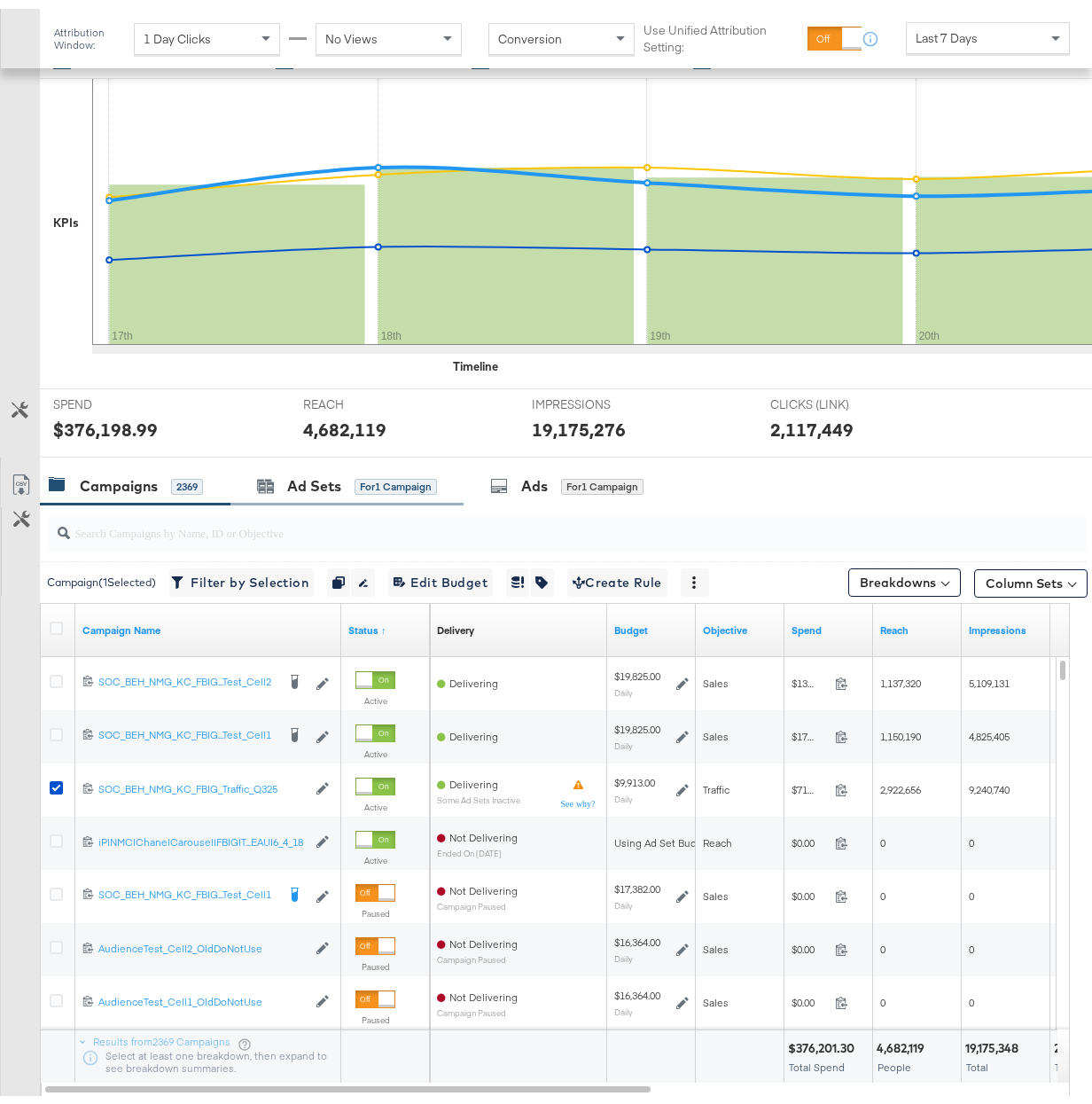
drag, startPoint x: 341, startPoint y: 491, endPoint x: 324, endPoint y: 503, distance: 20.8
click at [341, 491] on div "Ad Sets for 1 Campaign" at bounding box center [348, 477] width 234 height 38
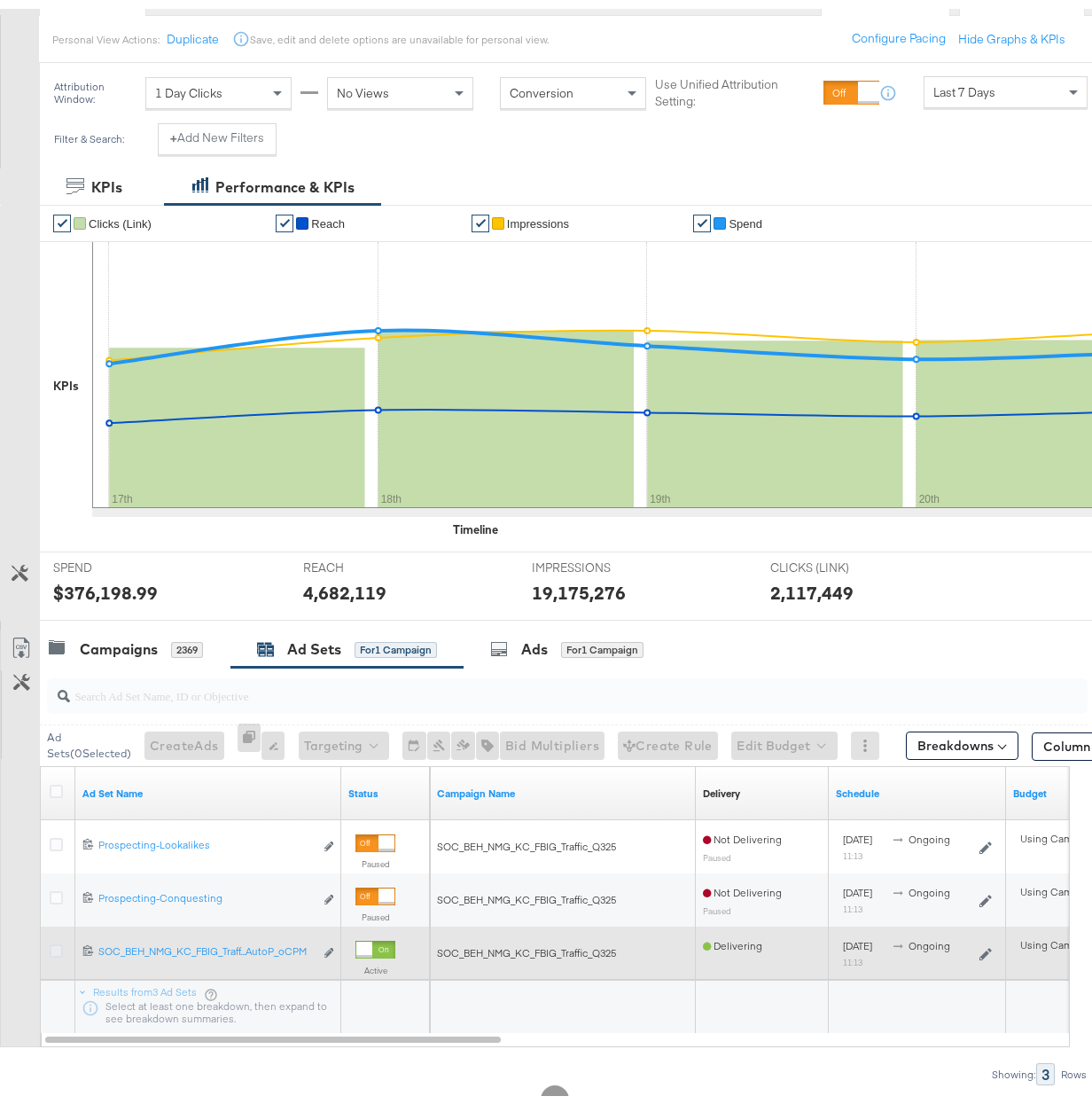
click at [59, 941] on icon at bounding box center [56, 942] width 13 height 13
click at [0, 0] on input "checkbox" at bounding box center [0, 0] width 0 height 0
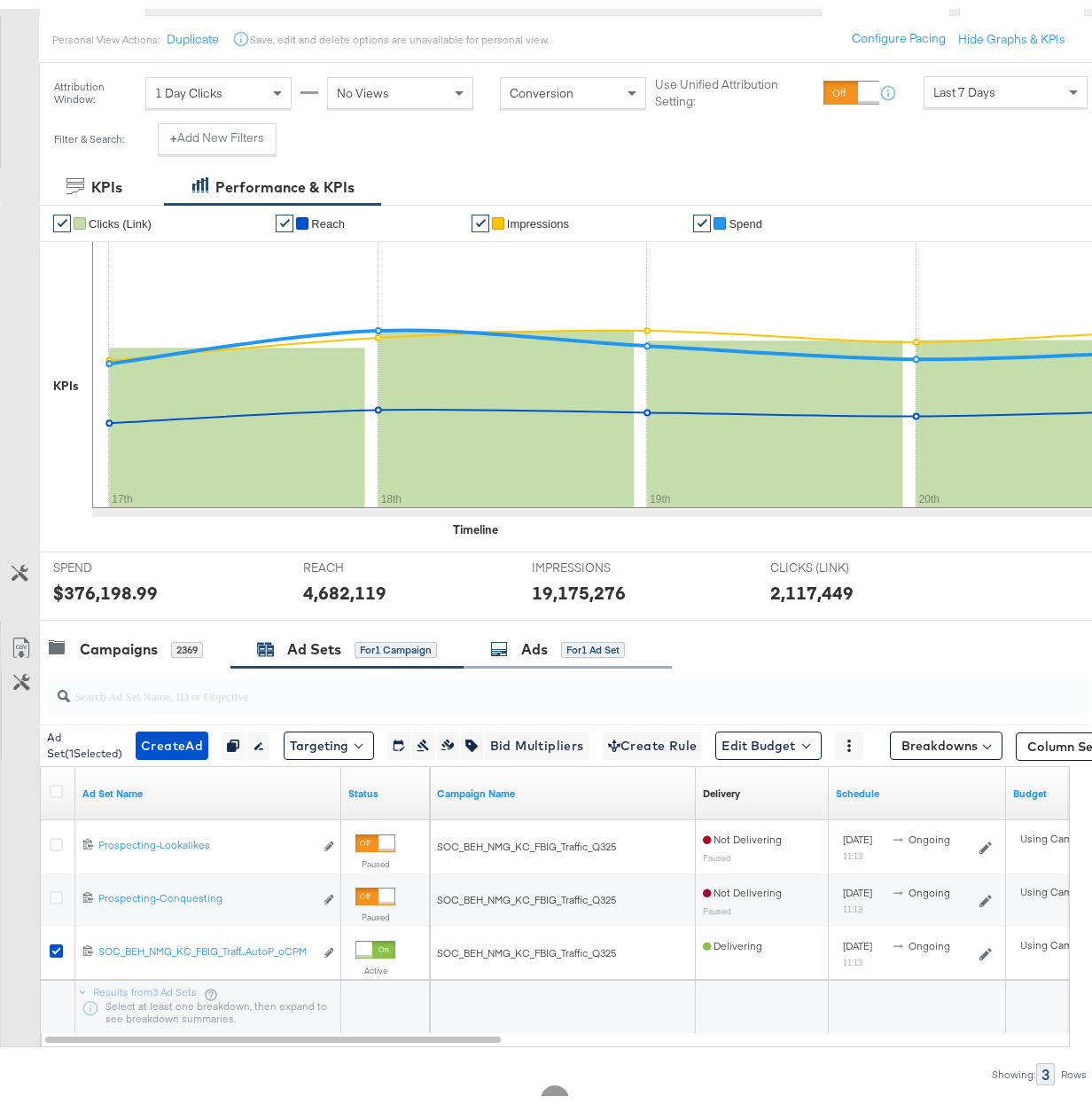
click at [589, 630] on div "Ads for 1 Ad Set" at bounding box center [568, 640] width 209 height 38
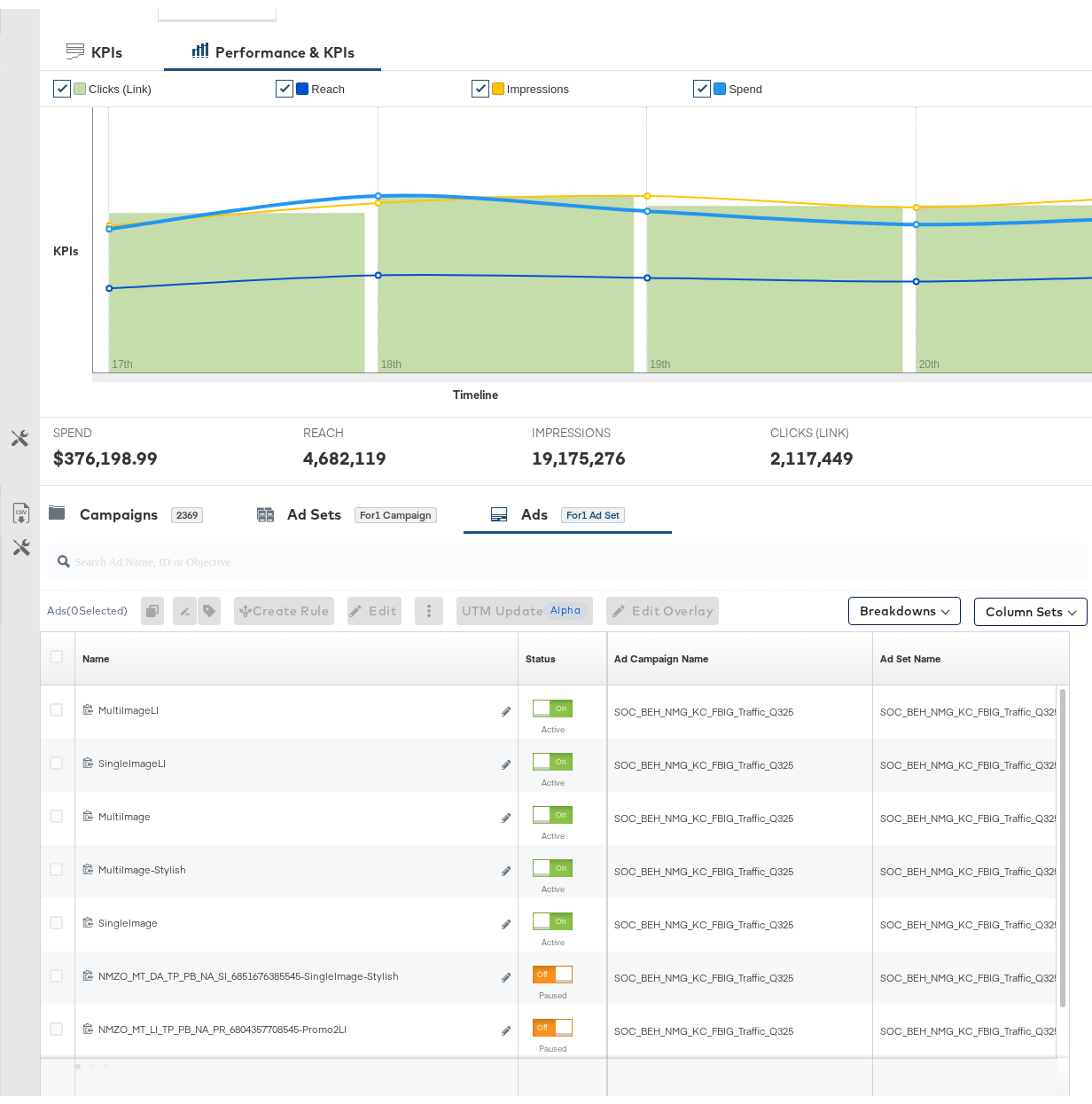
scroll to position [413, 0]
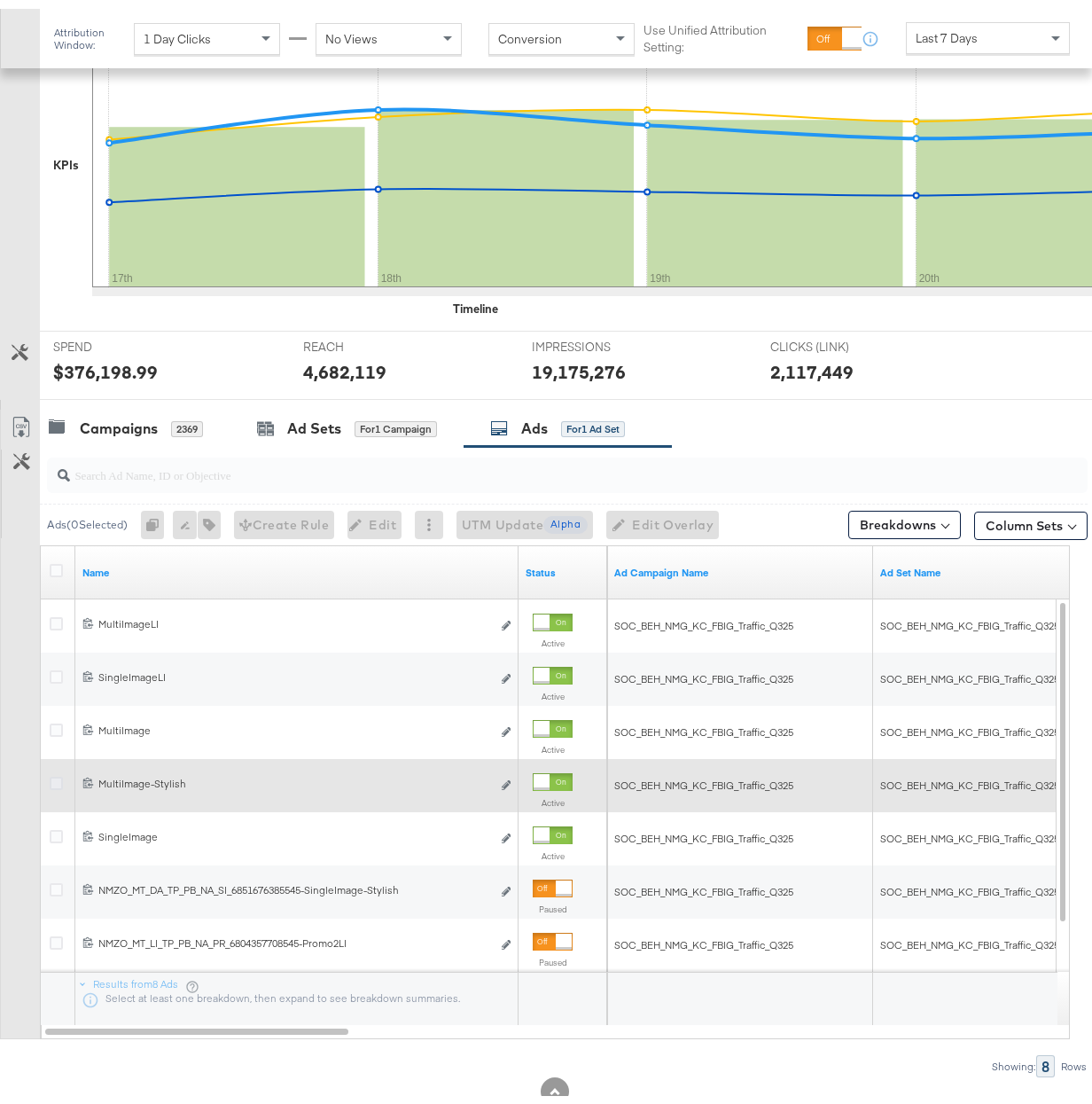
click at [60, 779] on icon at bounding box center [56, 774] width 13 height 13
click at [0, 0] on input "checkbox" at bounding box center [0, 0] width 0 height 0
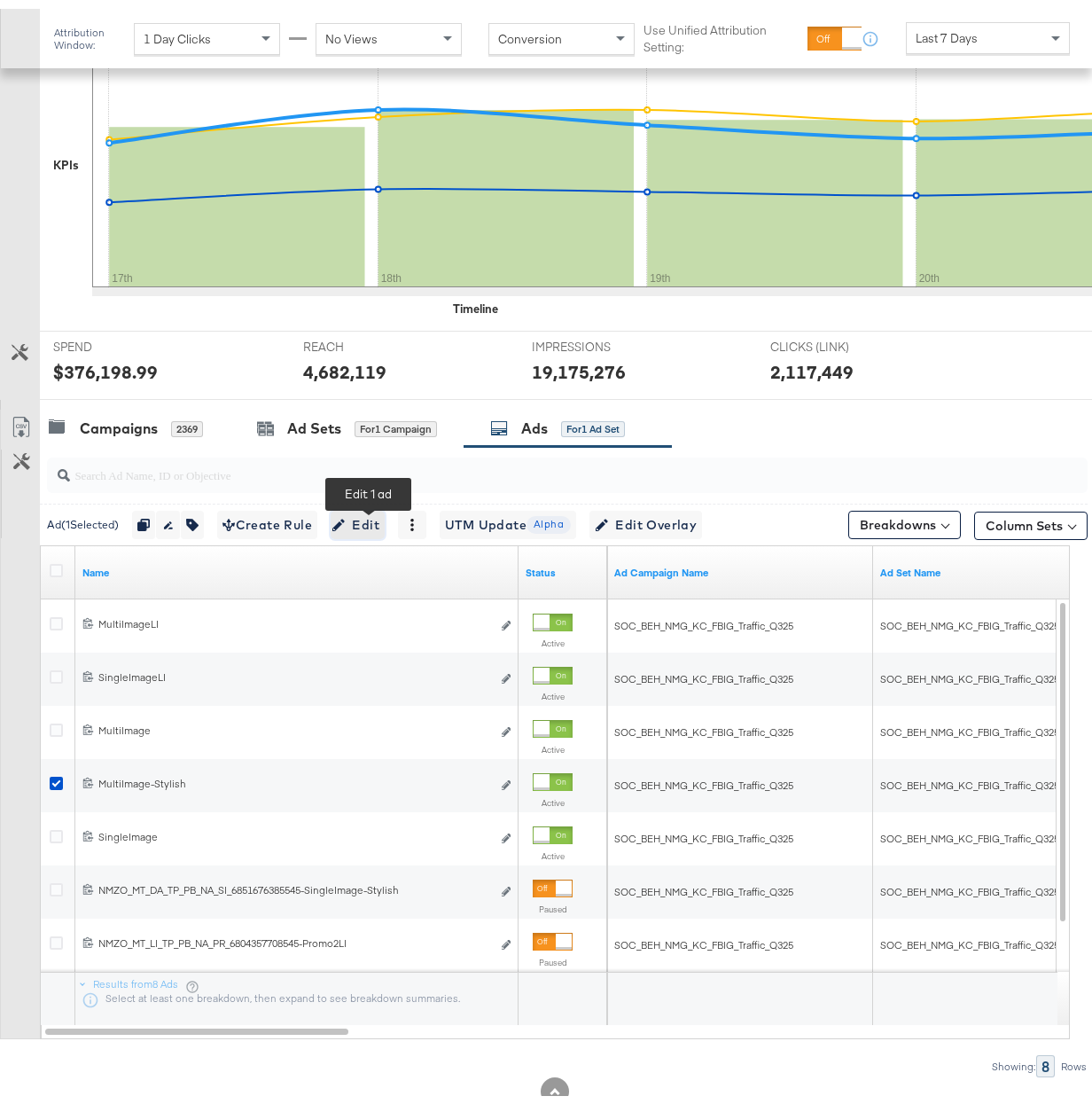
click at [345, 520] on icon "button" at bounding box center [339, 516] width 12 height 12
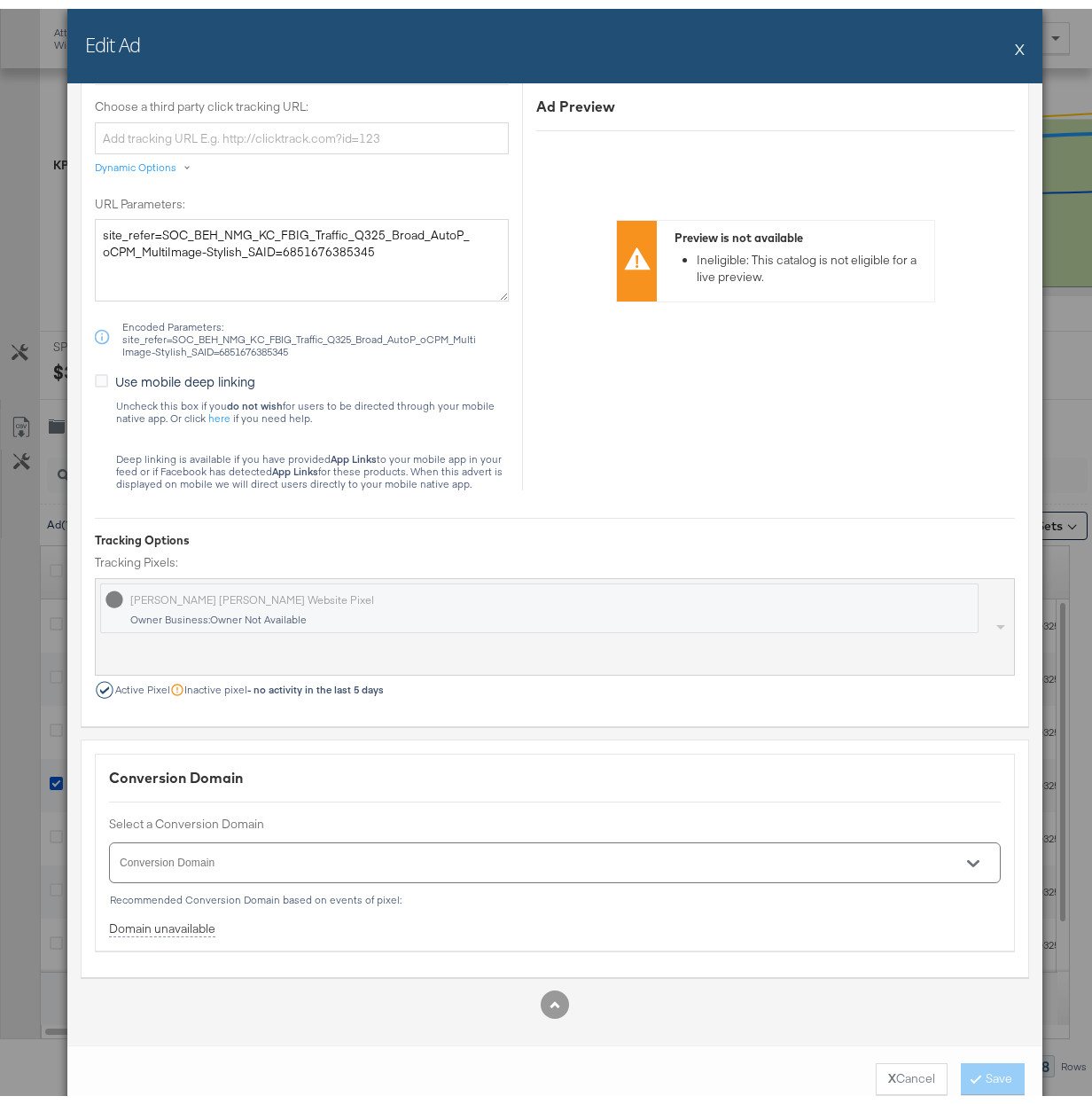
scroll to position [2212, 0]
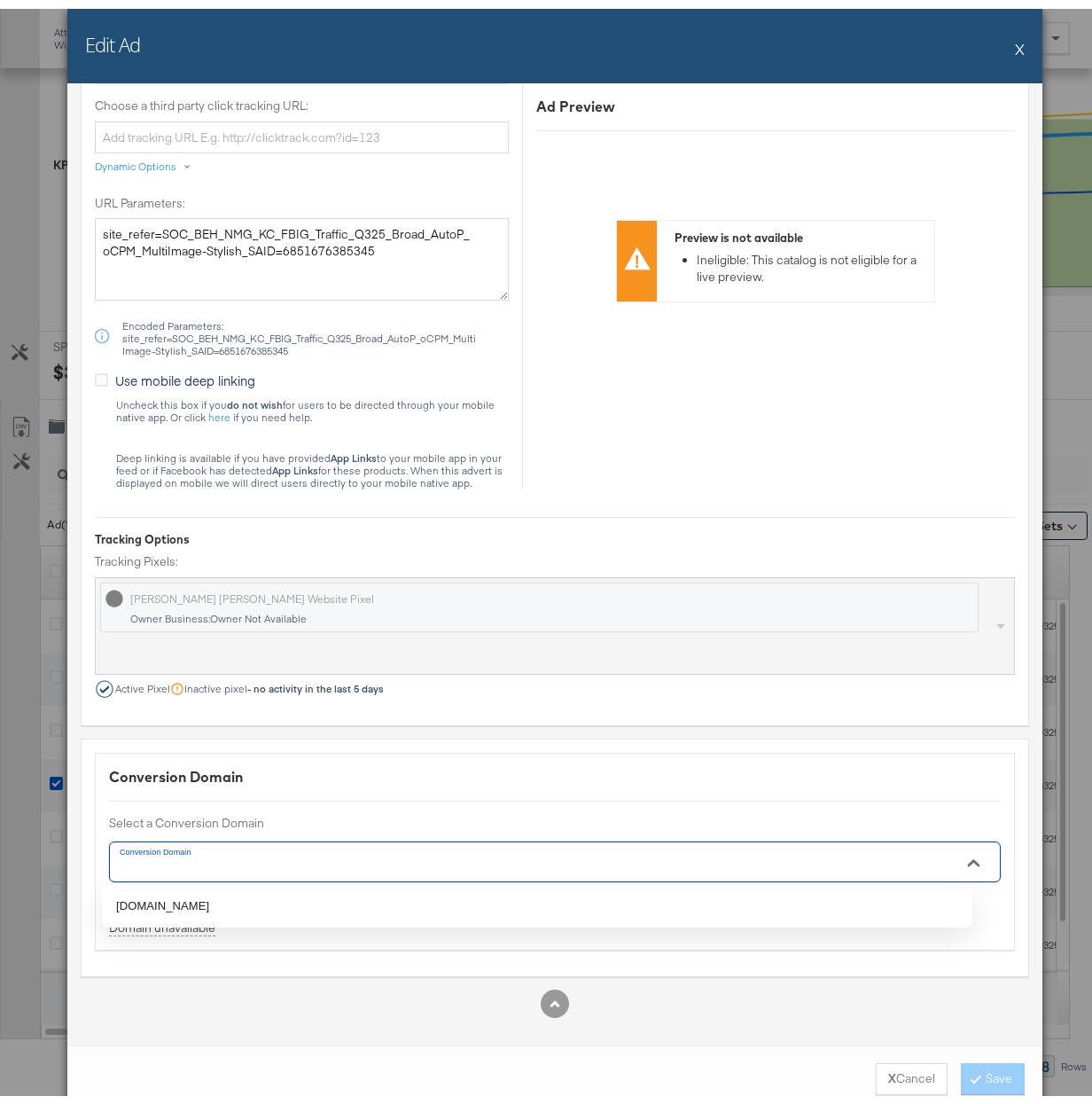
click at [427, 857] on input "Conversion Domain" at bounding box center [530, 861] width 825 height 21
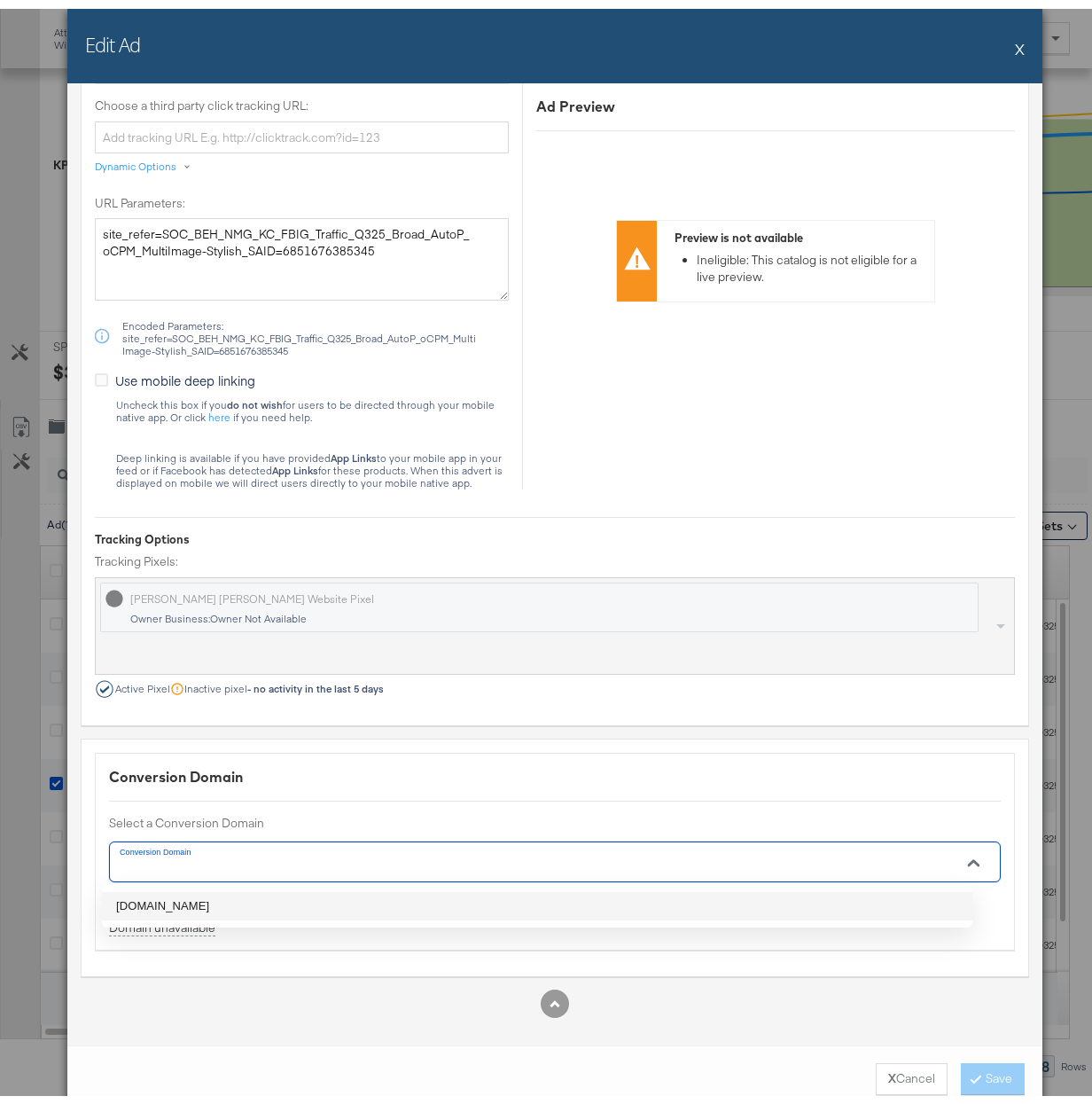
click at [612, 891] on li "[DOMAIN_NAME]" at bounding box center [537, 898] width 871 height 29
type input "[DOMAIN_NAME]"
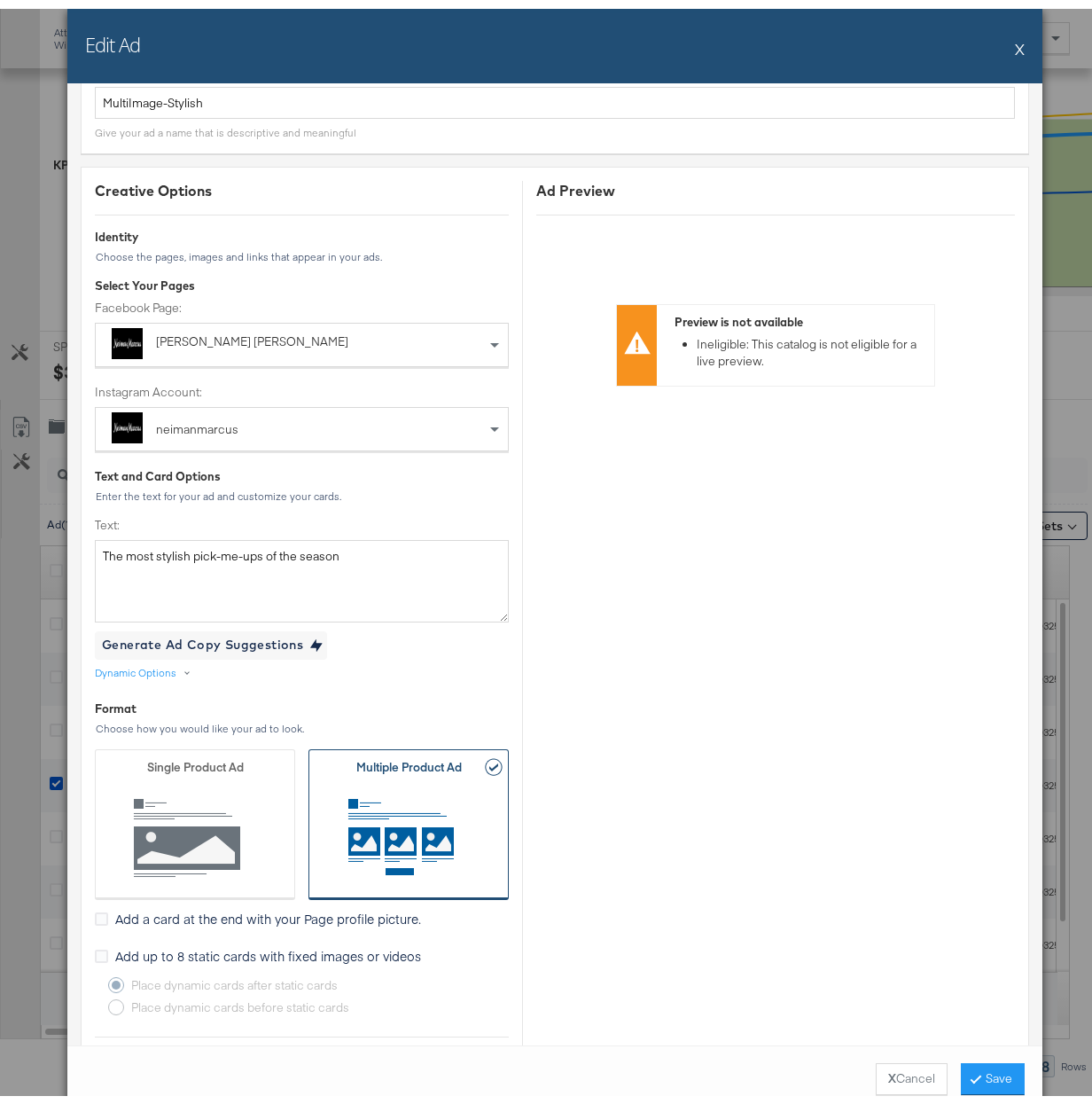
scroll to position [0, 0]
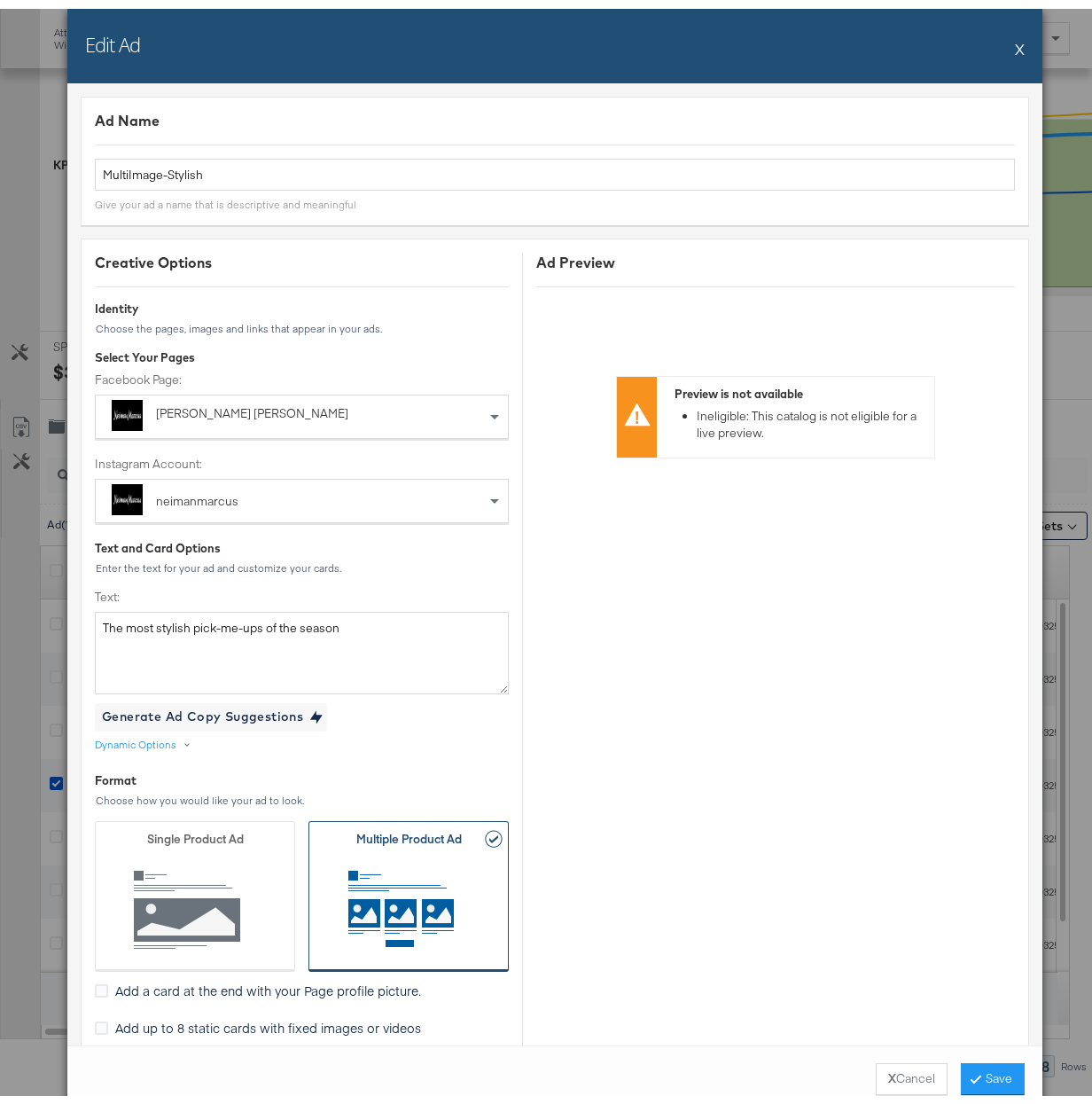
click at [1005, 37] on div "Edit Ad X" at bounding box center [555, 37] width 975 height 75
click at [1015, 45] on button "X" at bounding box center [1020, 40] width 10 height 36
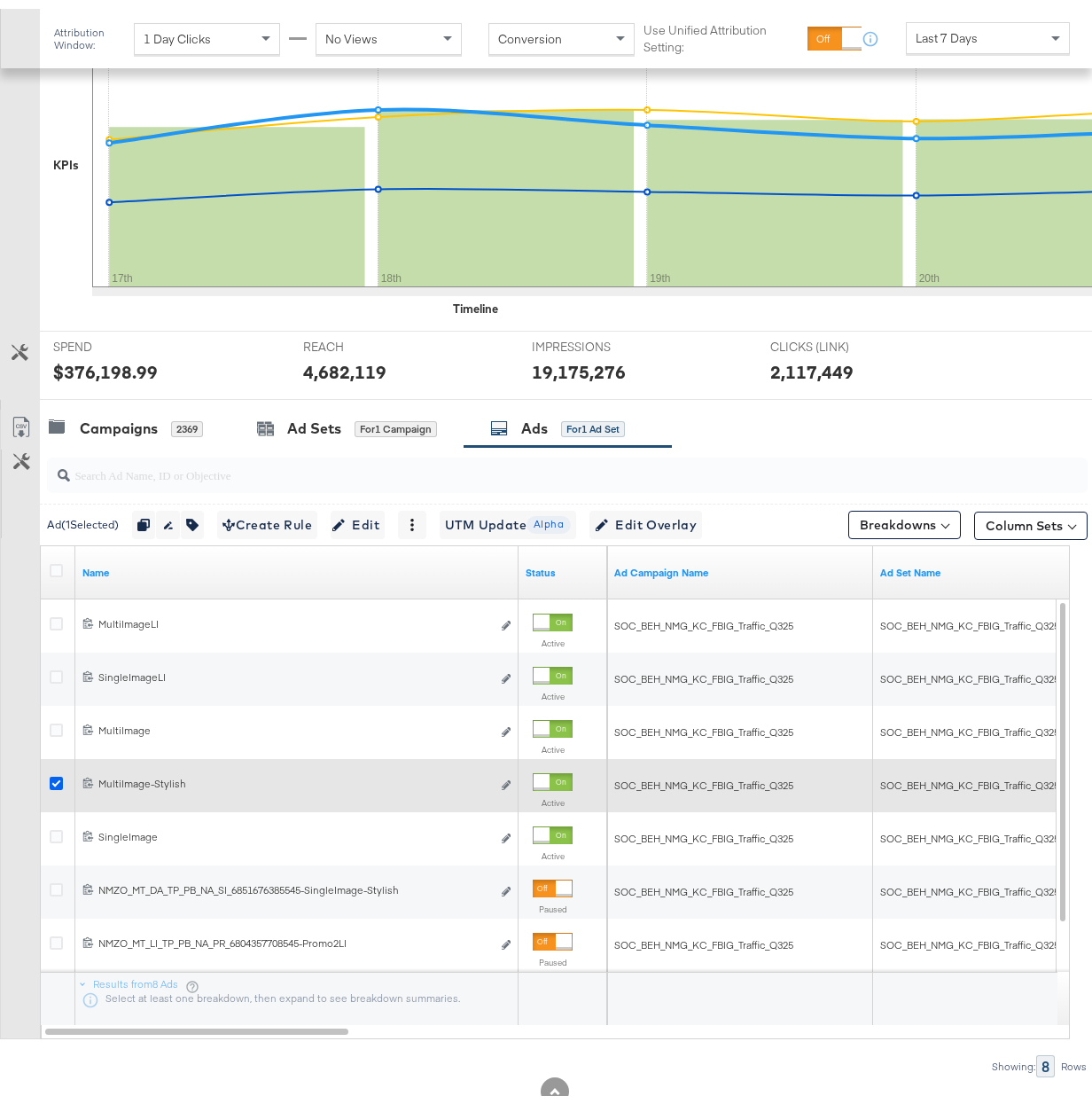
click at [60, 778] on icon at bounding box center [56, 774] width 13 height 13
click at [0, 0] on input "checkbox" at bounding box center [0, 0] width 0 height 0
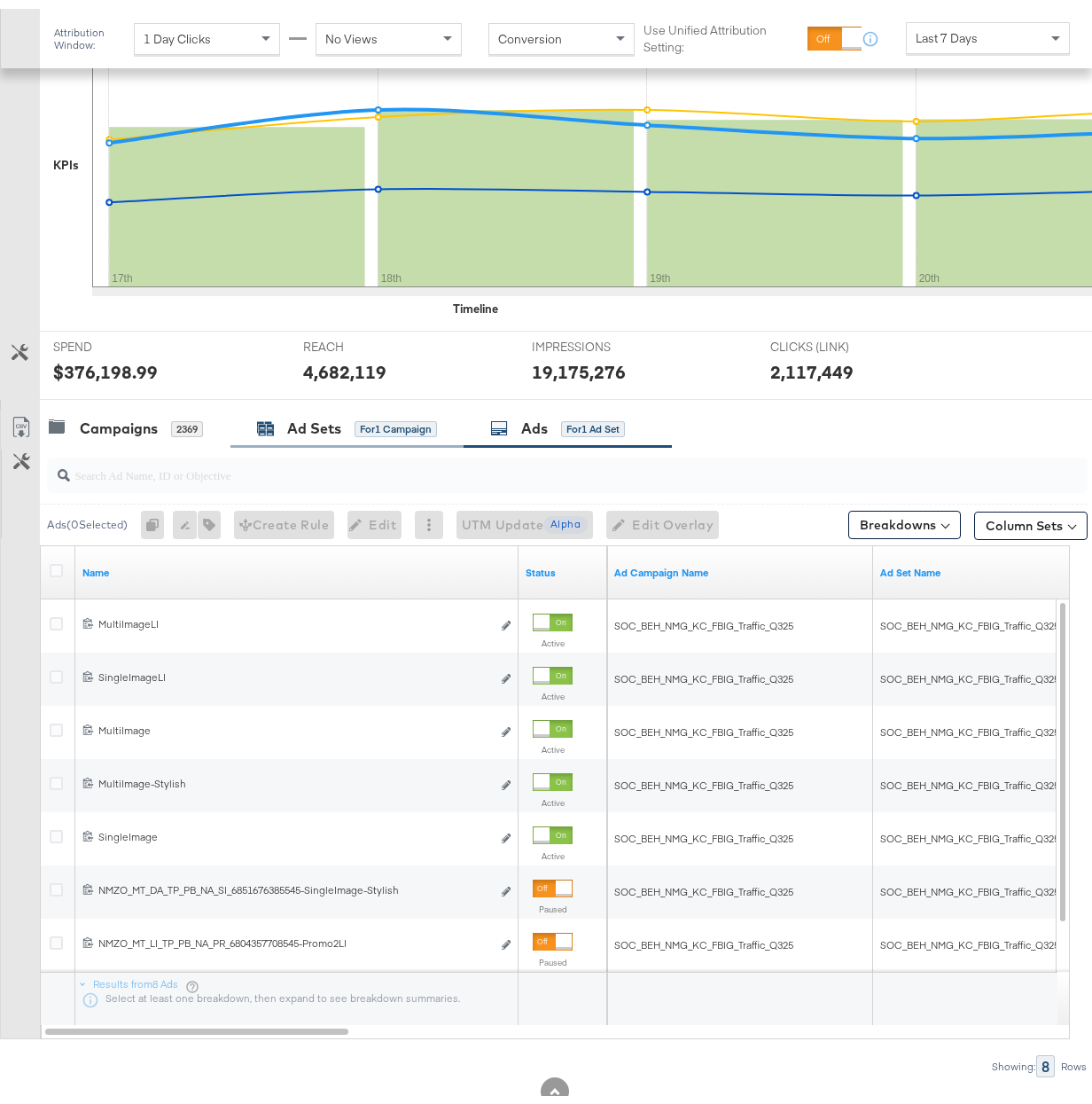
click at [311, 414] on div "Ad Sets" at bounding box center [314, 420] width 54 height 21
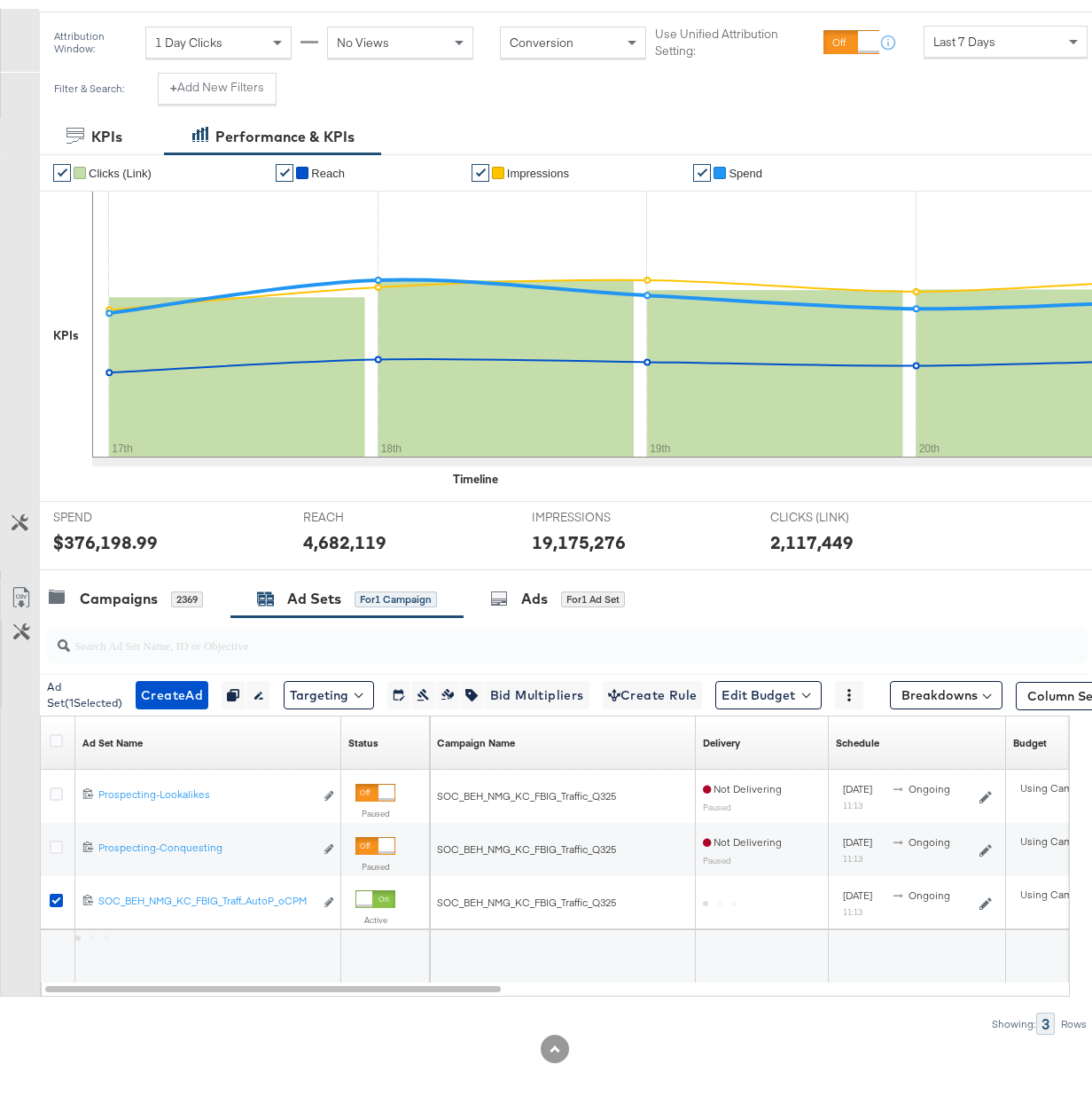
scroll to position [245, 0]
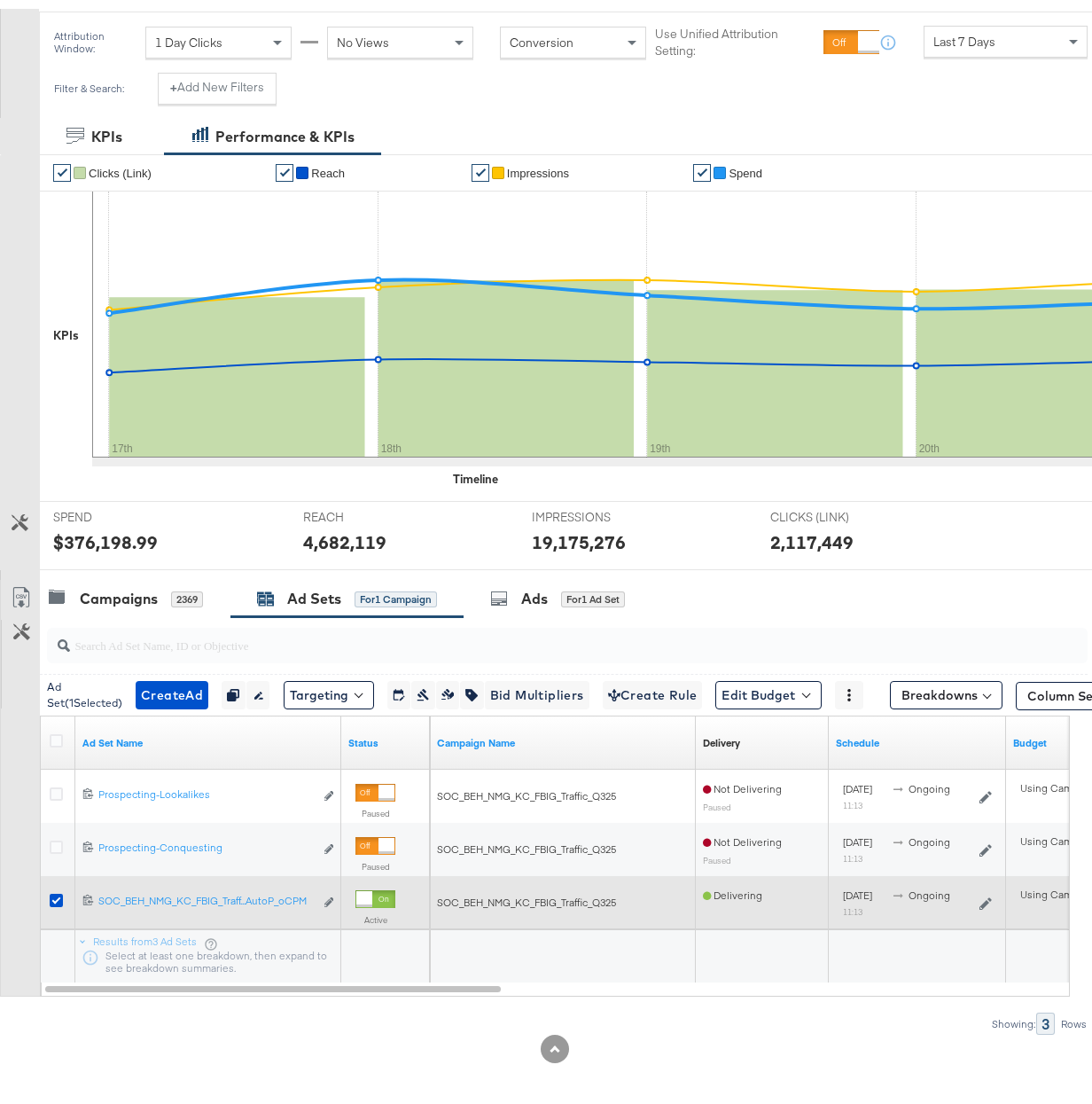
drag, startPoint x: 58, startPoint y: 893, endPoint x: 62, endPoint y: 877, distance: 16.5
click at [56, 894] on icon at bounding box center [56, 892] width 13 height 13
click at [0, 0] on input "checkbox" at bounding box center [0, 0] width 0 height 0
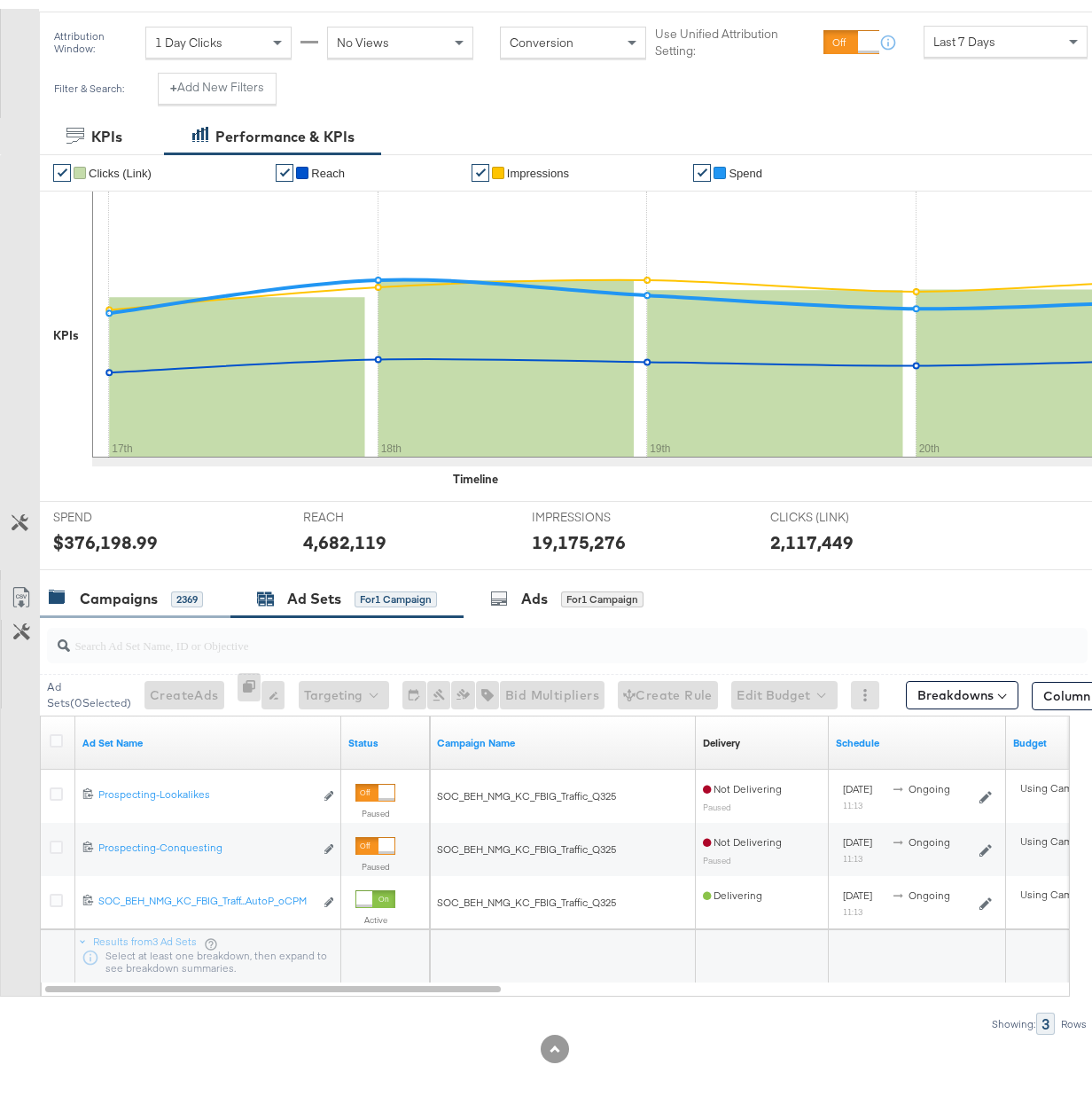
click at [116, 593] on div "Campaigns" at bounding box center [119, 590] width 78 height 21
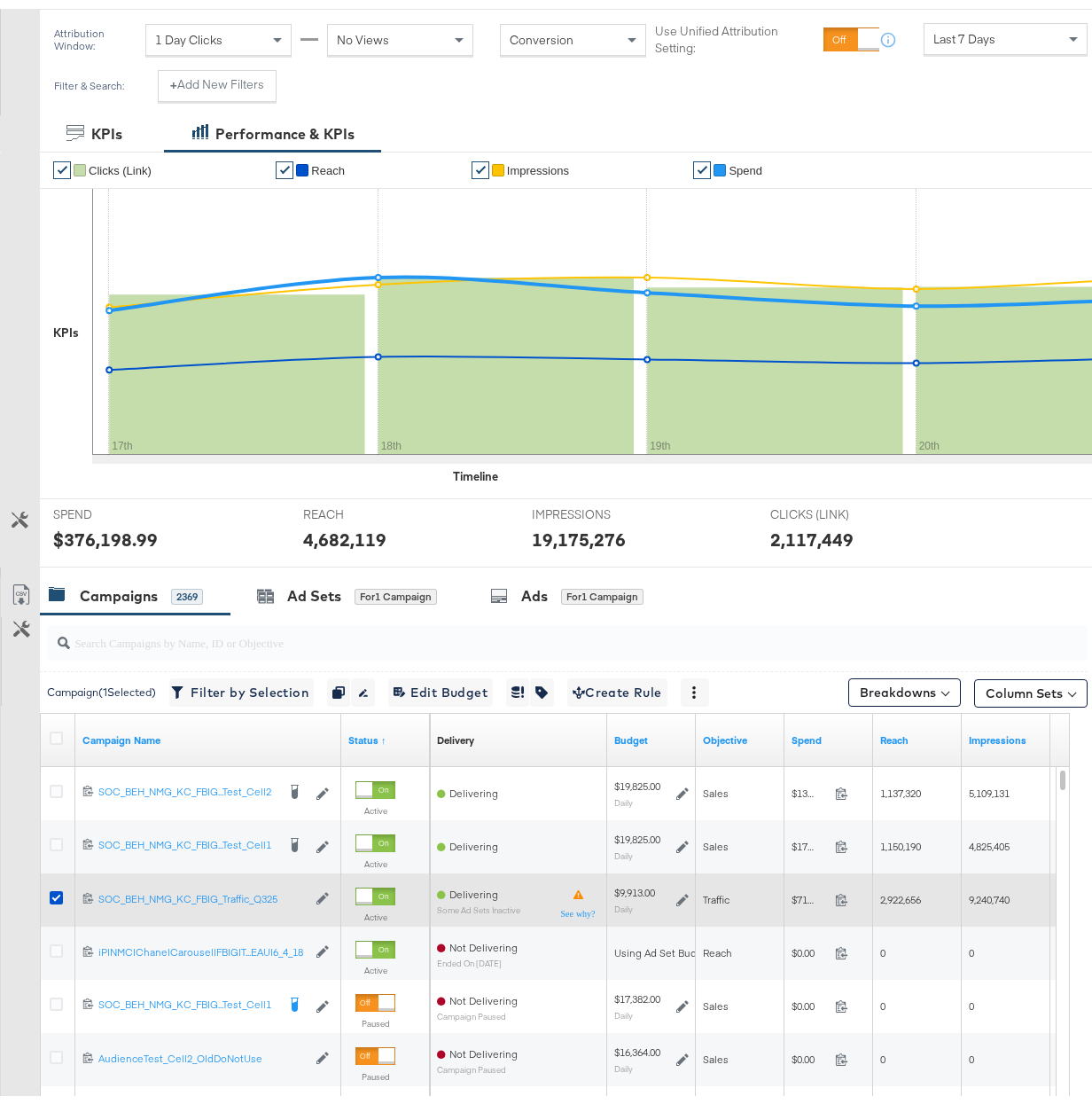
click at [50, 889] on label at bounding box center [56, 889] width 13 height 13
click at [0, 0] on input "checkbox" at bounding box center [0, 0] width 0 height 0
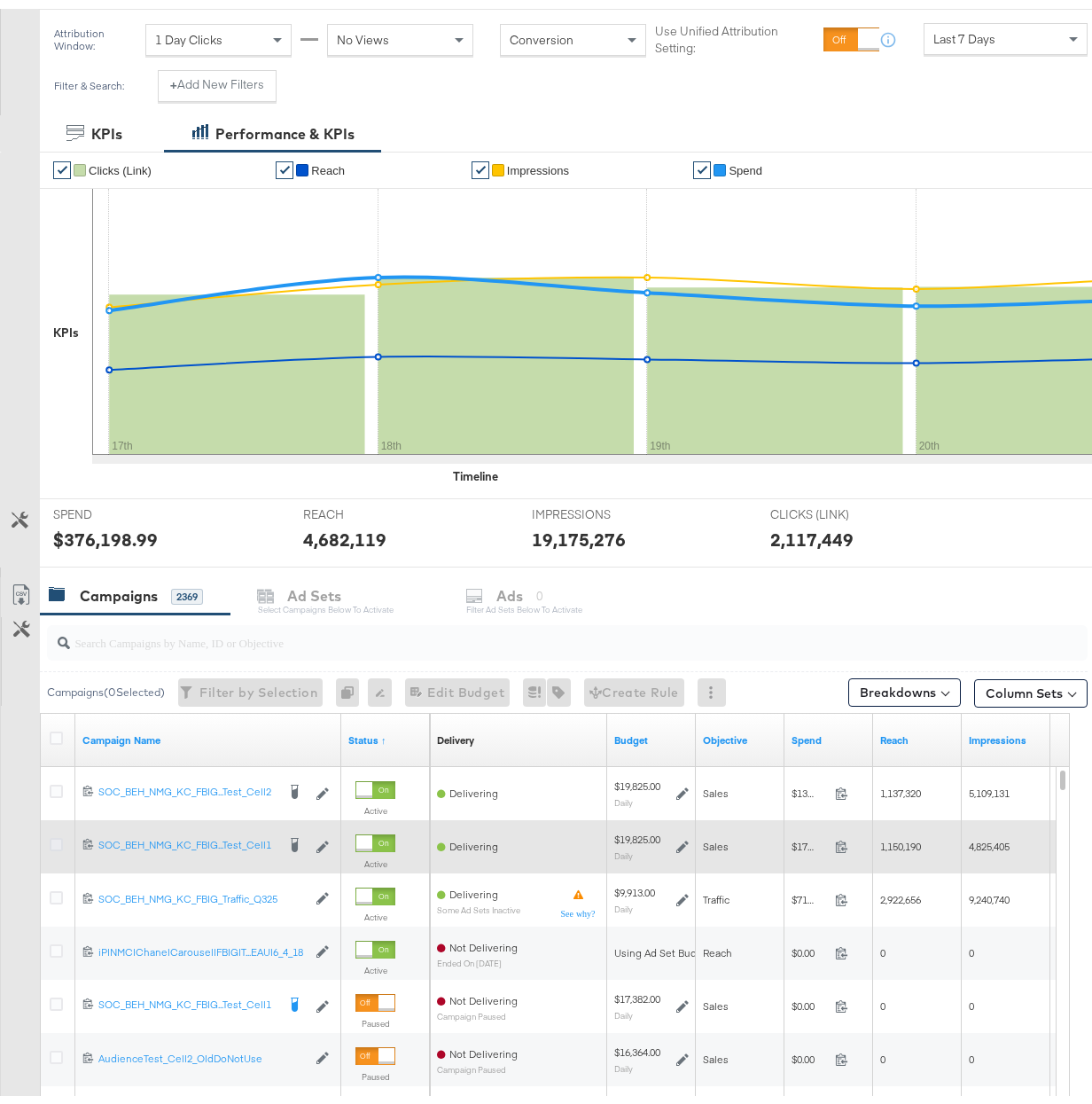
click at [54, 839] on icon at bounding box center [56, 836] width 13 height 13
click at [0, 0] on input "checkbox" at bounding box center [0, 0] width 0 height 0
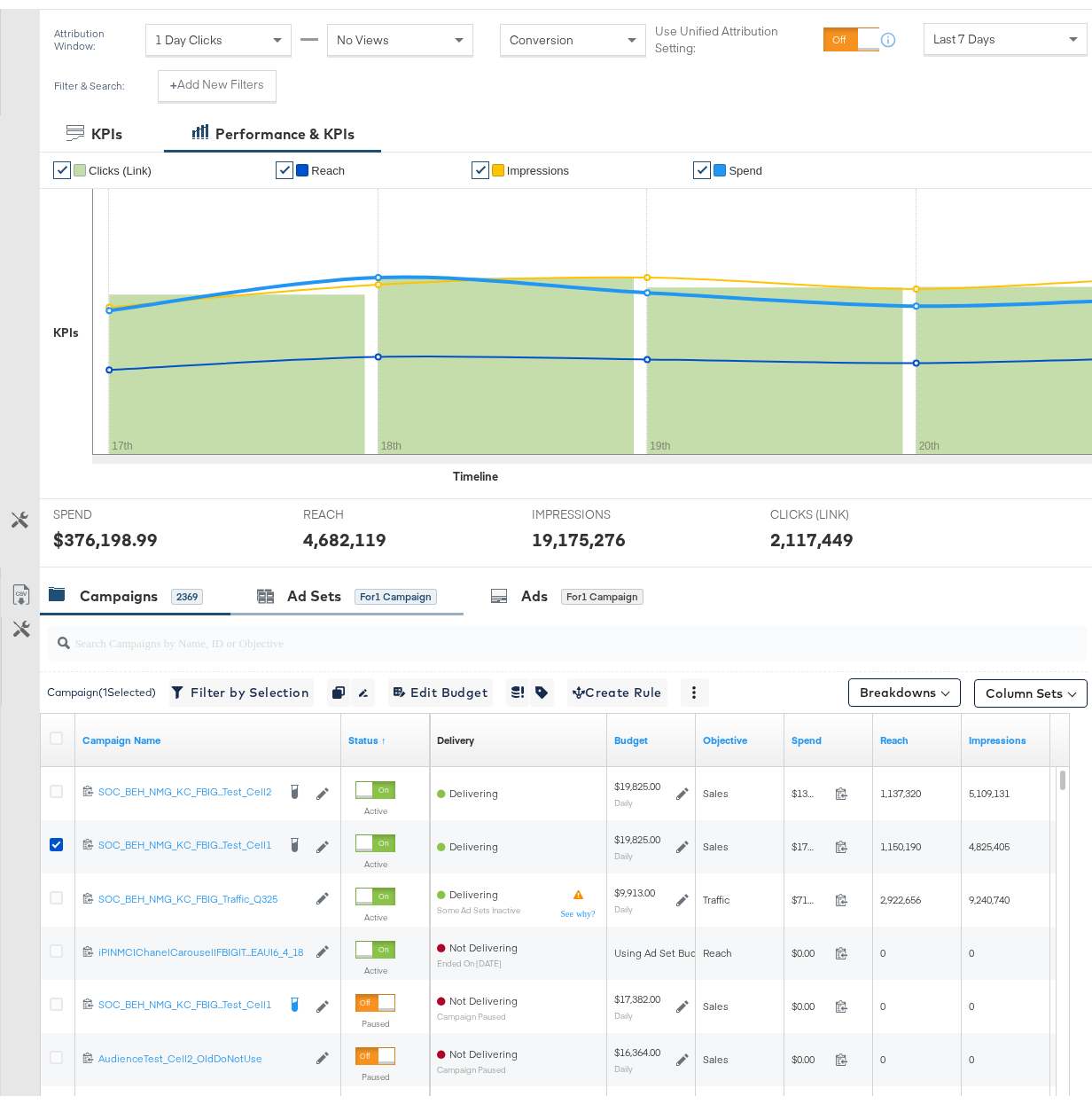
click at [403, 577] on div "Ad Sets for 1 Campaign" at bounding box center [348, 588] width 234 height 38
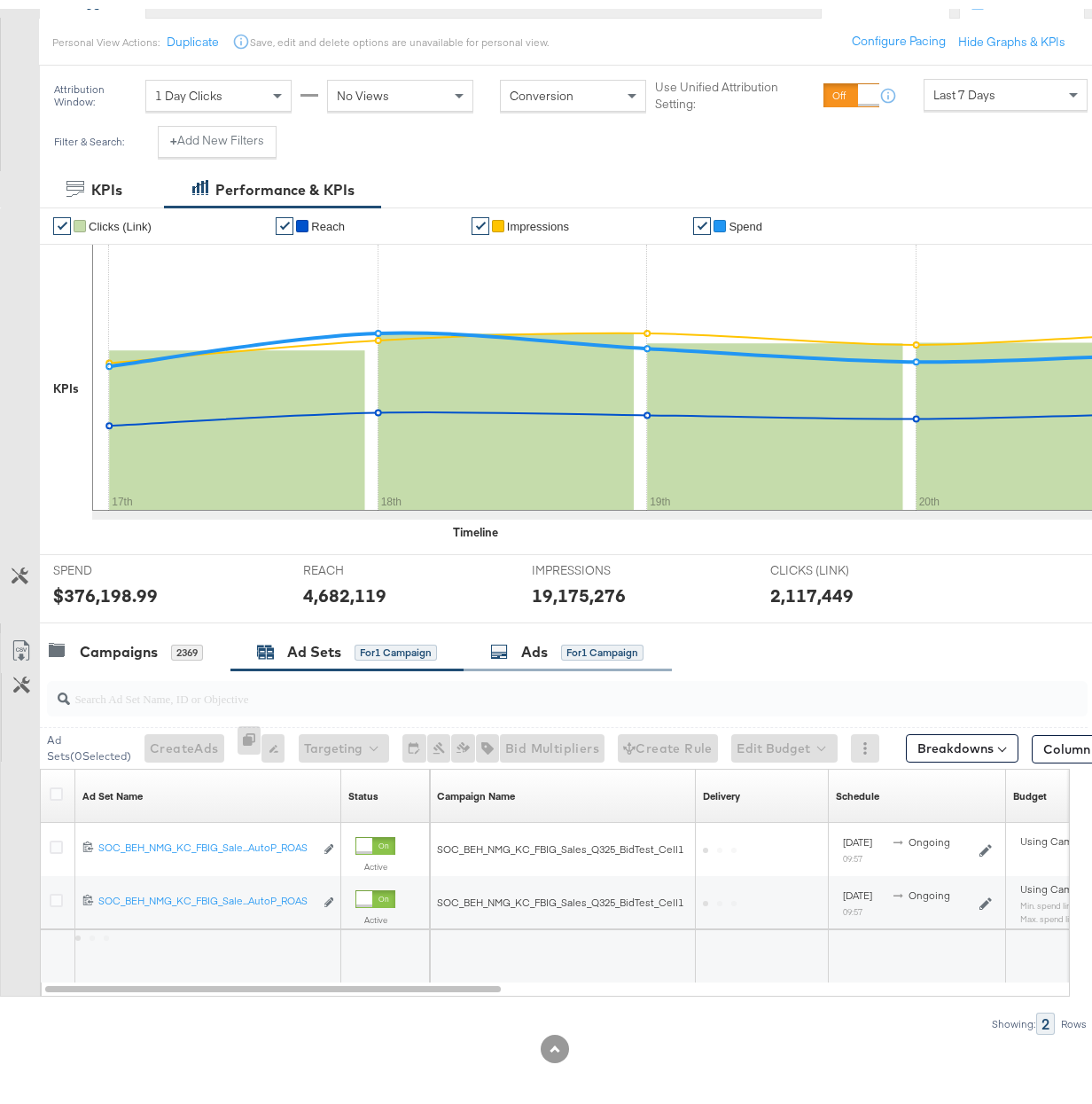
click at [559, 643] on div "Ads for 1 Campaign" at bounding box center [567, 643] width 153 height 21
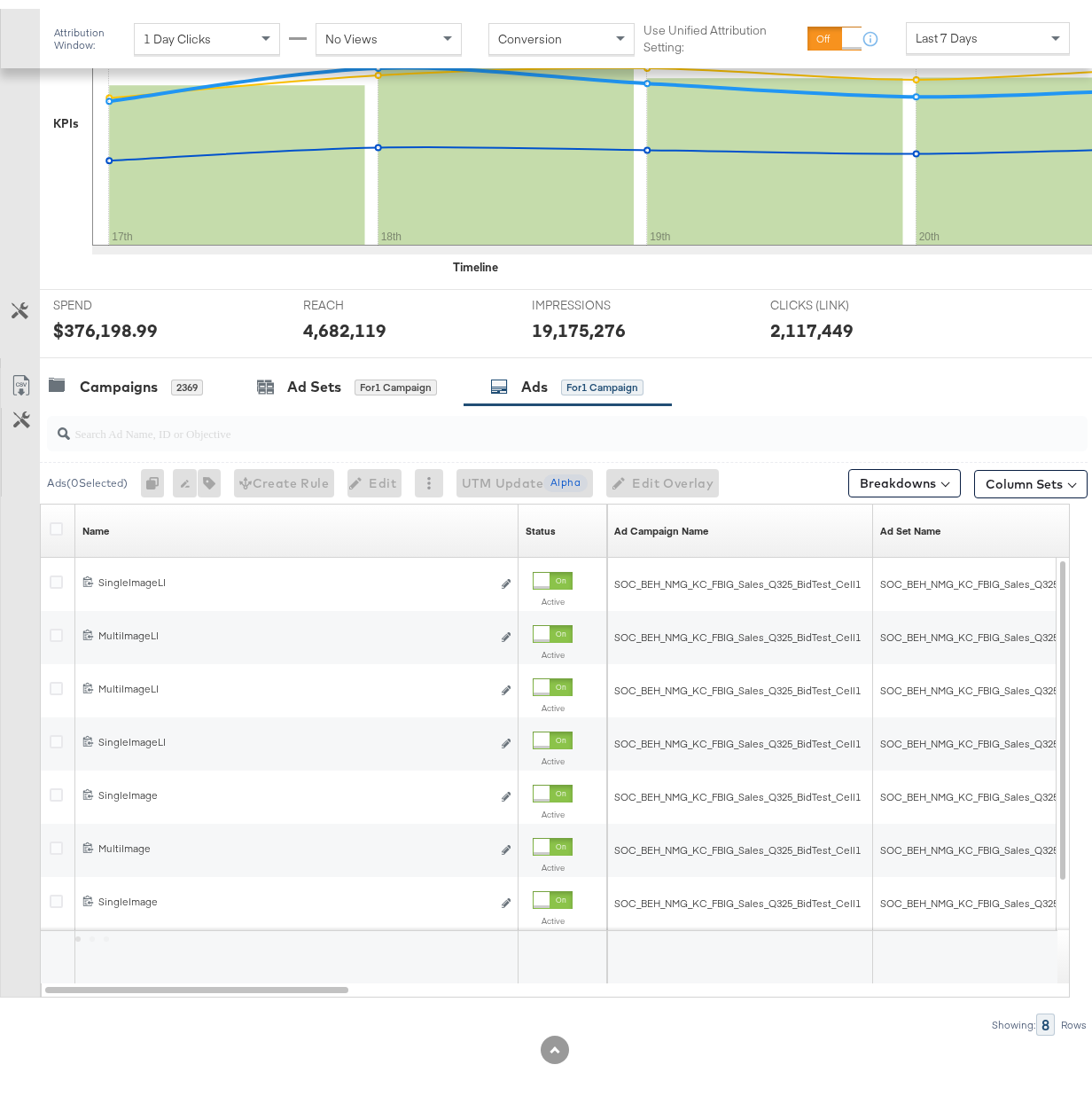
scroll to position [457, 0]
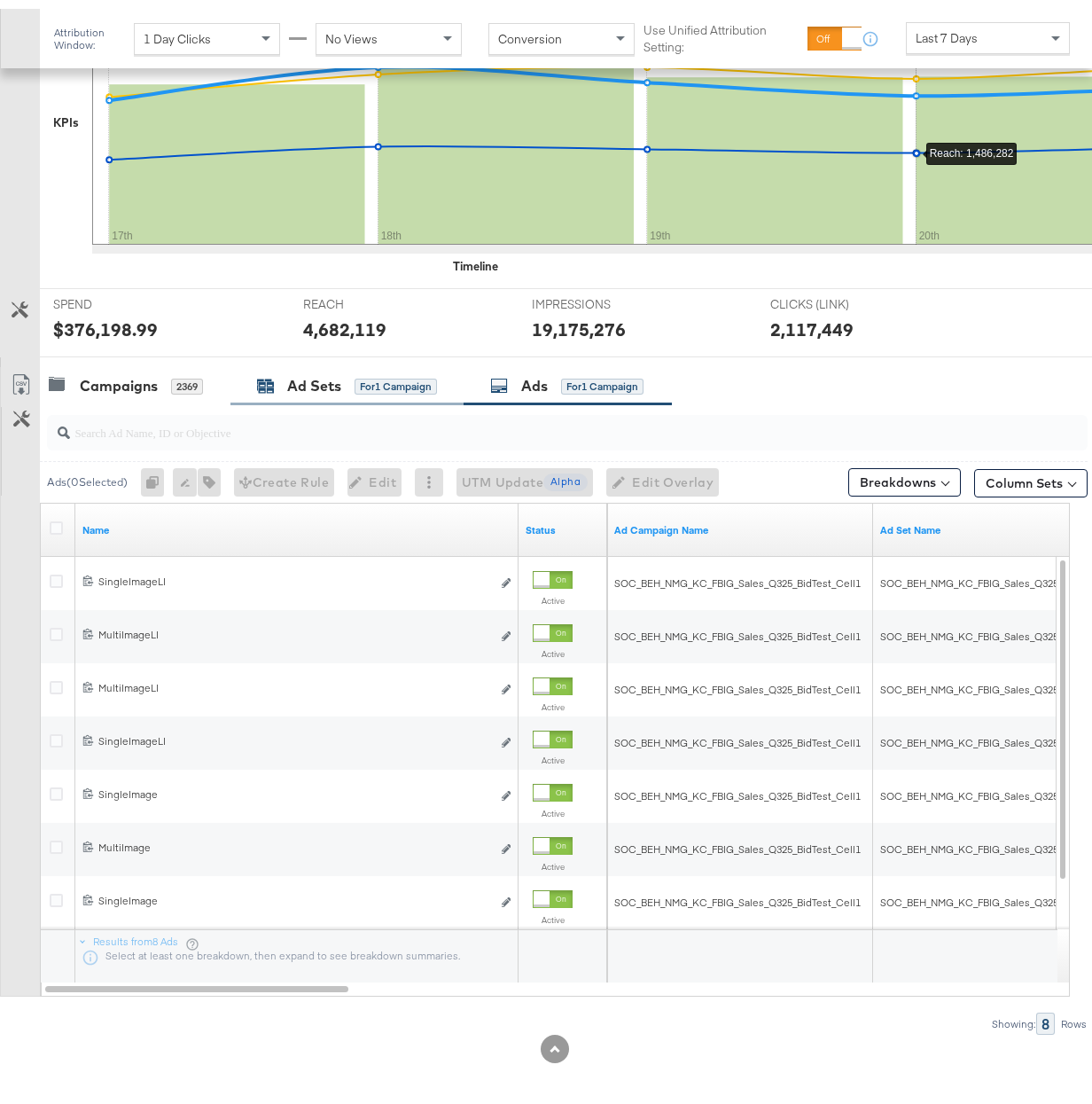
click at [333, 372] on div "Ad Sets" at bounding box center [314, 377] width 54 height 21
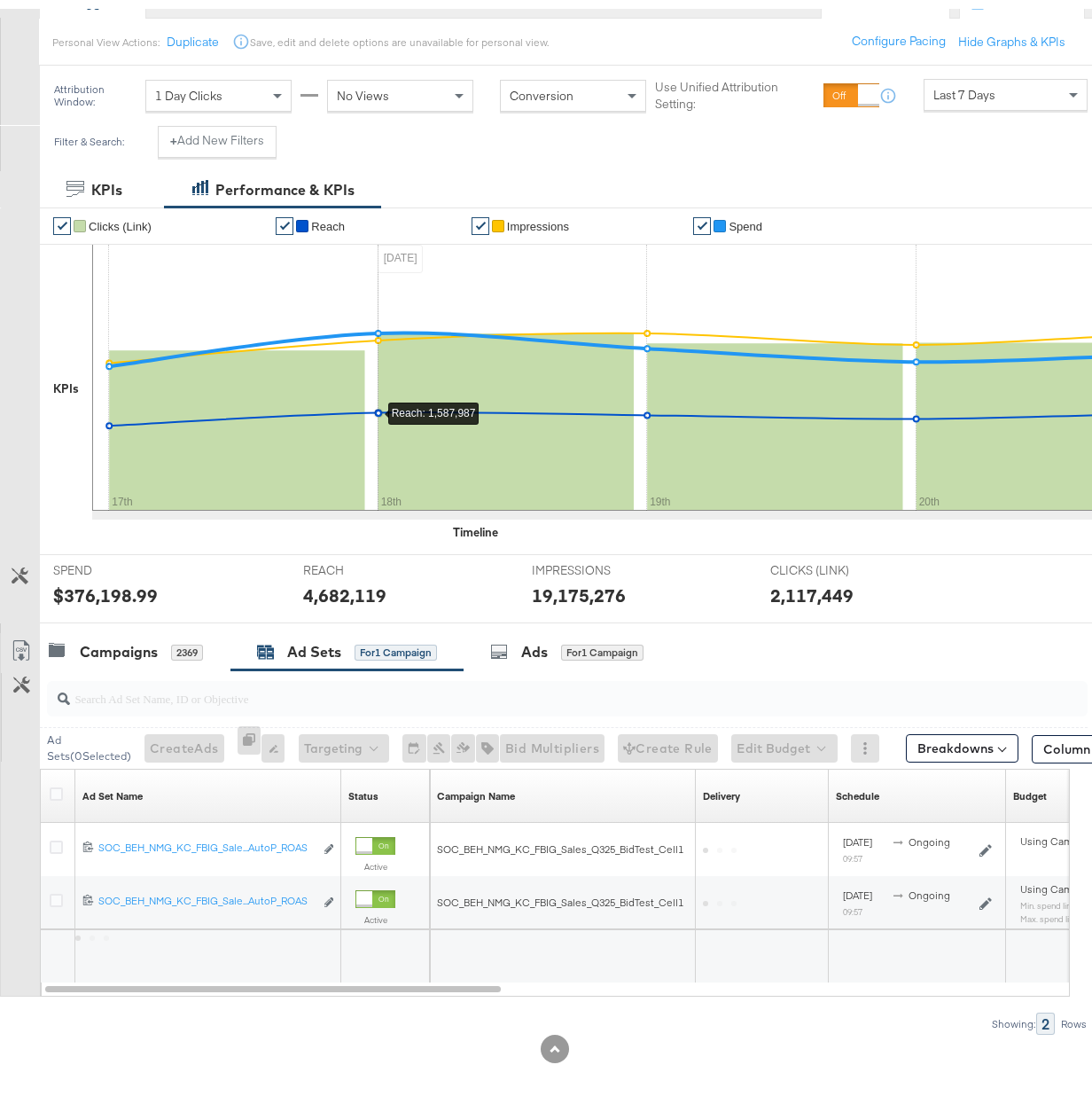
scroll to position [192, 0]
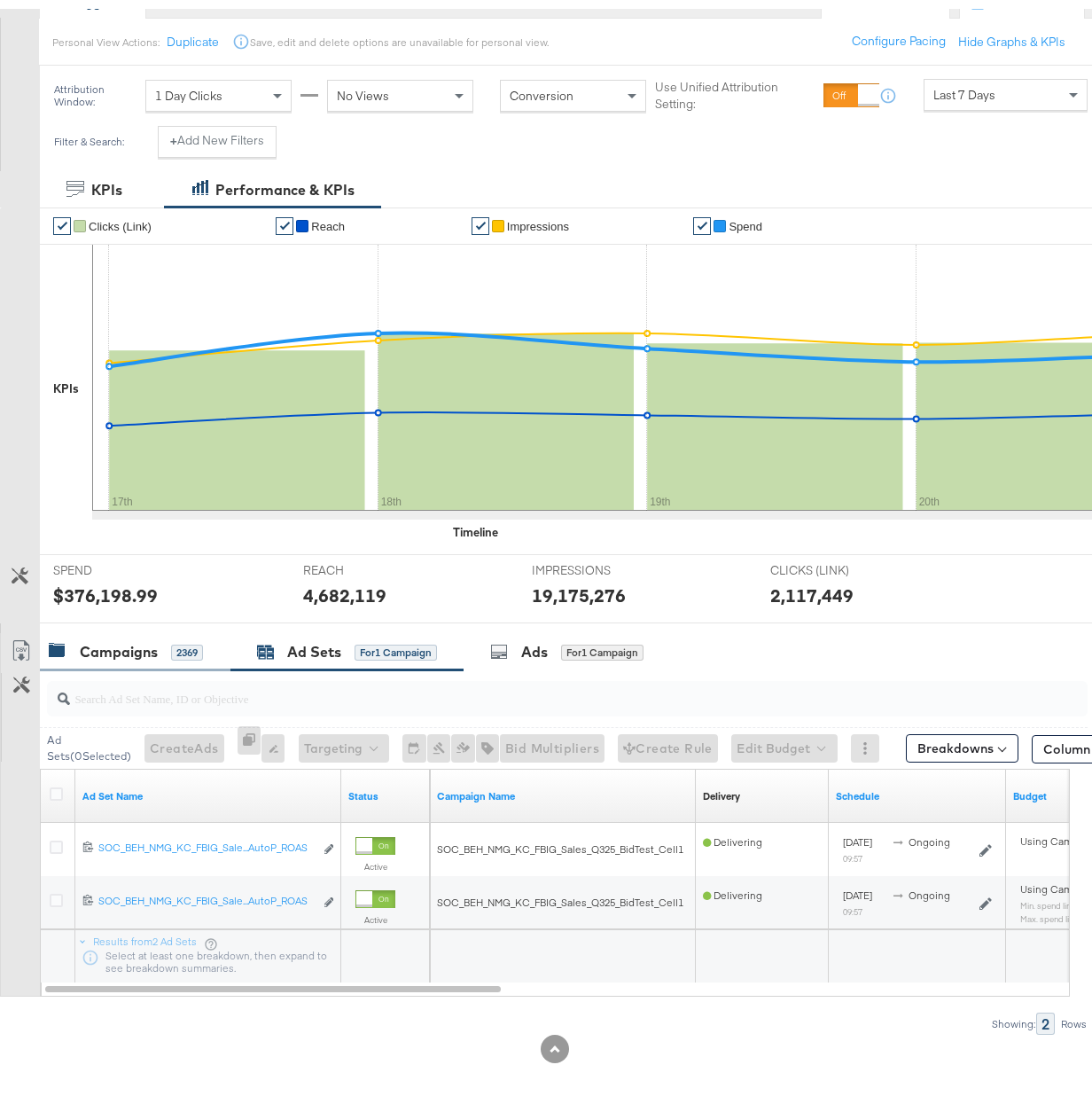
click at [138, 638] on div "Campaigns" at bounding box center [119, 643] width 78 height 21
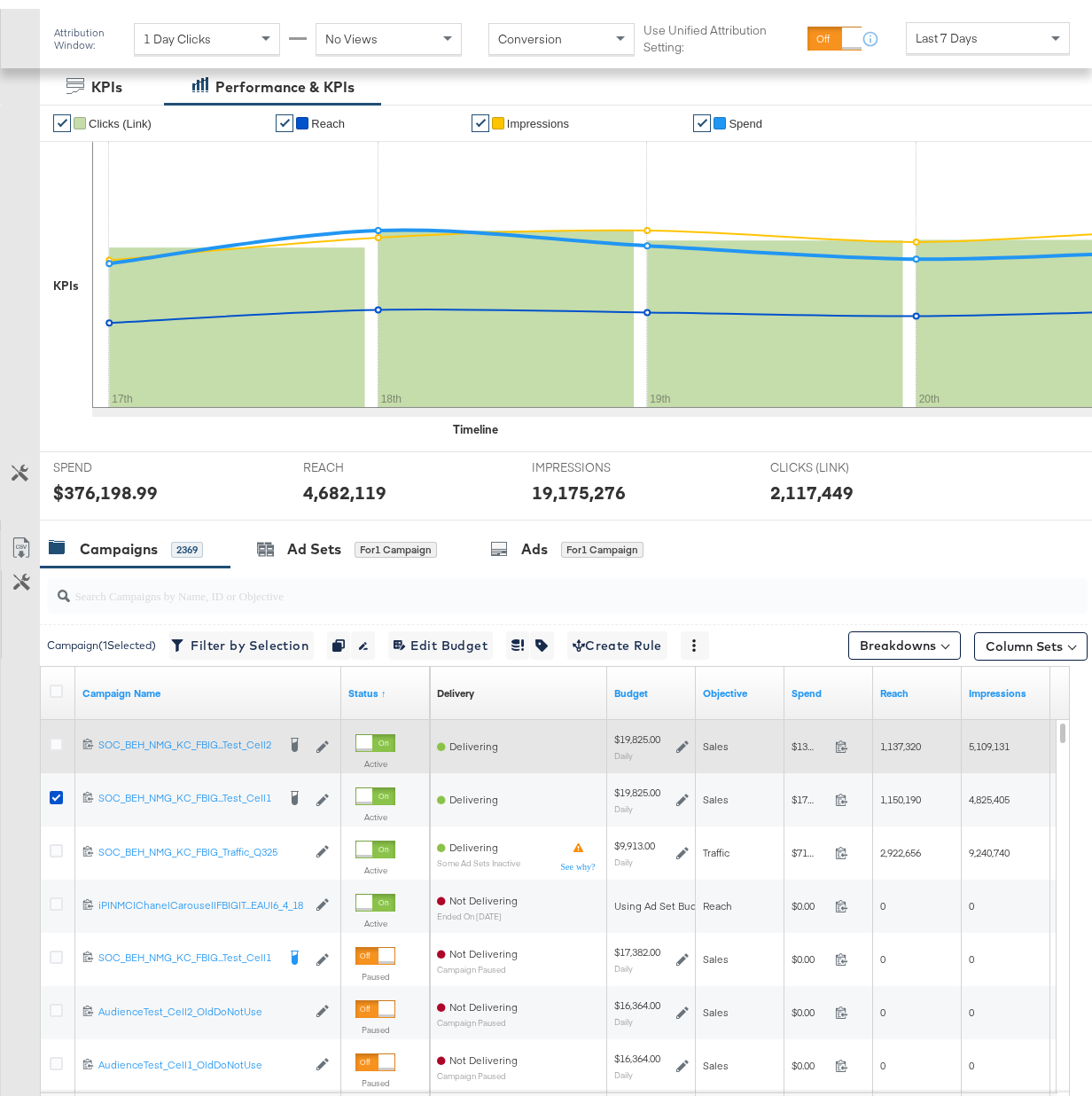
scroll to position [457, 0]
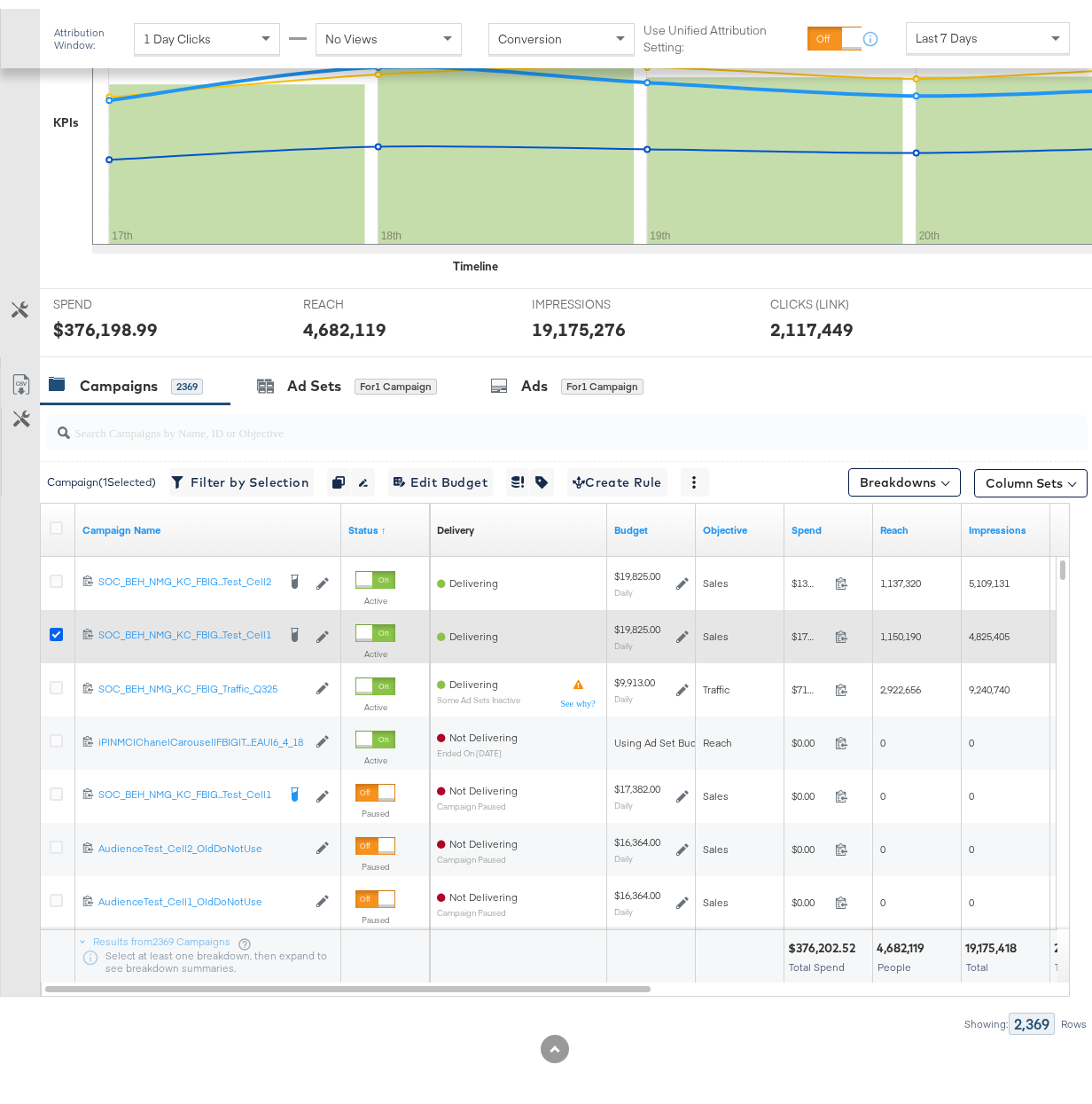
click at [59, 626] on icon at bounding box center [56, 625] width 13 height 13
click at [0, 0] on input "checkbox" at bounding box center [0, 0] width 0 height 0
click at [59, 626] on icon at bounding box center [56, 625] width 13 height 13
click at [0, 0] on input "checkbox" at bounding box center [0, 0] width 0 height 0
click at [58, 625] on icon at bounding box center [56, 625] width 13 height 13
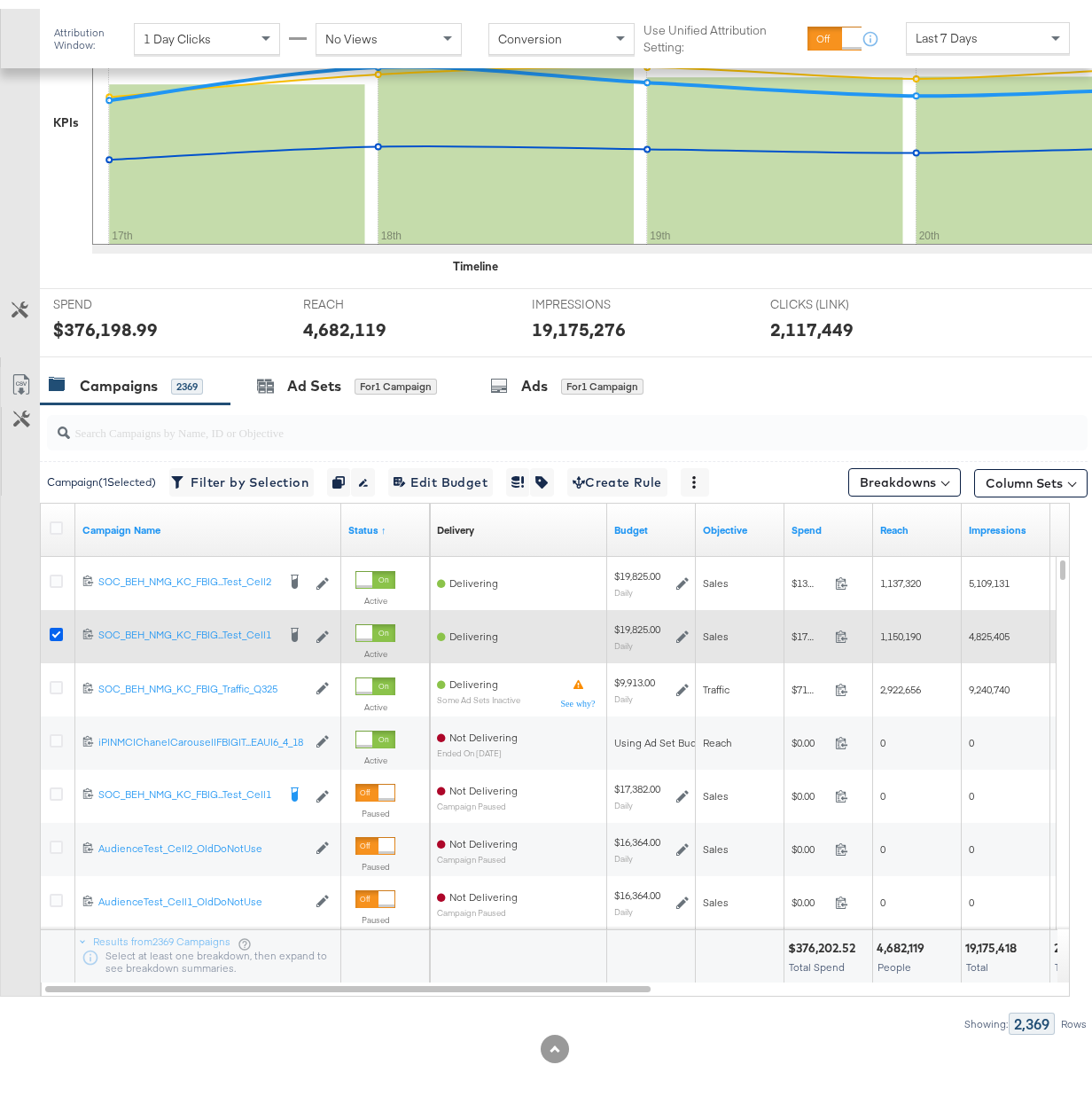
click at [0, 0] on input "checkbox" at bounding box center [0, 0] width 0 height 0
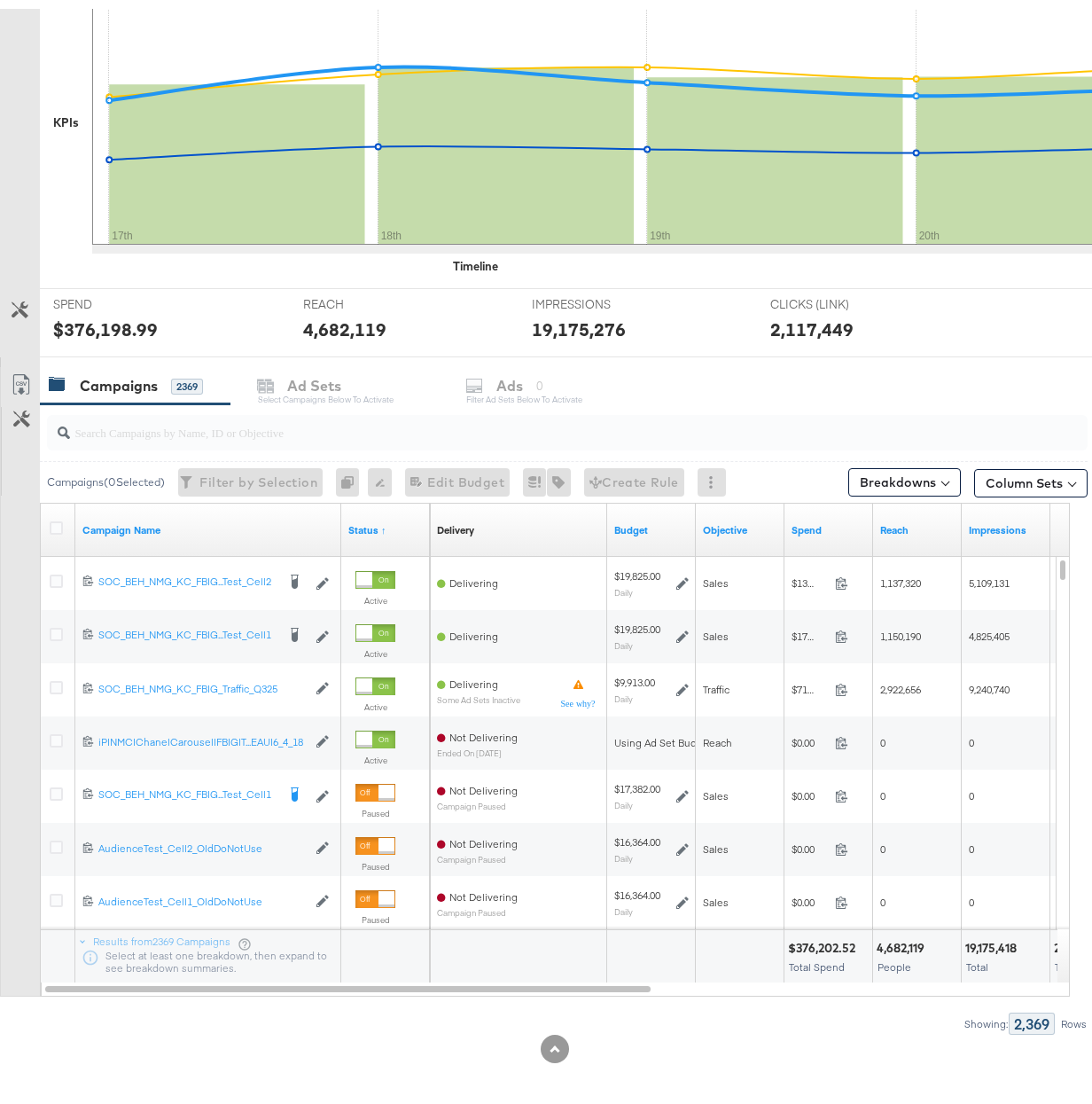
scroll to position [0, 0]
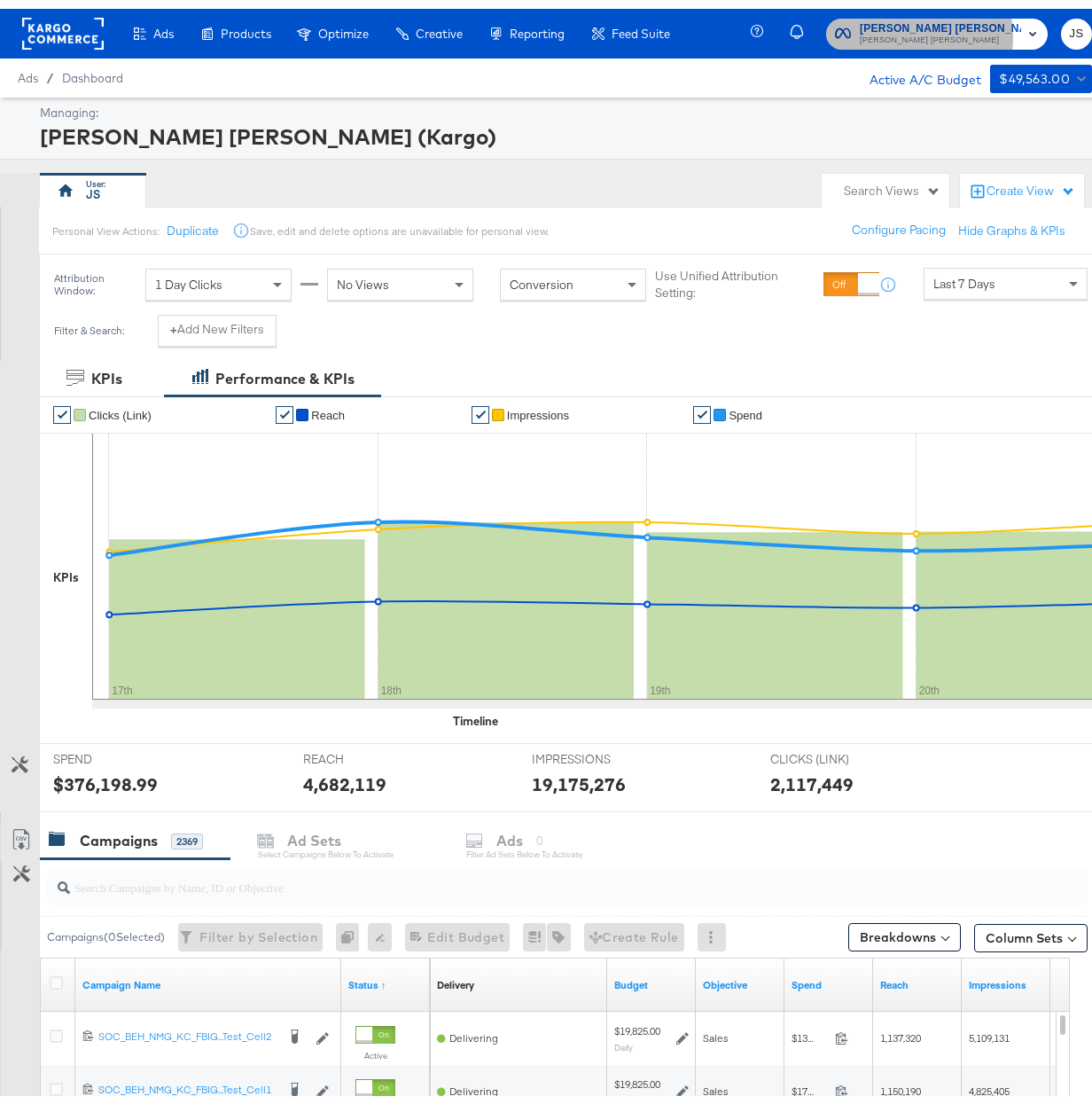
click at [924, 28] on span "[PERSON_NAME] [PERSON_NAME]" at bounding box center [940, 32] width 161 height 14
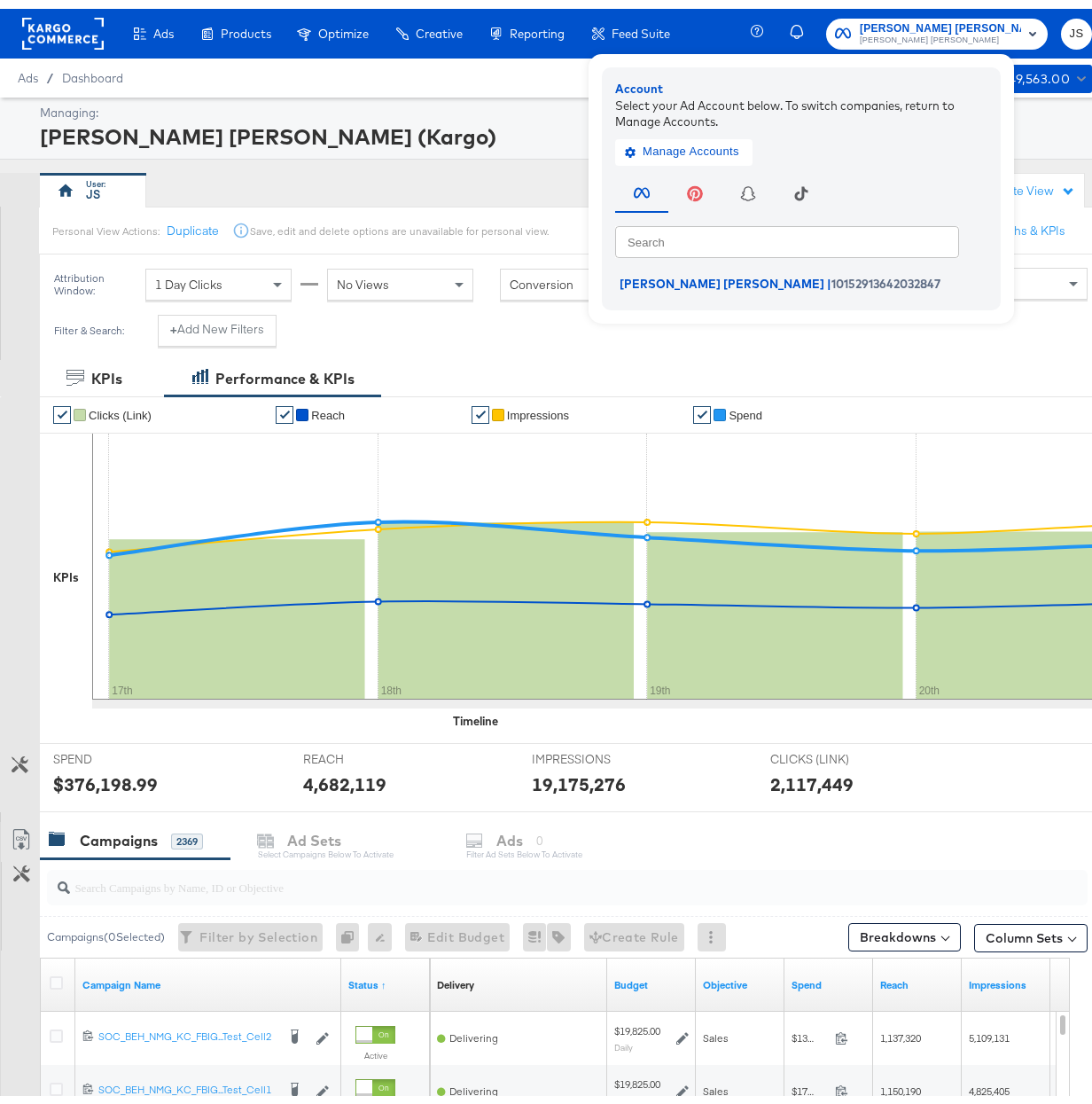
click at [924, 28] on span "[PERSON_NAME] [PERSON_NAME]" at bounding box center [940, 32] width 161 height 14
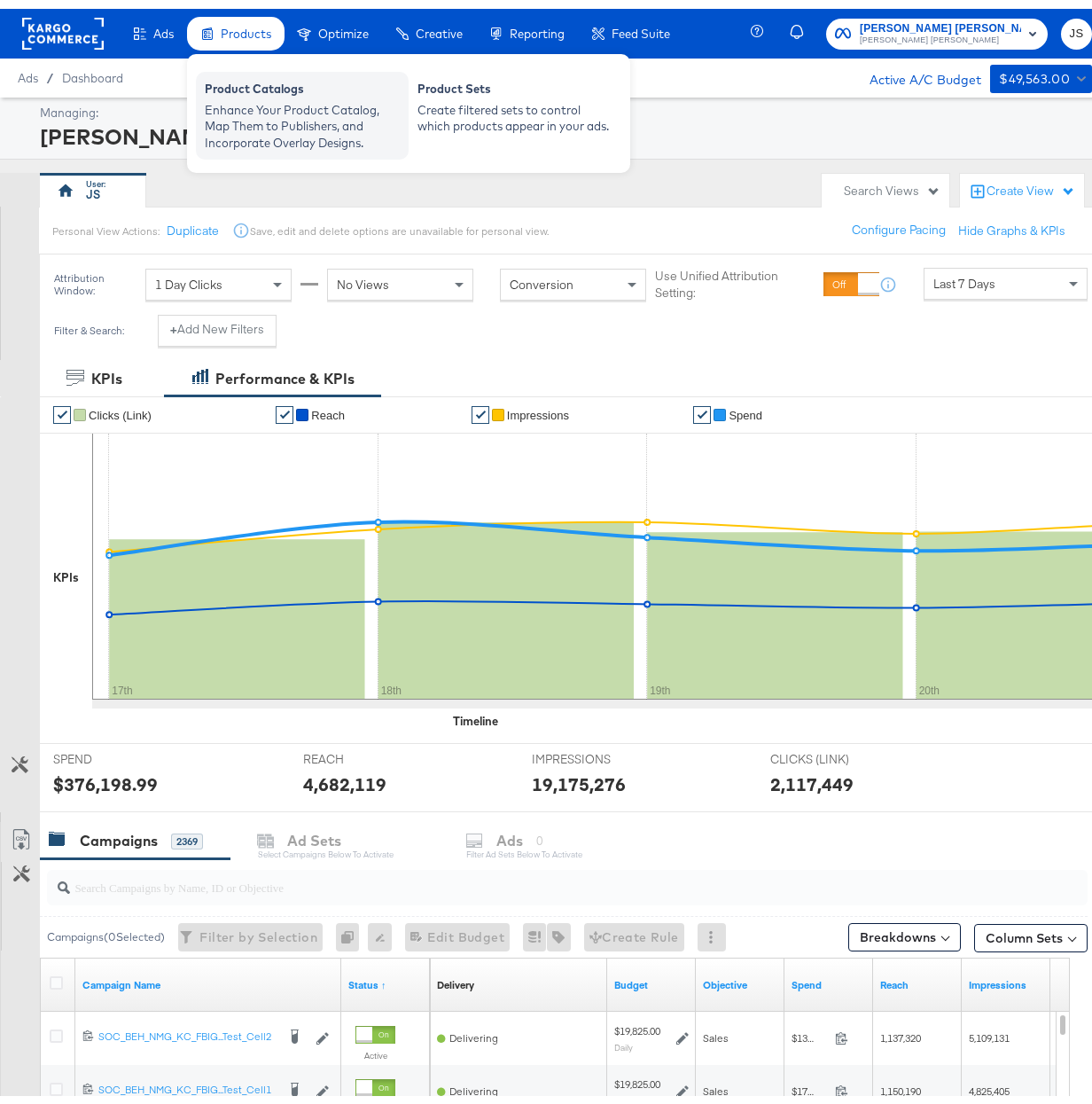
click at [250, 109] on div "Enhance Your Product Catalog, Map Them to Publishers, and Incorporate Overlay D…" at bounding box center [302, 118] width 195 height 50
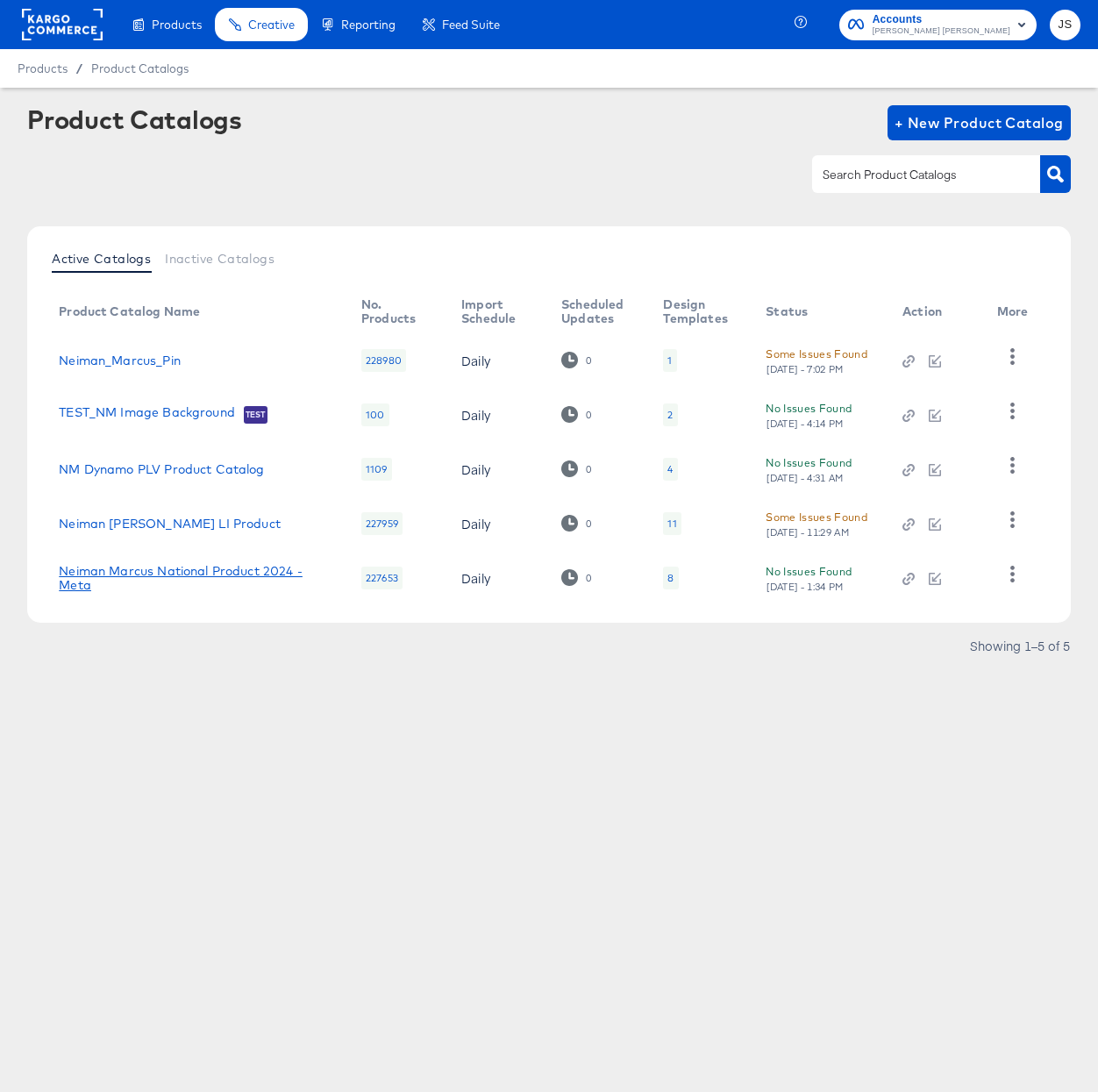
click at [220, 566] on link "Neiman Marcus National Product 2024 - Meta" at bounding box center [192, 579] width 267 height 28
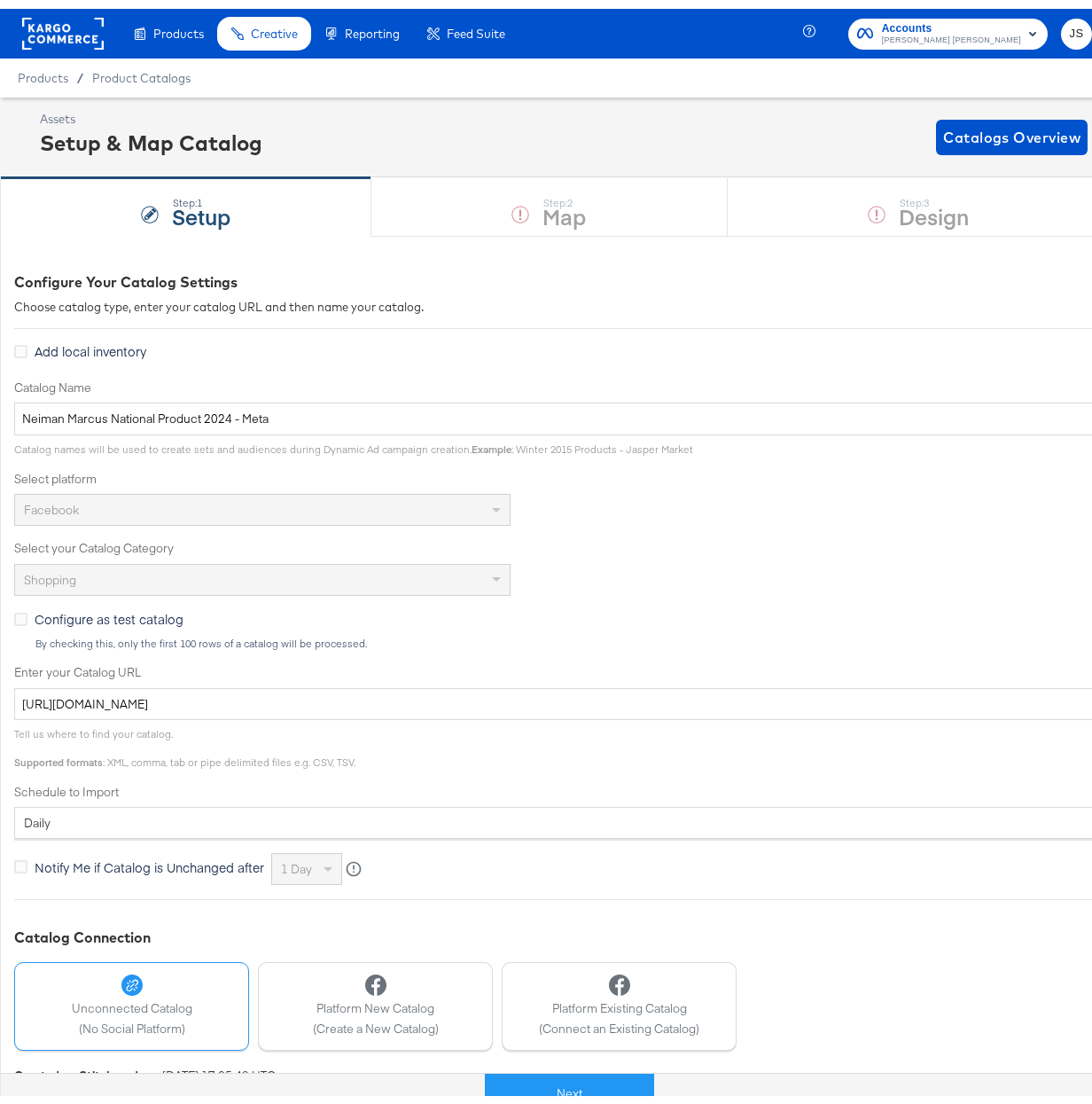
click at [711, 271] on div "Configure Your Catalog Settings" at bounding box center [635, 273] width 1242 height 21
click at [564, 1095] on button "Next" at bounding box center [570, 1085] width 169 height 40
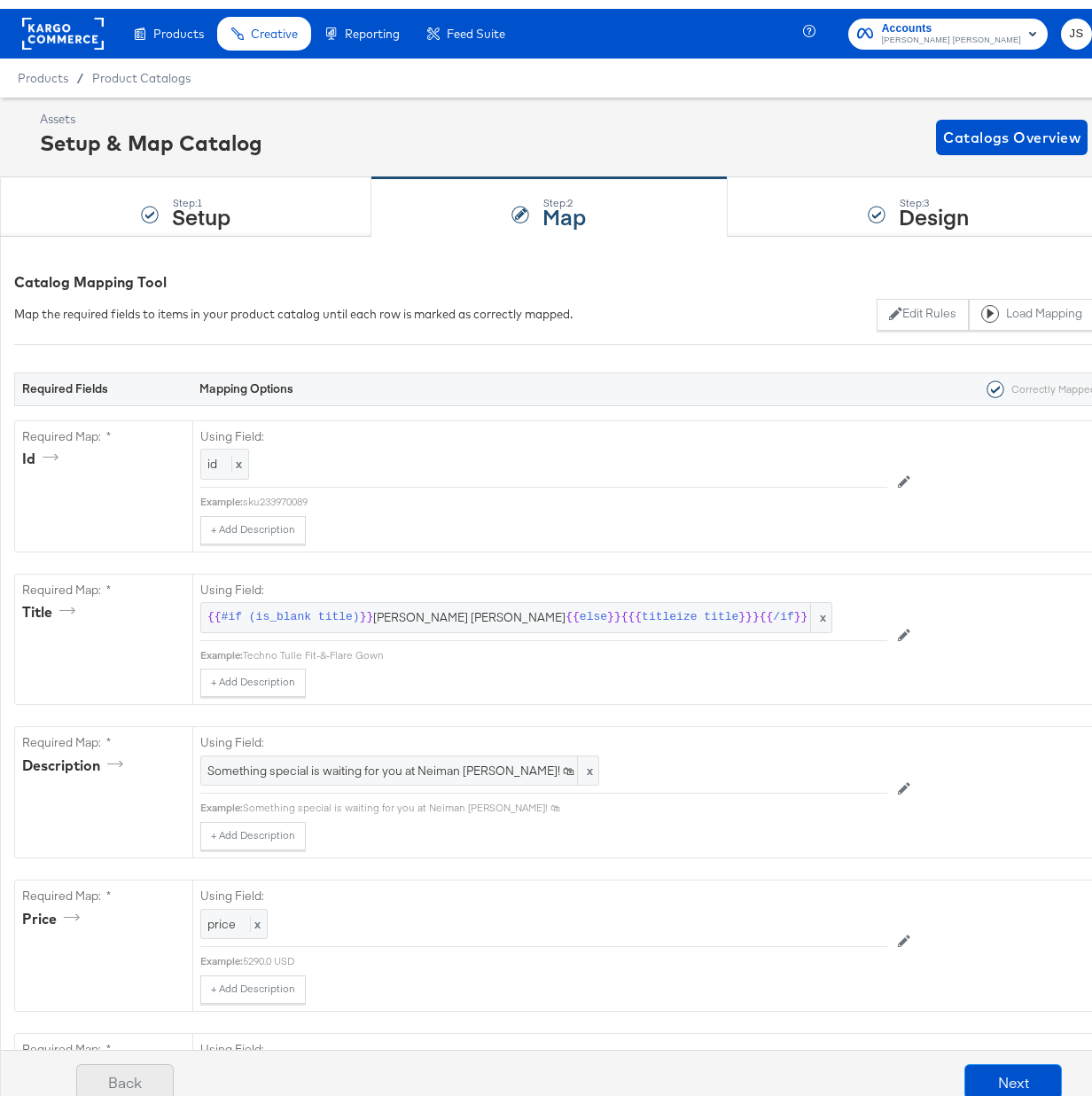
click at [122, 1068] on button "Back" at bounding box center [125, 1074] width 97 height 36
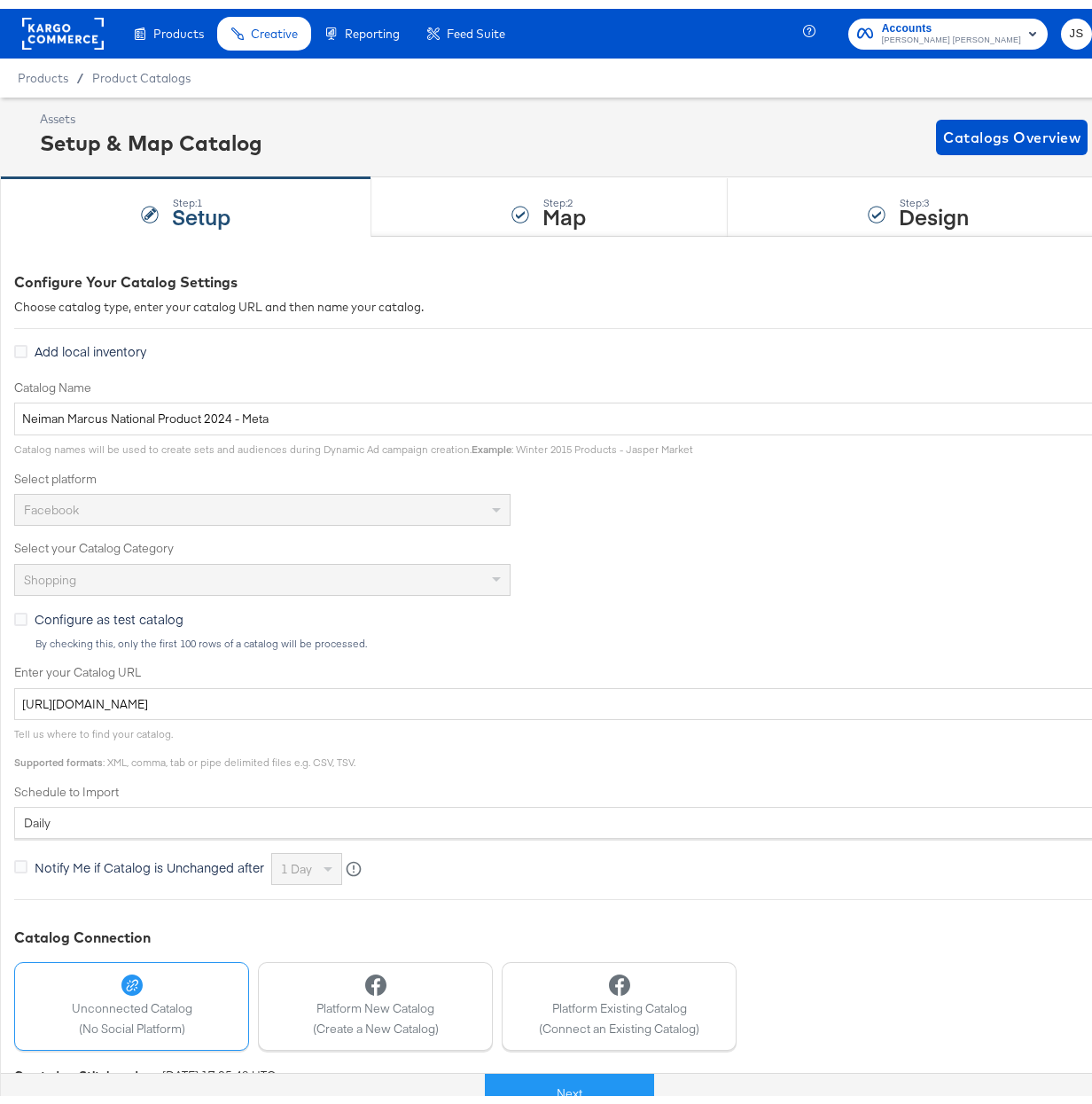
click at [75, 20] on rect at bounding box center [63, 25] width 82 height 32
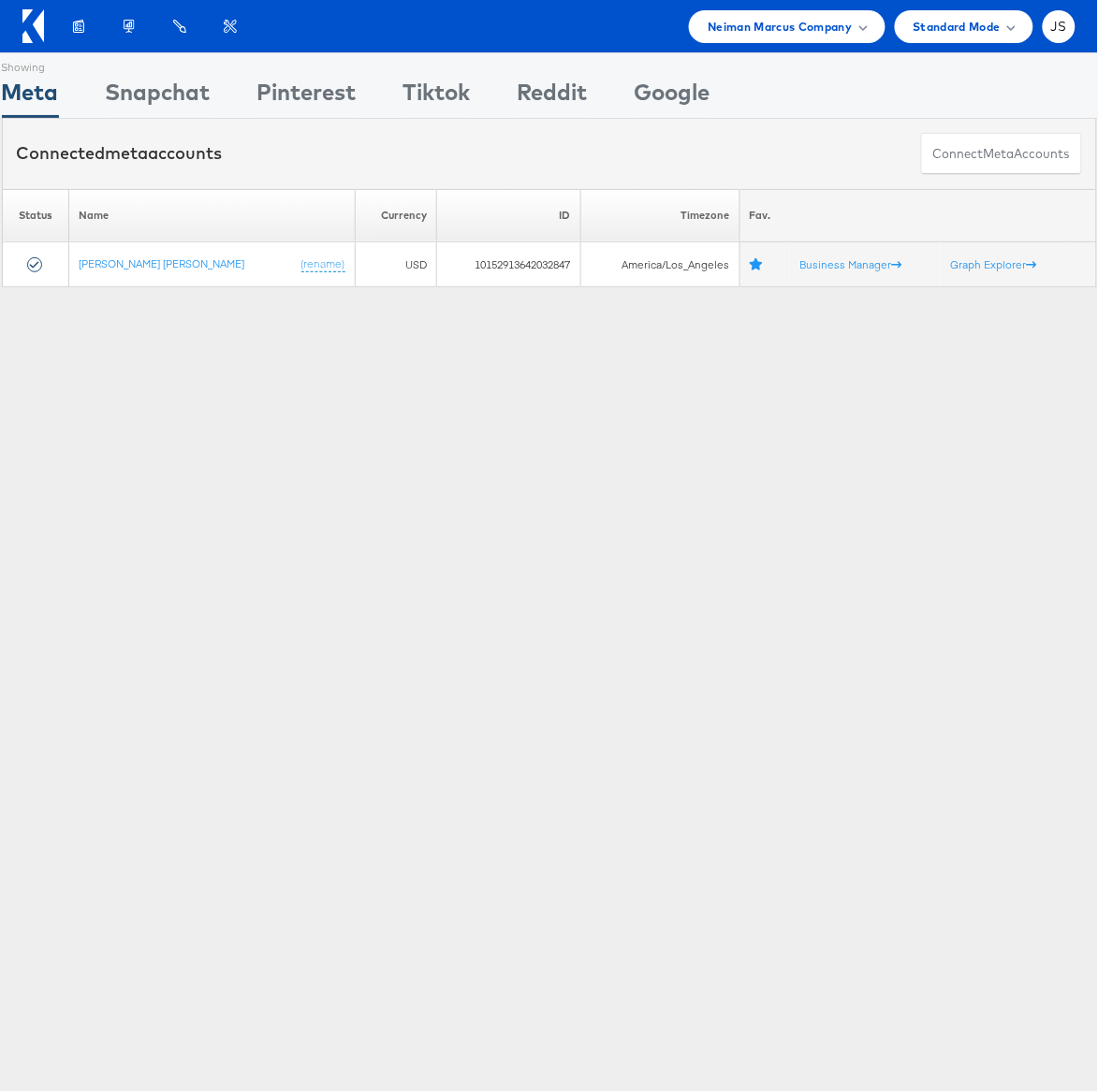
click at [809, 141] on div "Connected meta accounts Connect meta Accounts" at bounding box center [549, 153] width 1095 height 71
